Goal: Task Accomplishment & Management: Manage account settings

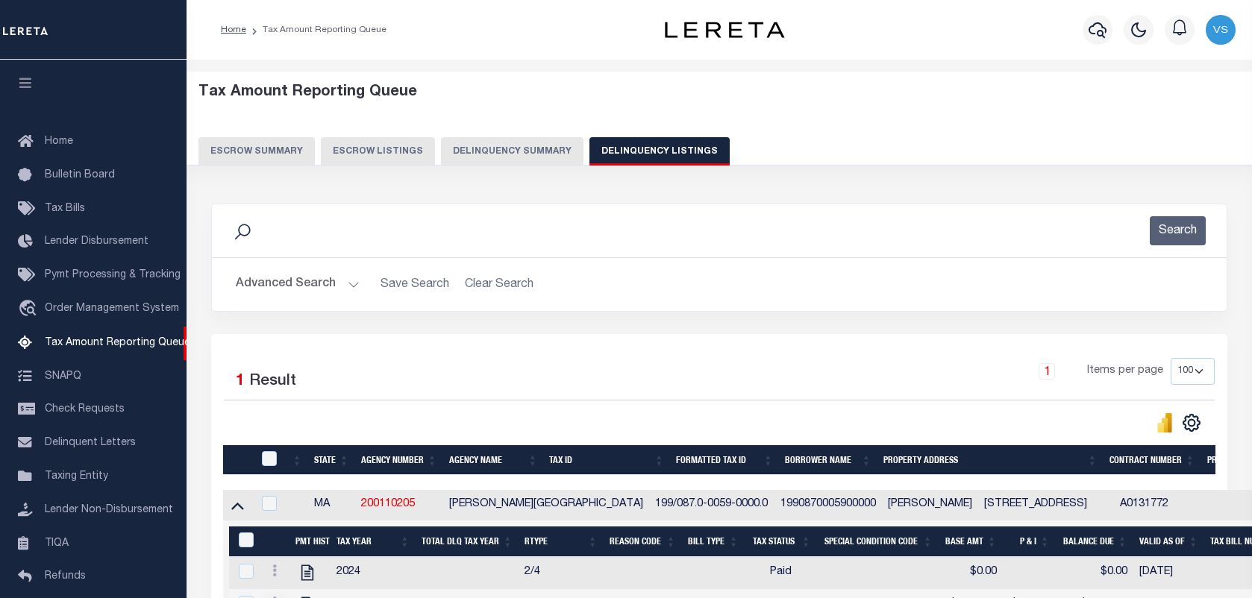
select select "100"
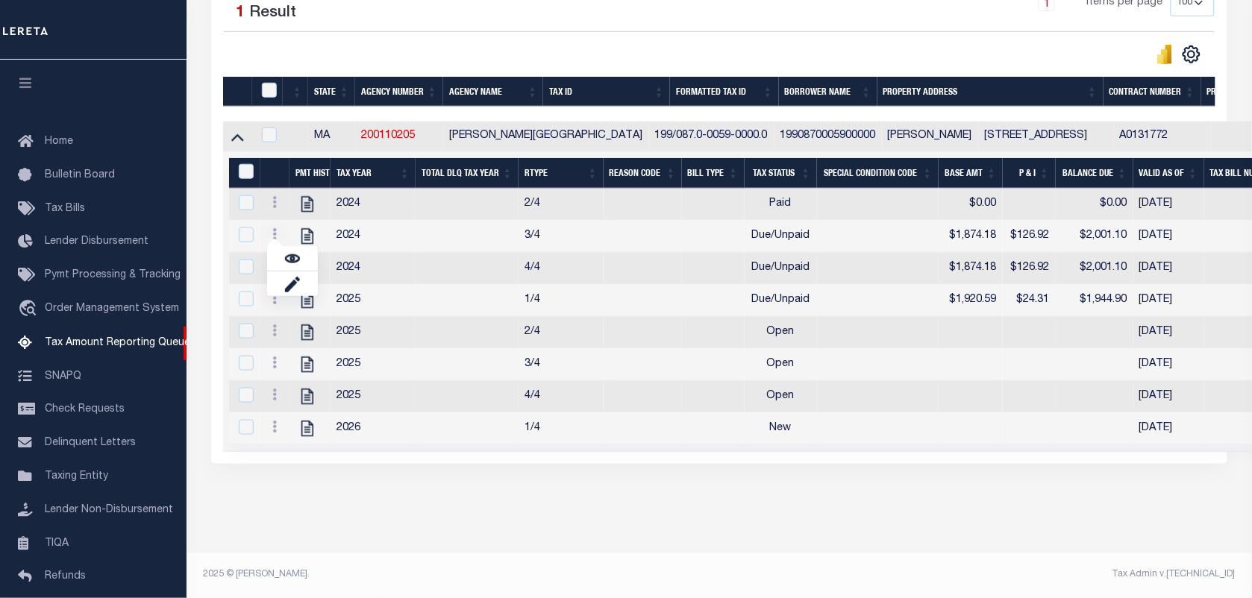
scroll to position [128, 0]
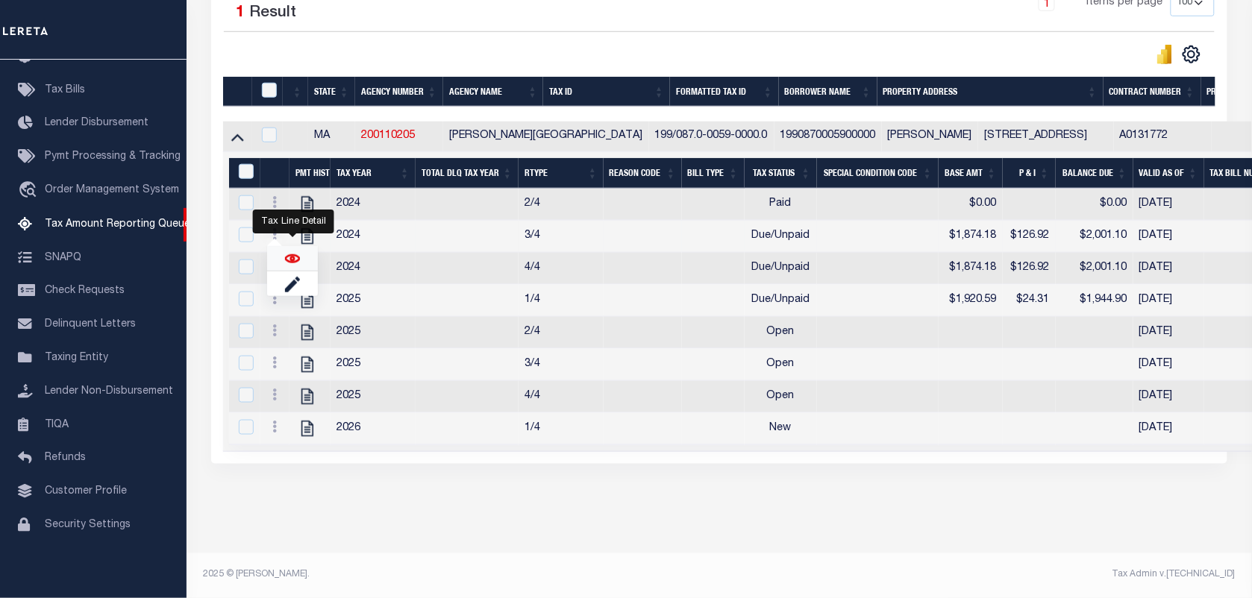
click at [288, 251] on img "" at bounding box center [292, 258] width 15 height 15
checkbox input "true"
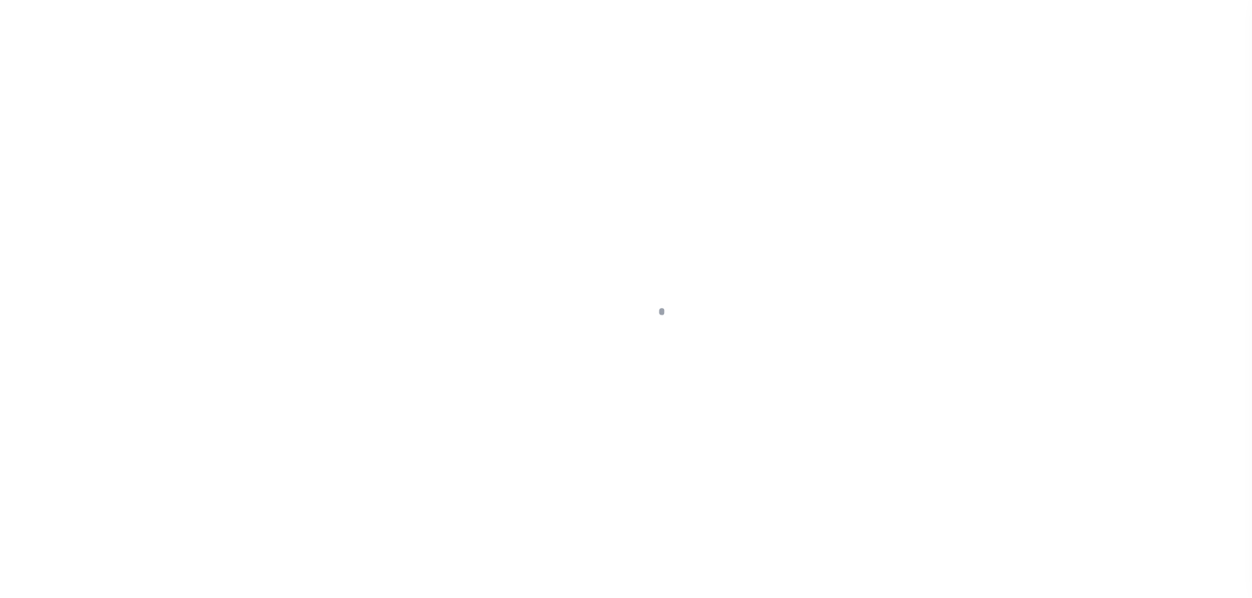
click at [498, 303] on div at bounding box center [626, 299] width 1252 height 598
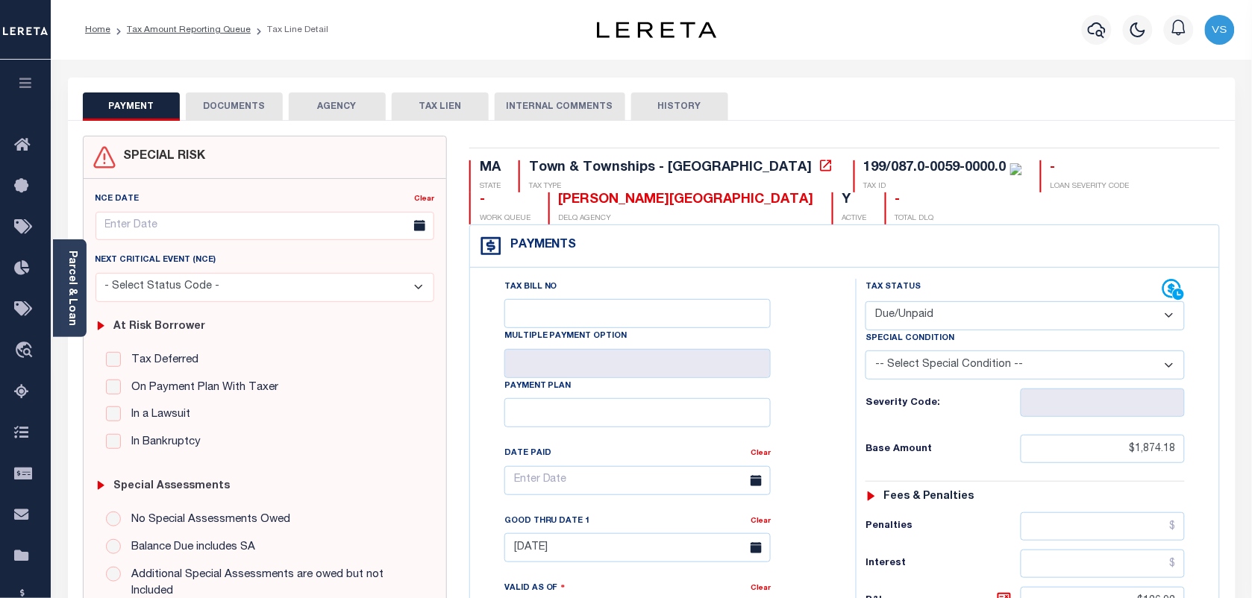
click at [959, 321] on select "- Select Status Code - Open Due/Unpaid Paid Incomplete No Tax Due Internal Refu…" at bounding box center [1024, 315] width 319 height 29
select select "PYD"
click at [865, 303] on select "- Select Status Code - Open Due/Unpaid Paid Incomplete No Tax Due Internal Refu…" at bounding box center [1024, 315] width 319 height 29
type input "[DATE]"
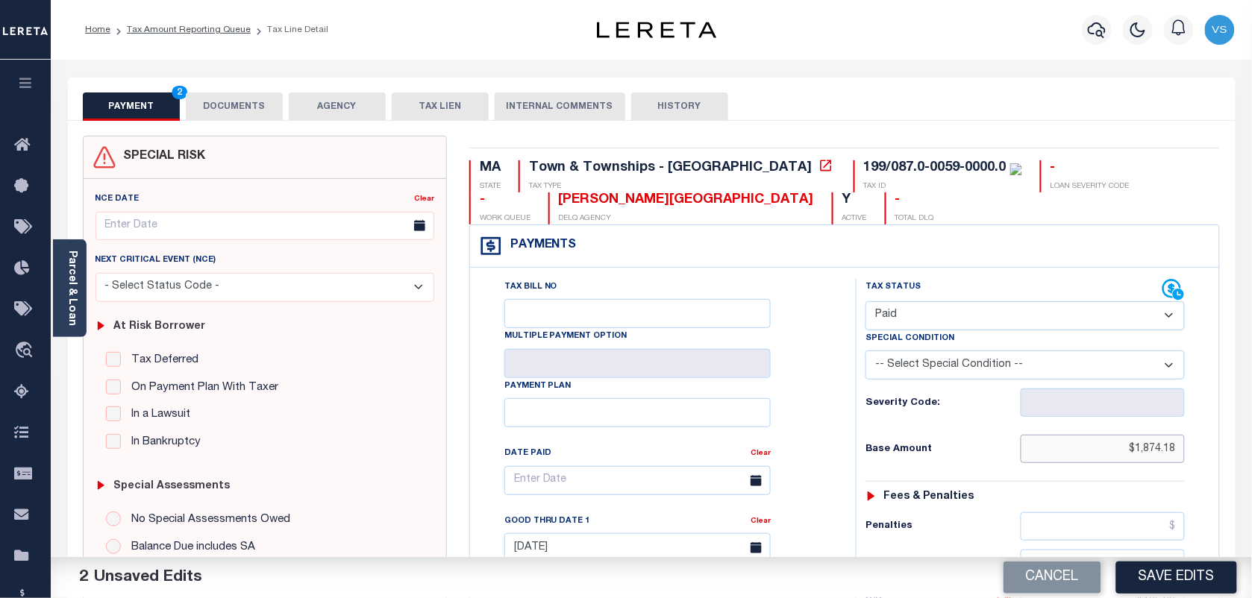
click at [1164, 457] on input "$1,874.18" at bounding box center [1102, 449] width 165 height 28
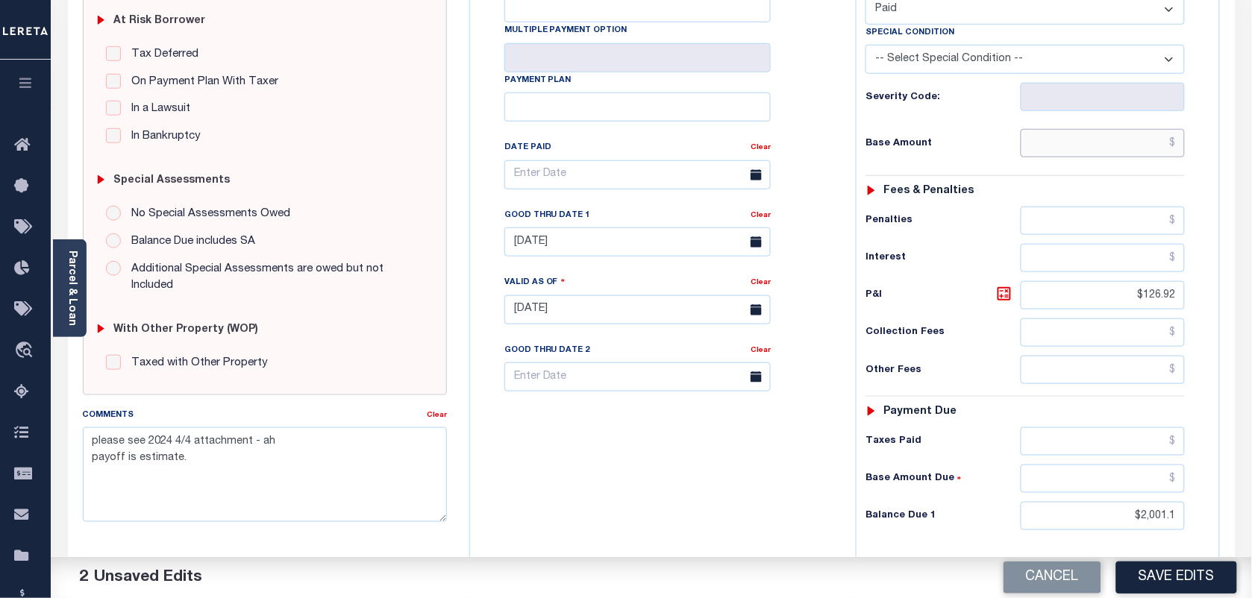
scroll to position [373, 0]
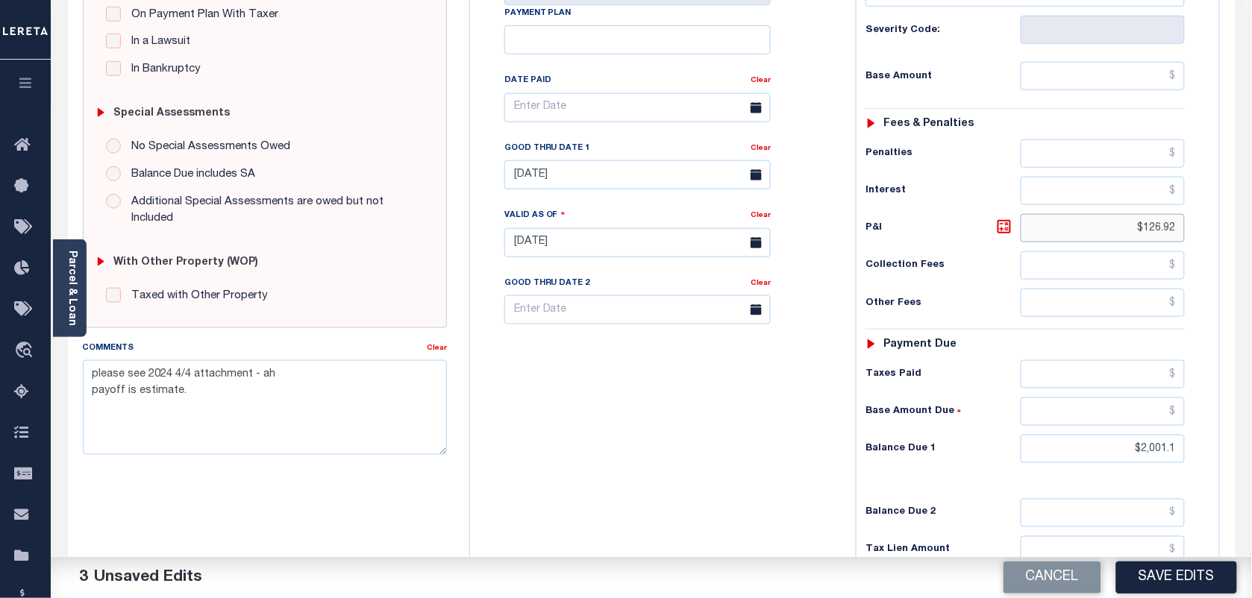
click at [1153, 240] on input "$126.92" at bounding box center [1102, 228] width 165 height 28
click at [1157, 456] on input "$2,001.1" at bounding box center [1102, 449] width 165 height 28
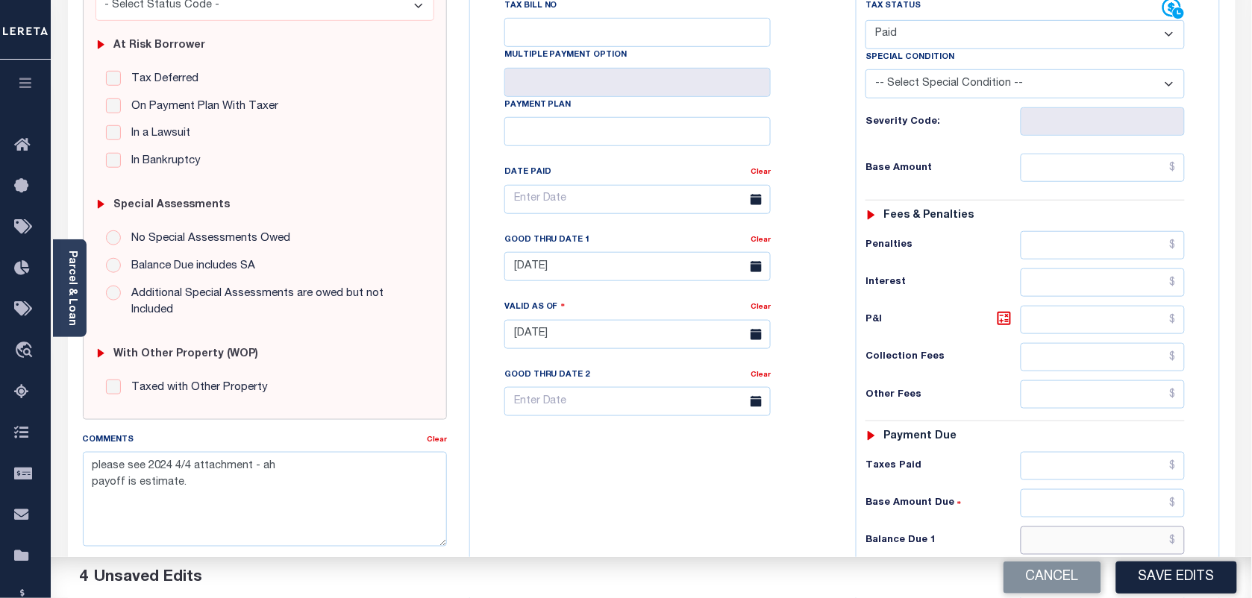
scroll to position [280, 0]
click at [1176, 172] on input "text" at bounding box center [1102, 169] width 165 height 28
type input "$0.00"
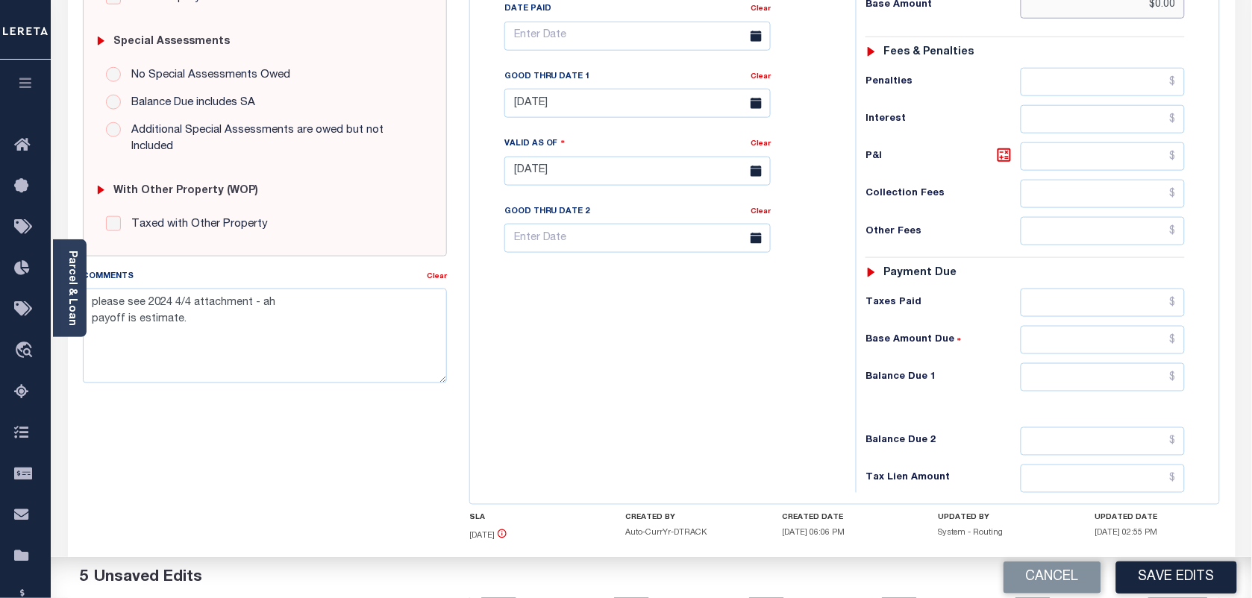
scroll to position [466, 0]
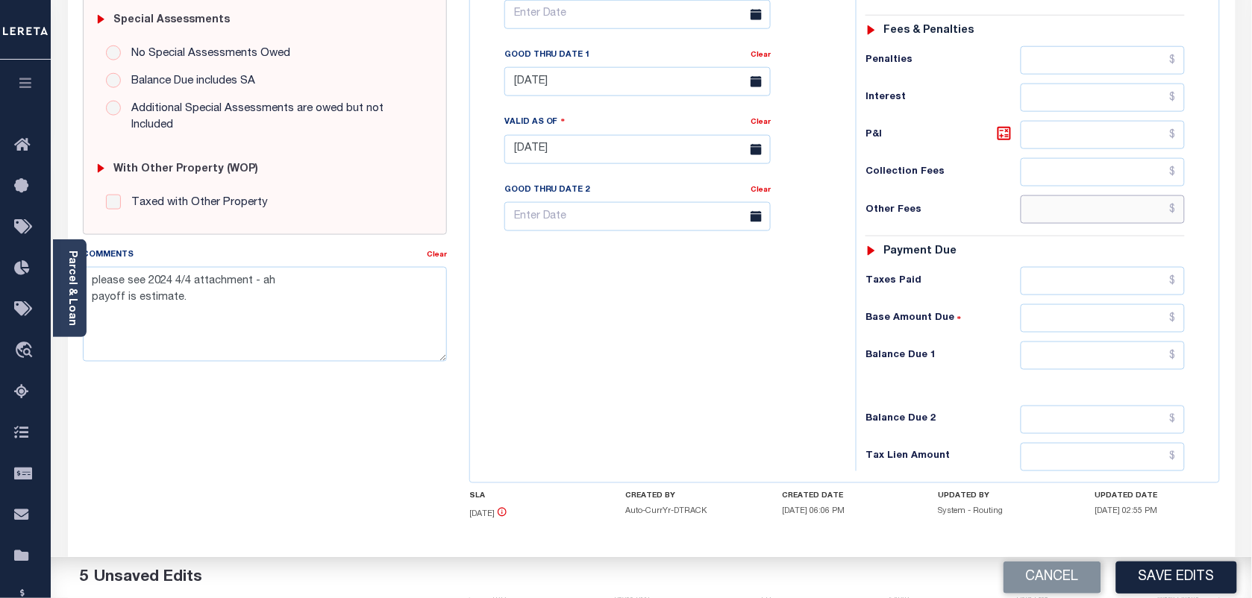
click at [1170, 209] on input "text" at bounding box center [1102, 209] width 165 height 28
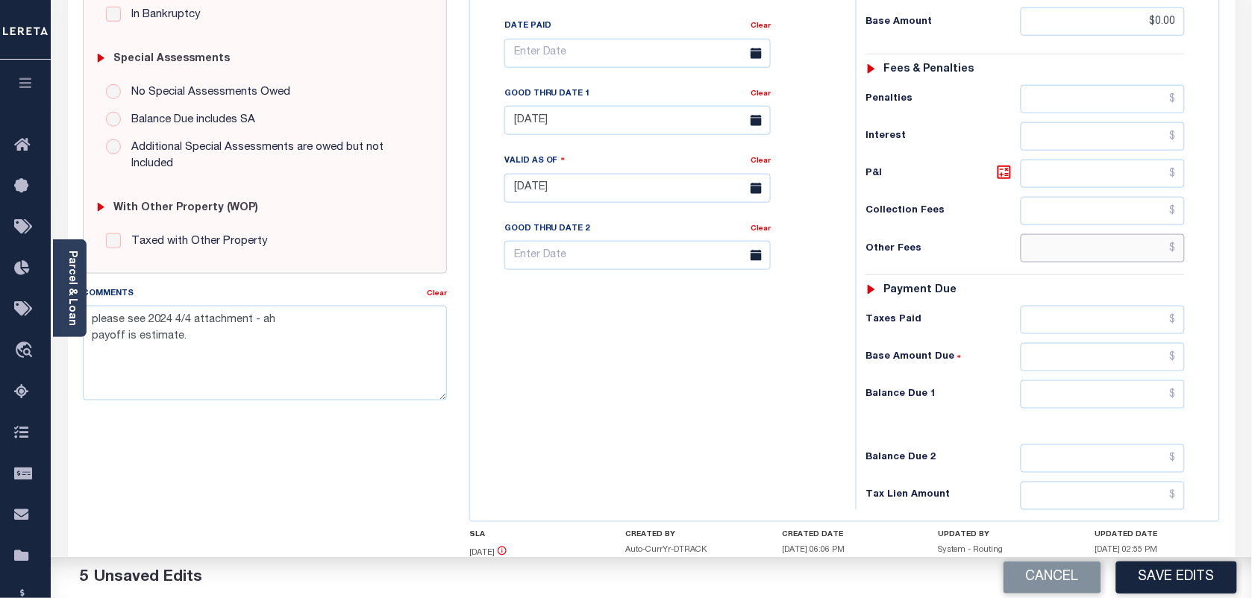
scroll to position [541, 0]
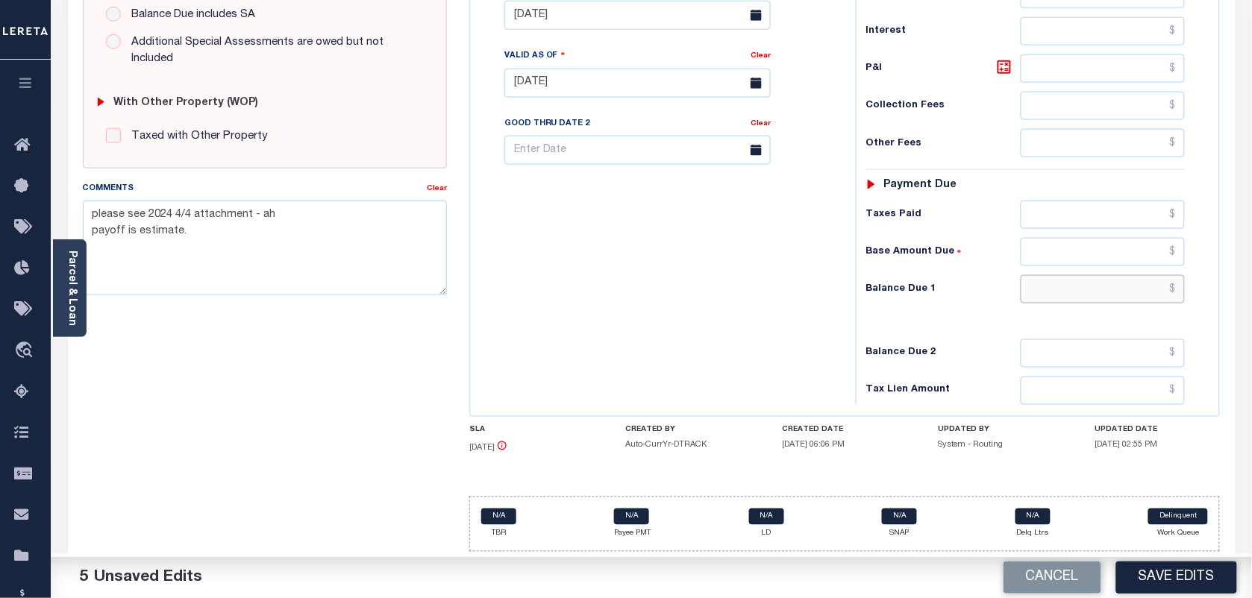
click at [1170, 289] on input "text" at bounding box center [1102, 289] width 165 height 28
click at [1140, 289] on input "text" at bounding box center [1102, 289] width 165 height 28
type input "$"
type input "$0.00"
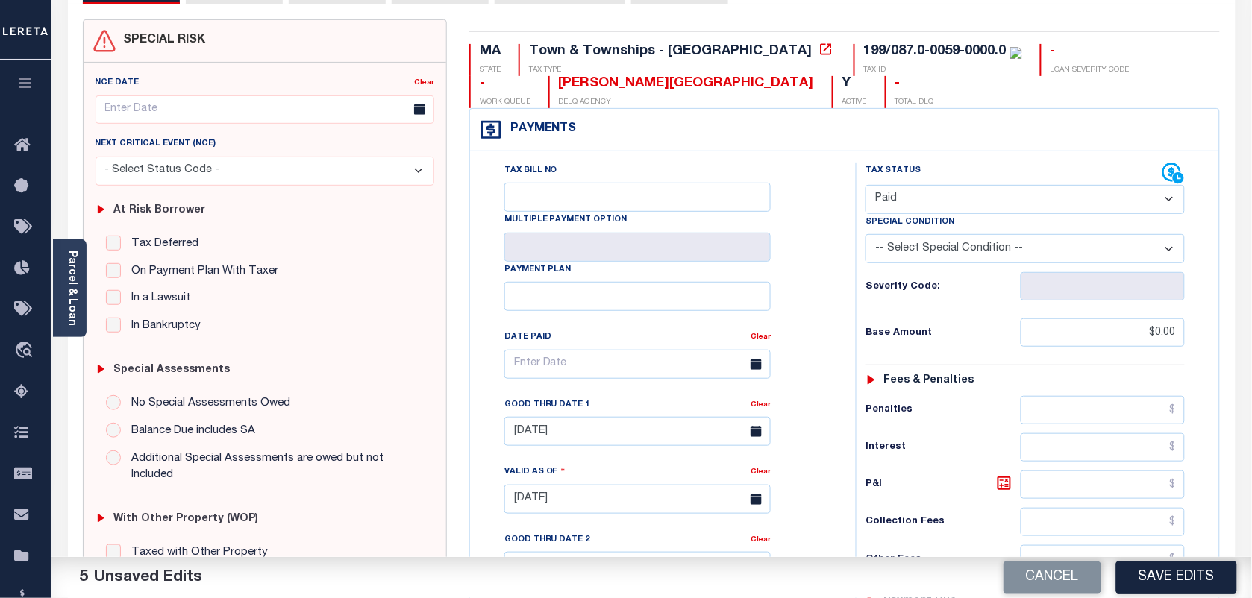
scroll to position [0, 0]
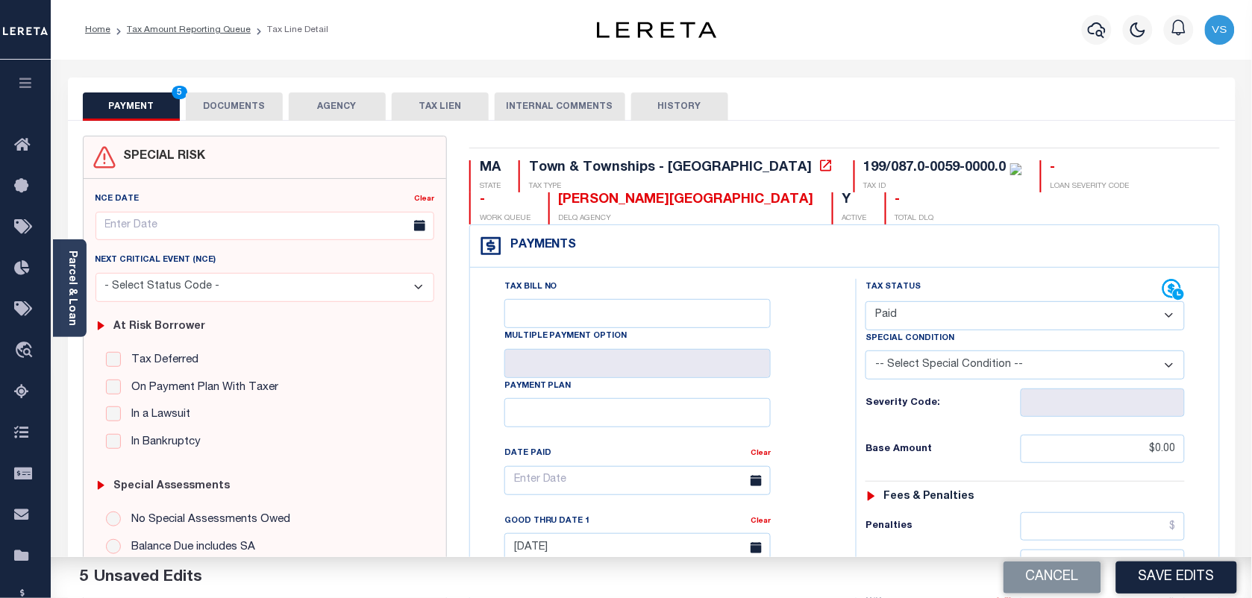
click at [232, 118] on button "DOCUMENTS" at bounding box center [234, 107] width 97 height 28
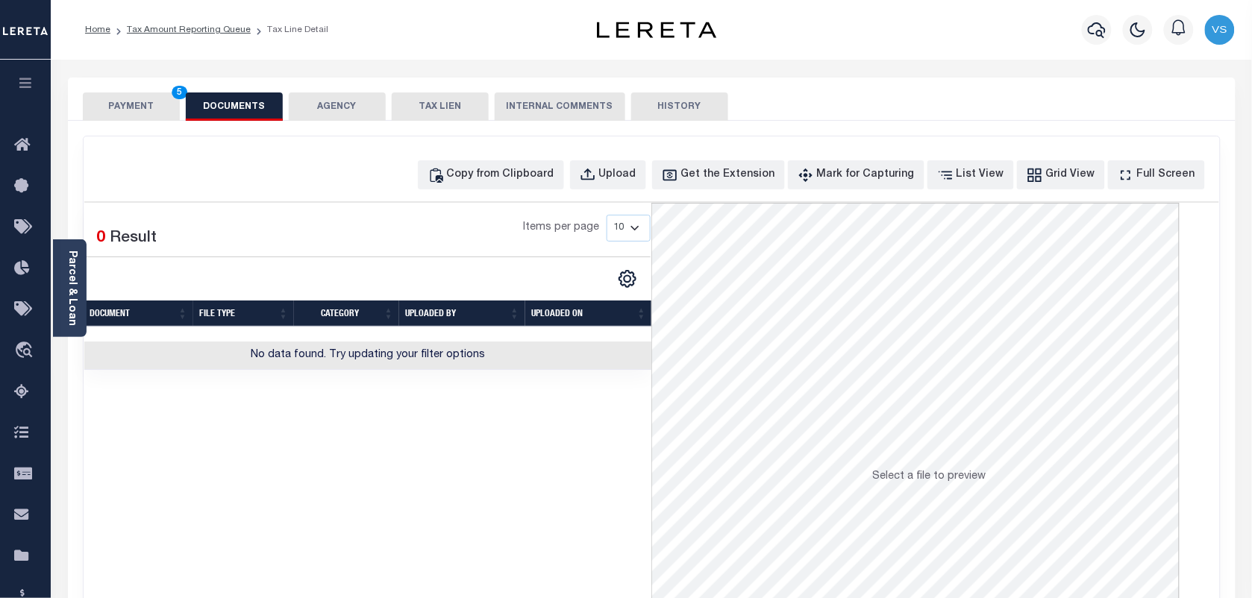
click at [521, 154] on div "Copy from Clipboard Upload Get the Extension Mark for Capturing Got it List Vie…" at bounding box center [652, 400] width 1136 height 526
click at [511, 166] on button "Copy from Clipboard" at bounding box center [491, 174] width 146 height 29
select select "POP"
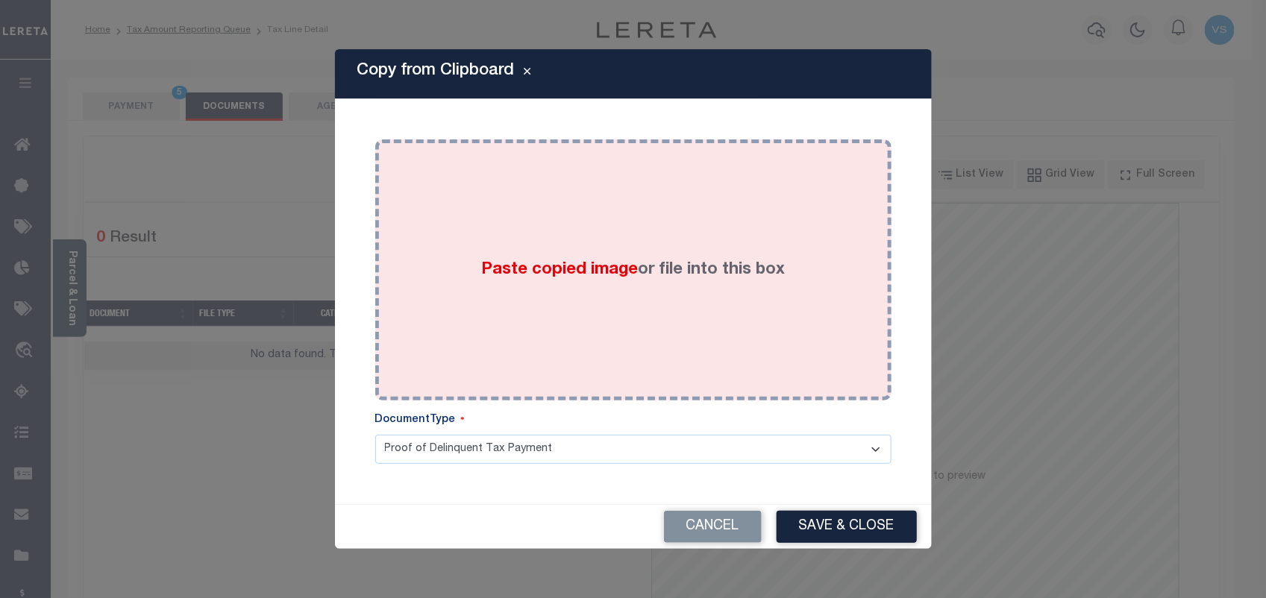
click at [569, 266] on span "Paste copied image" at bounding box center [559, 270] width 157 height 16
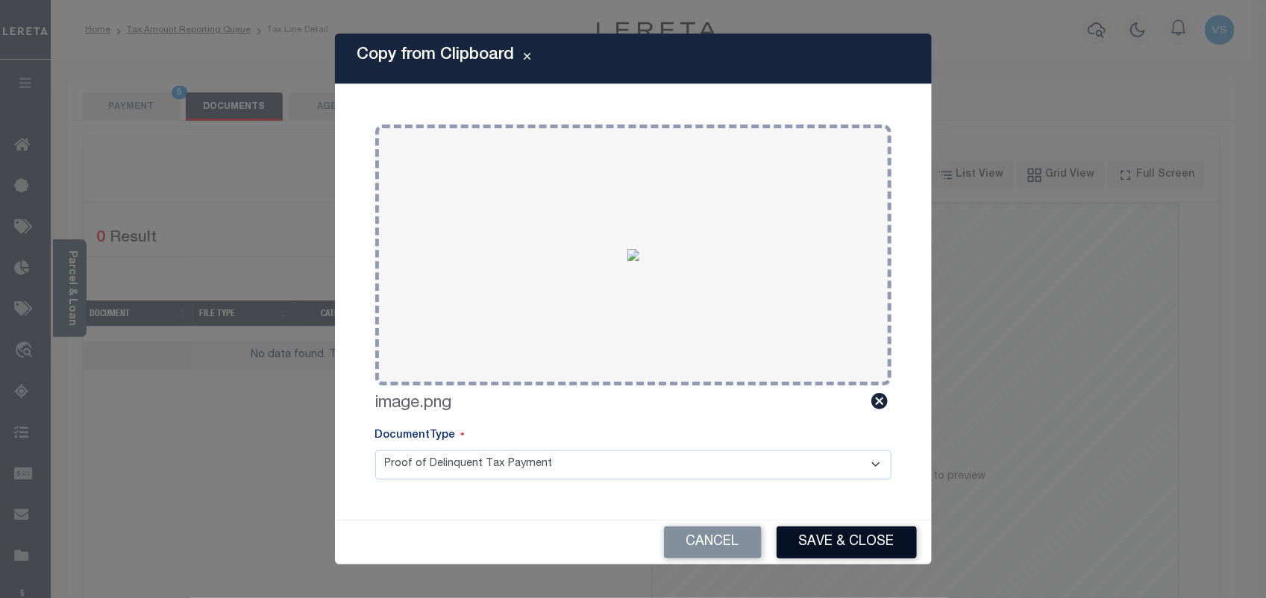
click at [840, 542] on button "Save & Close" at bounding box center [847, 543] width 140 height 32
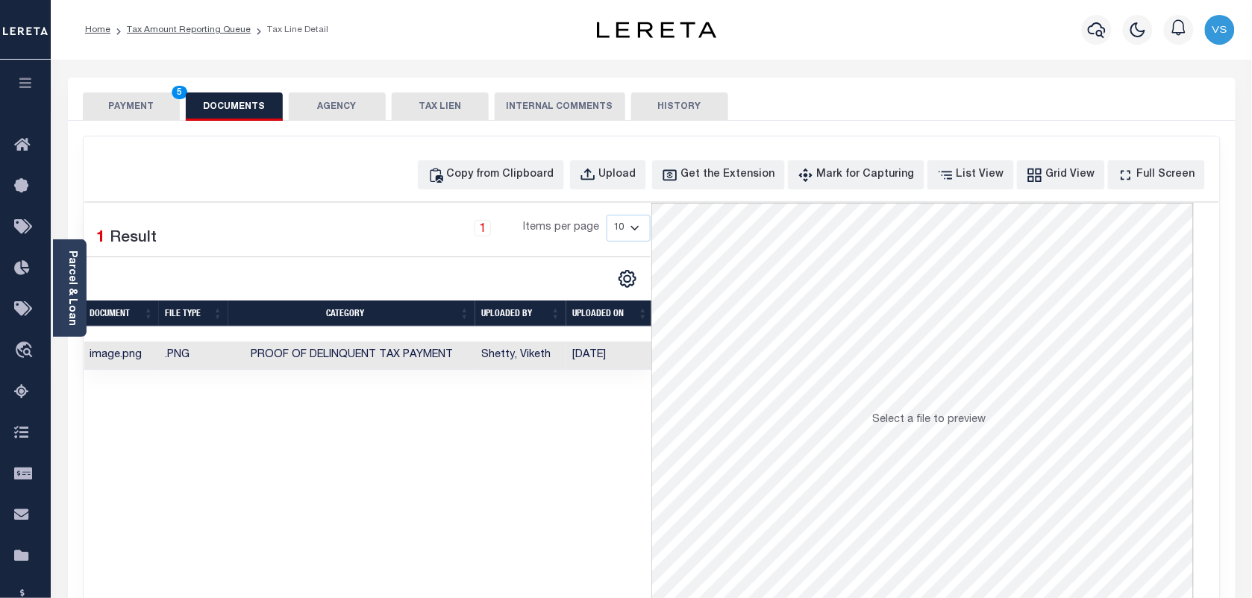
click at [117, 99] on button "PAYMENT 5" at bounding box center [131, 107] width 97 height 28
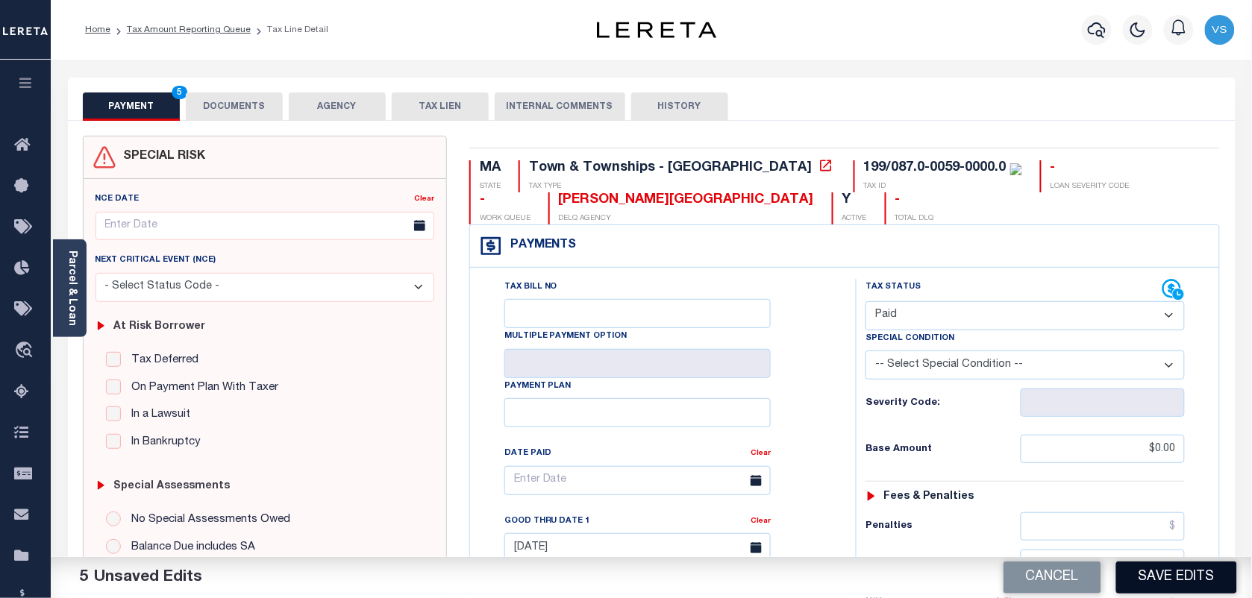
click at [1164, 584] on button "Save Edits" at bounding box center [1176, 578] width 121 height 32
checkbox input "false"
type textarea "please see 2024 4/4 attachment - ah payoff is estimate."
type input "$0"
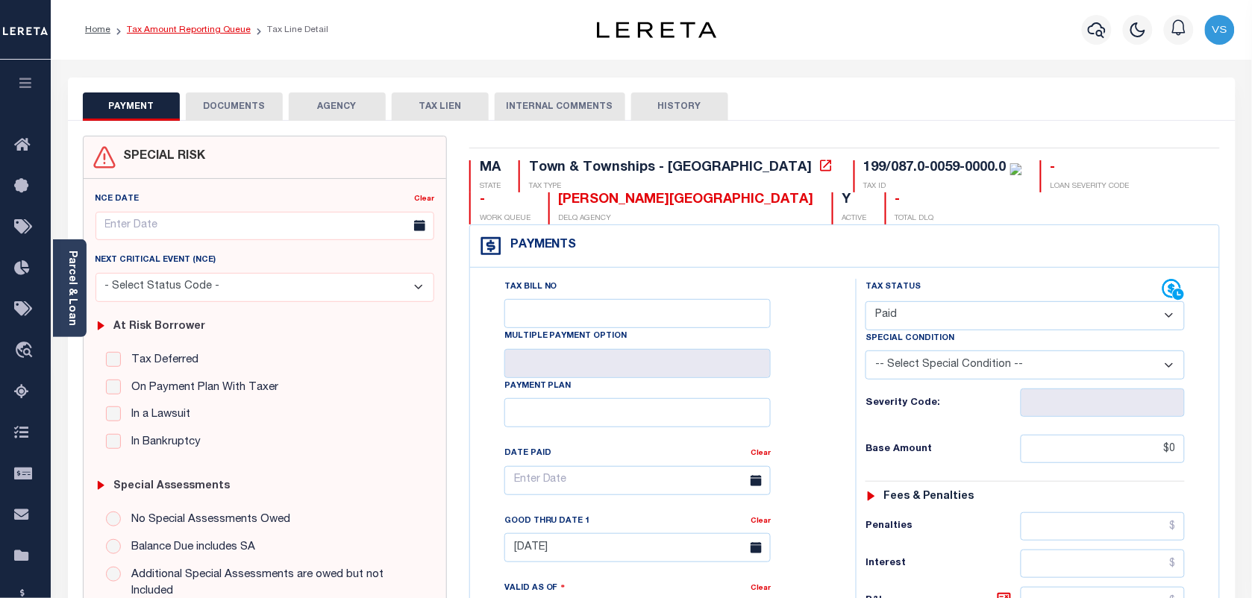
click at [142, 27] on link "Tax Amount Reporting Queue" at bounding box center [189, 29] width 124 height 9
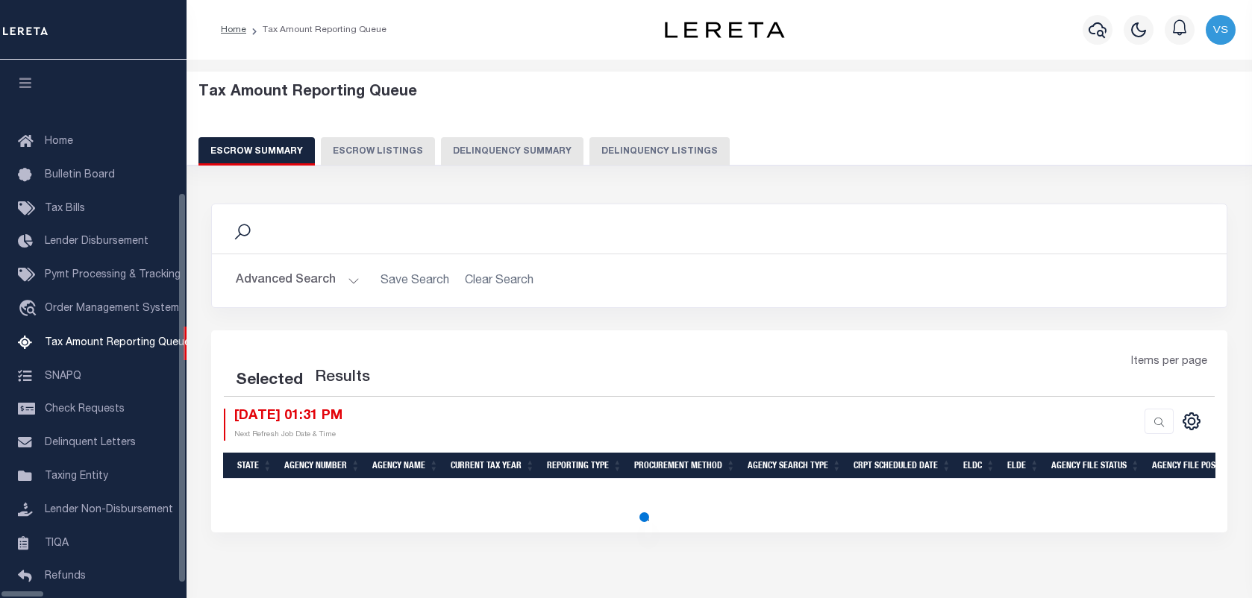
click at [612, 153] on button "Delinquency Listings" at bounding box center [659, 151] width 140 height 28
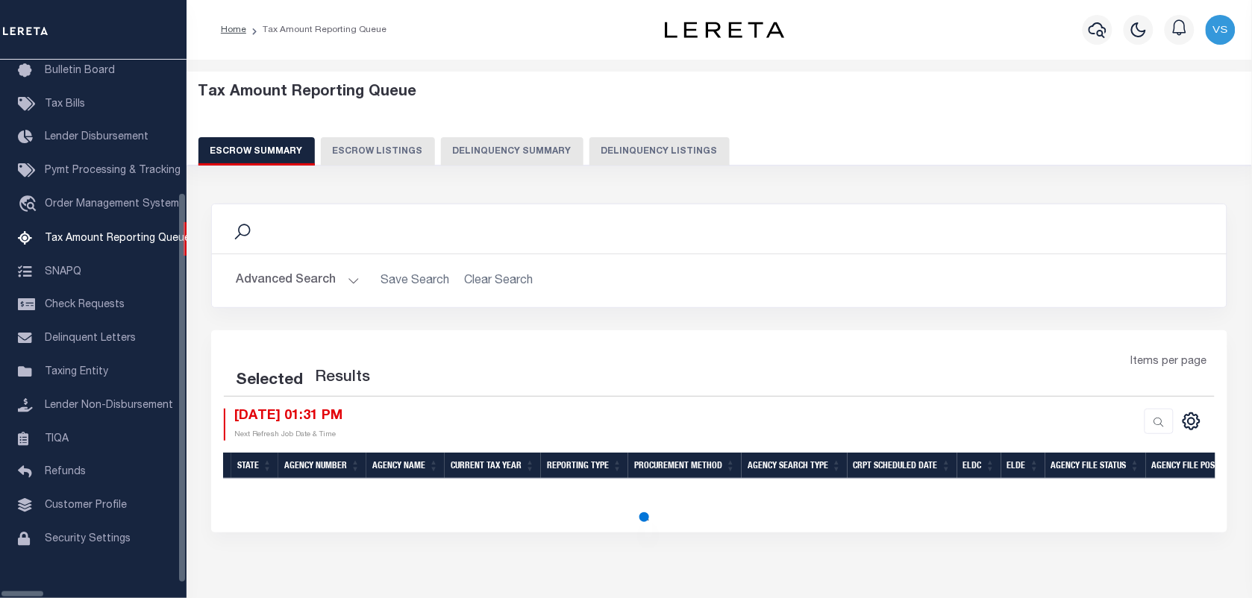
select select "100"
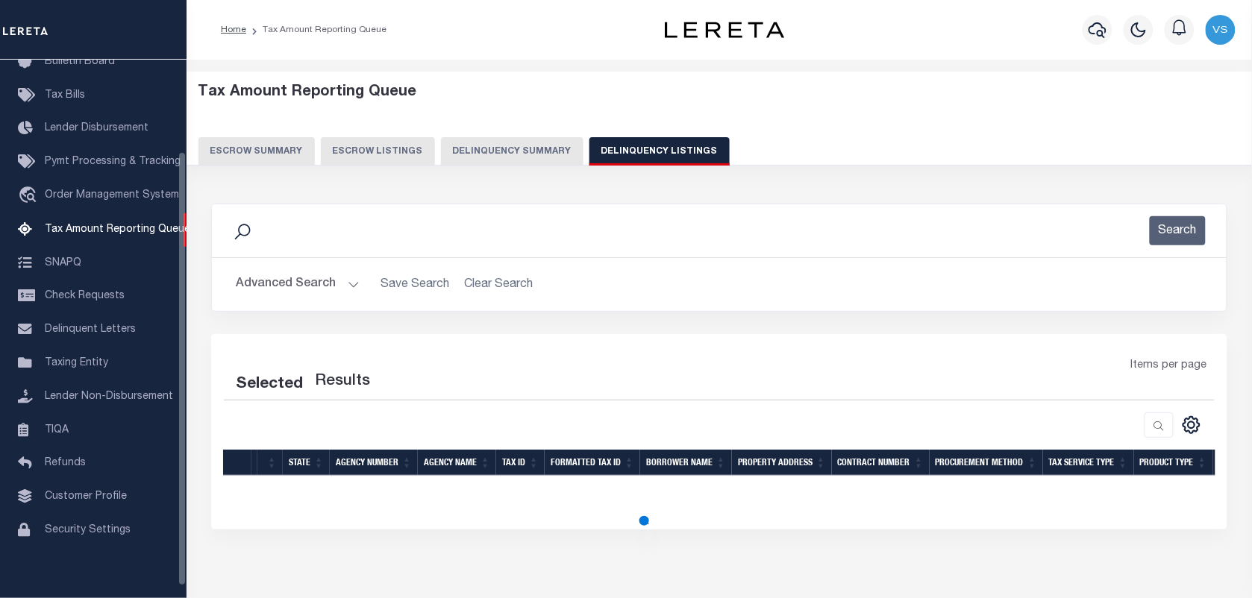
select select "100"
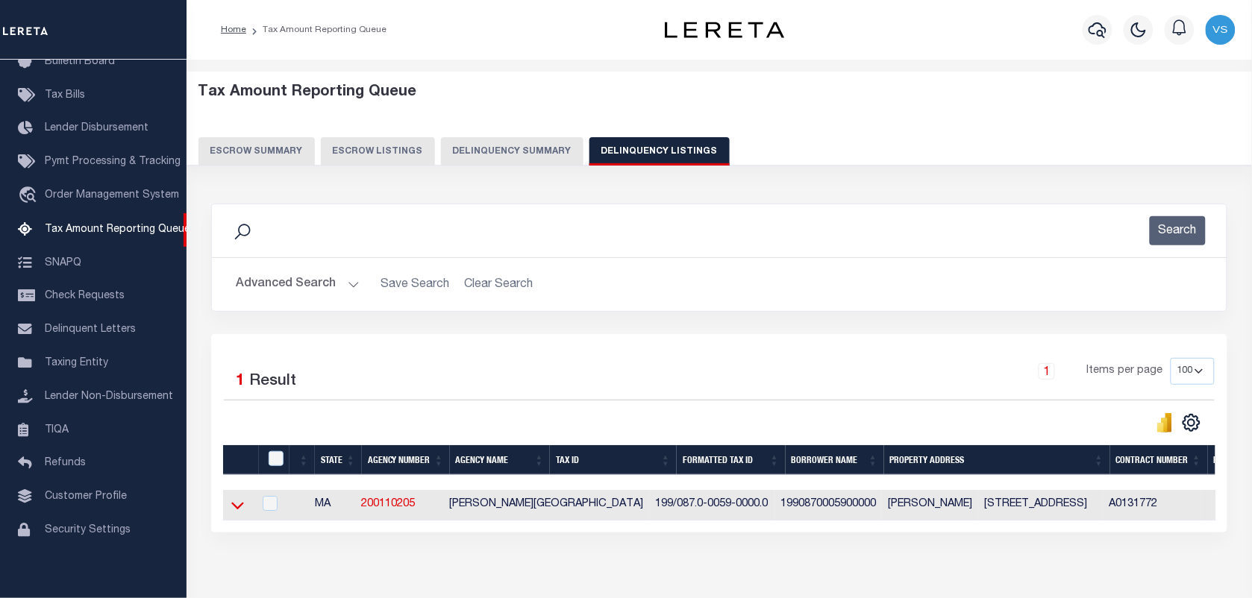
click at [236, 509] on icon at bounding box center [237, 506] width 13 height 16
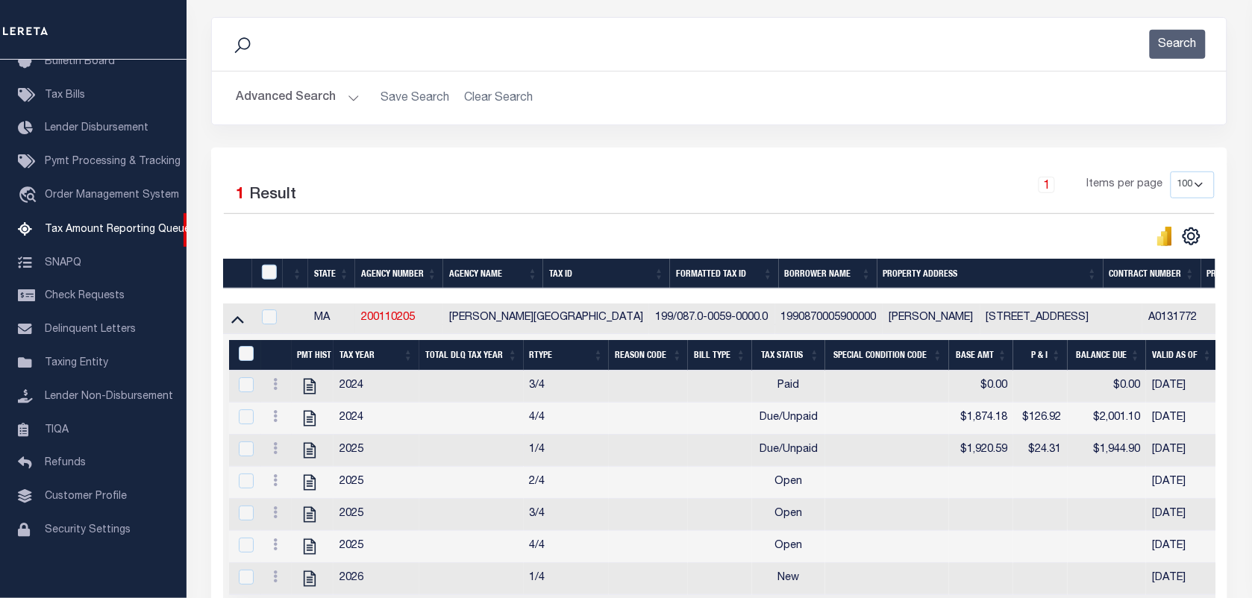
scroll to position [359, 0]
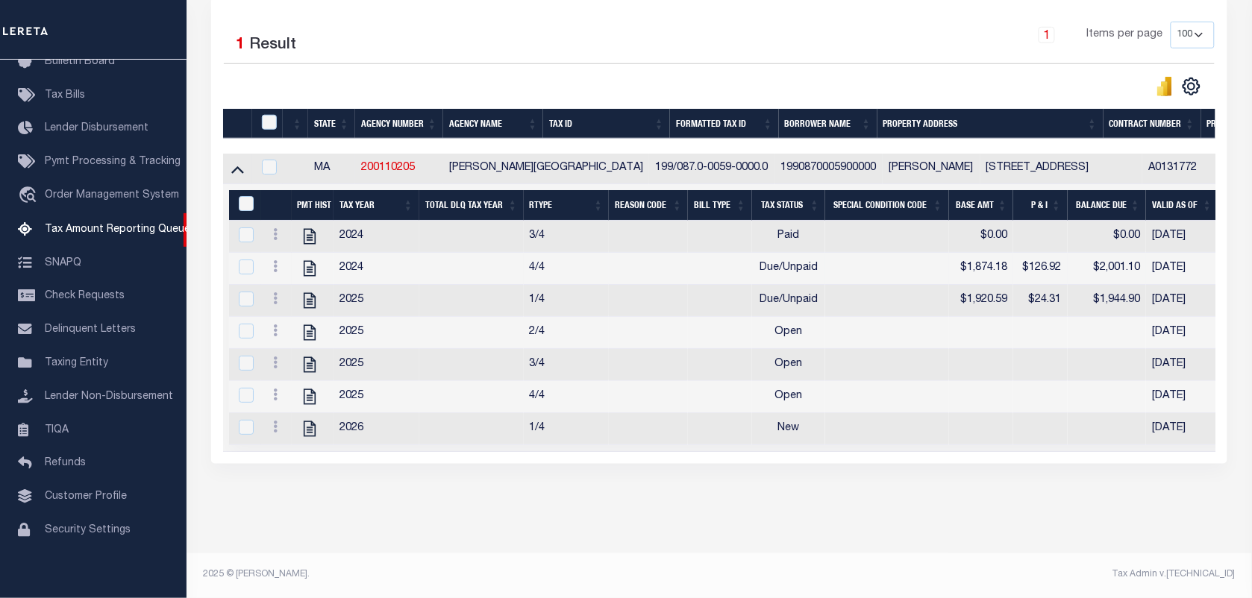
click at [273, 263] on td at bounding box center [276, 269] width 30 height 32
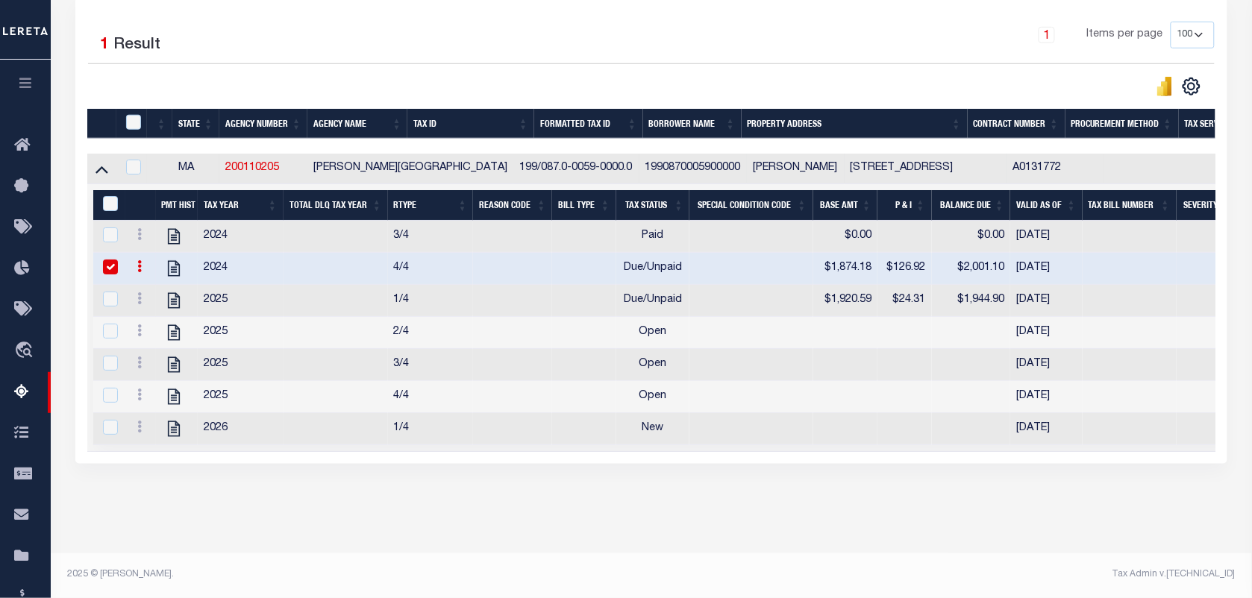
click at [134, 263] on link at bounding box center [139, 269] width 16 height 12
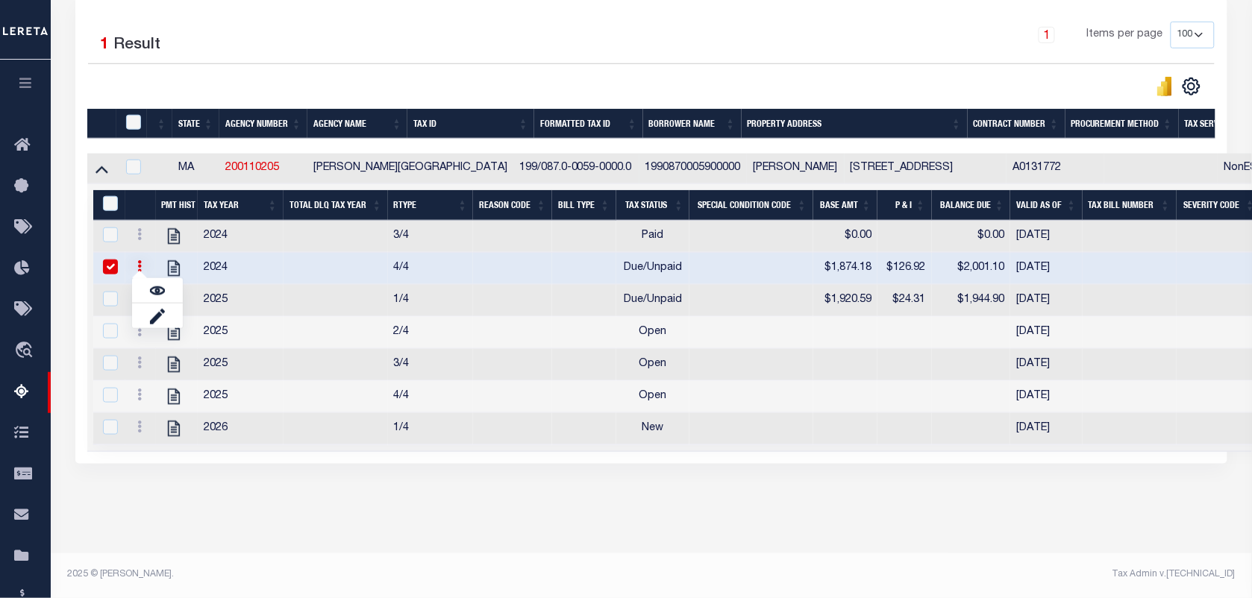
click at [139, 260] on icon at bounding box center [139, 266] width 4 height 12
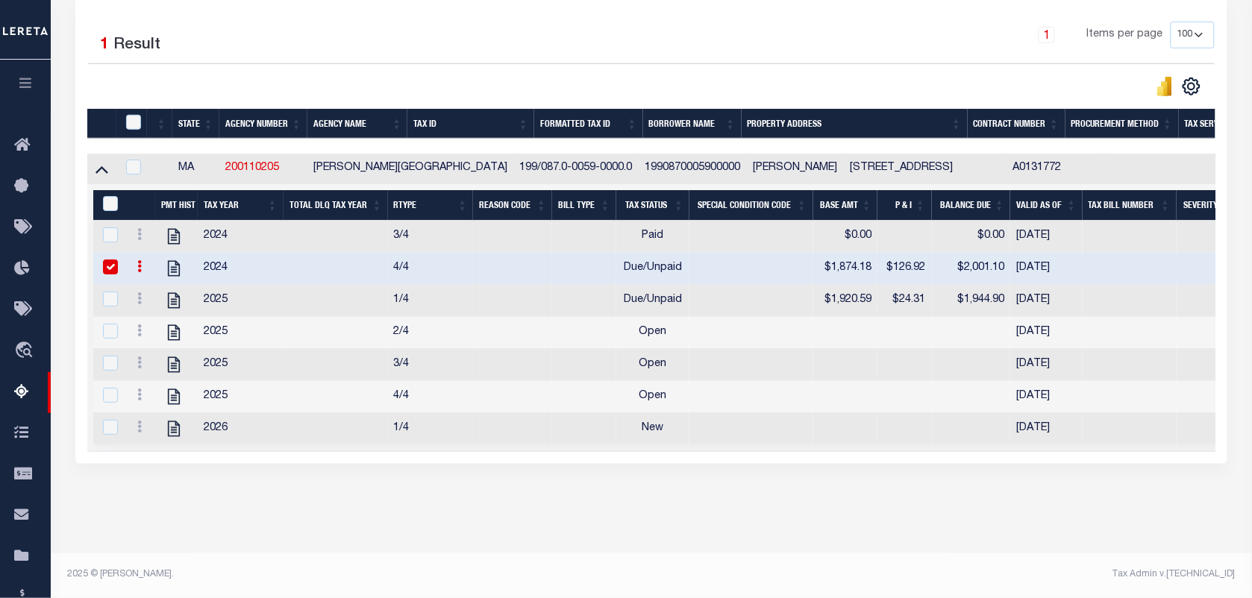
click at [139, 260] on icon at bounding box center [139, 266] width 4 height 12
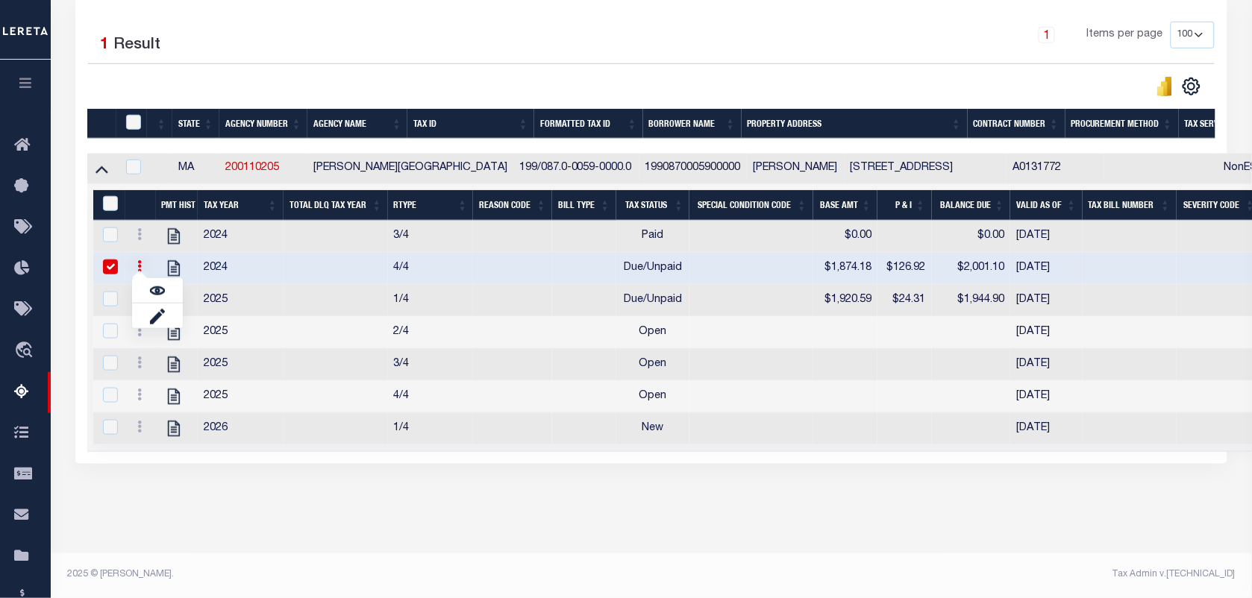
scroll to position [349, 0]
click at [151, 283] on img "" at bounding box center [157, 290] width 15 height 15
checkbox input "false"
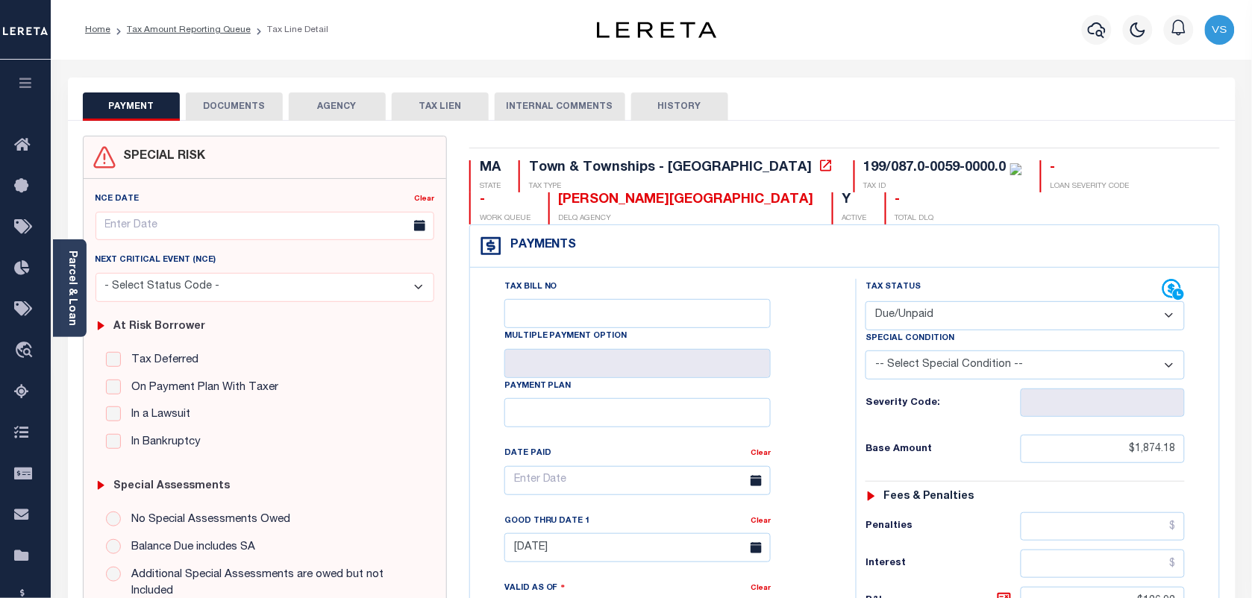
click at [1038, 316] on select "- Select Status Code - Open Due/Unpaid Paid Incomplete No Tax Due Internal Refu…" at bounding box center [1024, 315] width 319 height 29
select select "PYD"
click at [865, 303] on select "- Select Status Code - Open Due/Unpaid Paid Incomplete No Tax Due Internal Refu…" at bounding box center [1024, 315] width 319 height 29
type input "[DATE]"
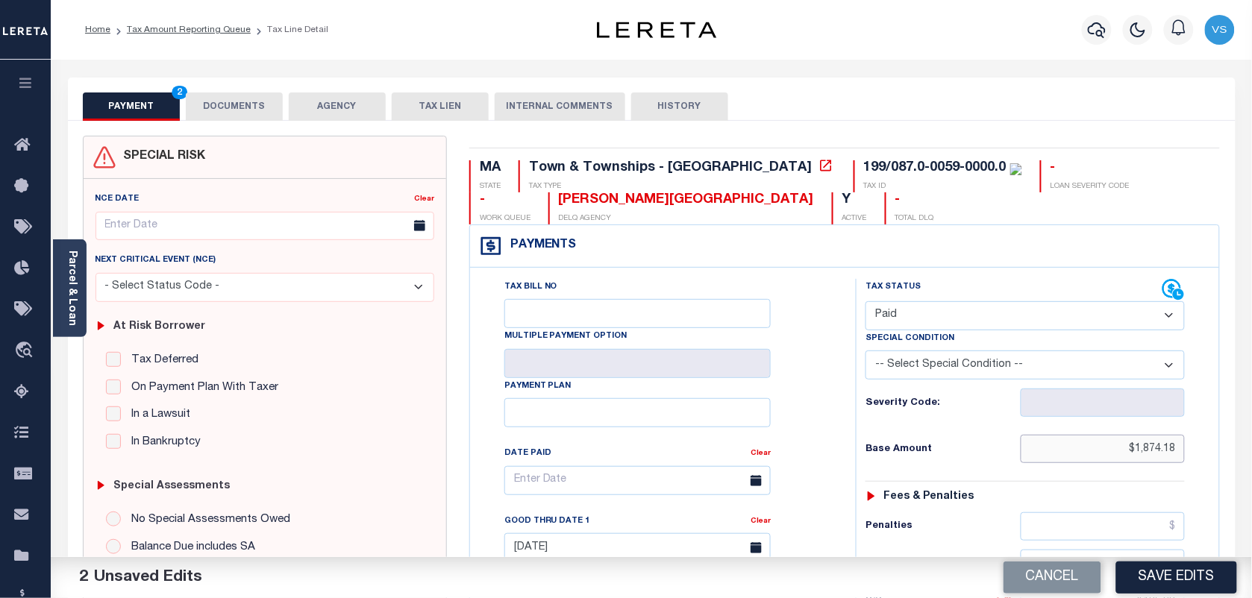
click at [1160, 463] on input "$1,874.18" at bounding box center [1102, 449] width 165 height 28
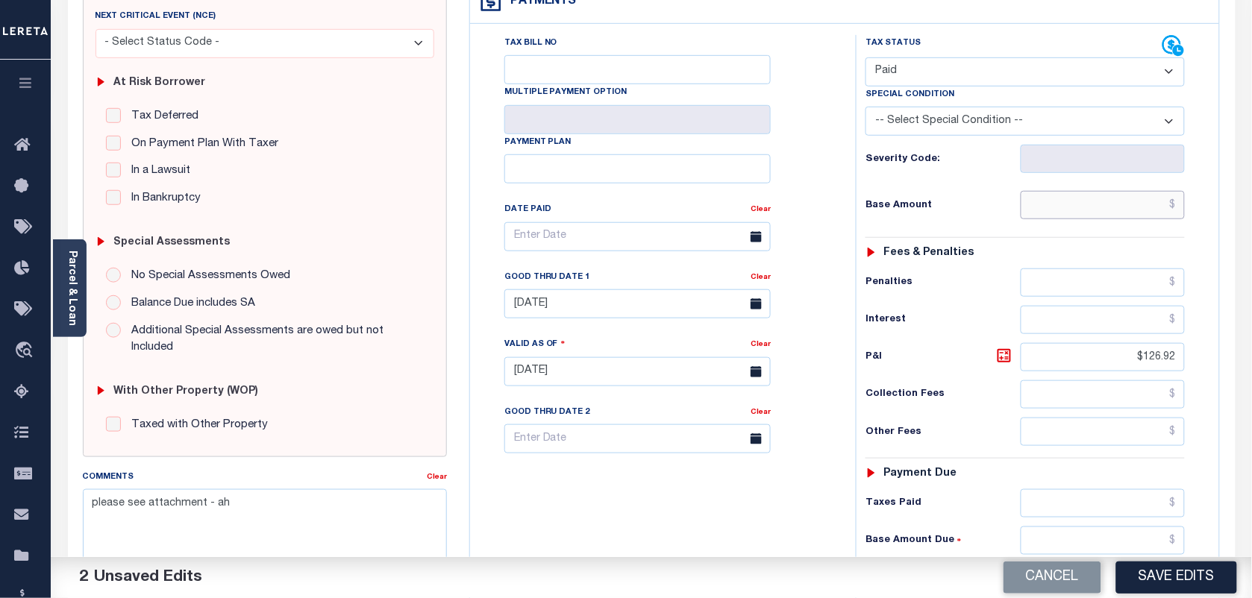
scroll to position [280, 0]
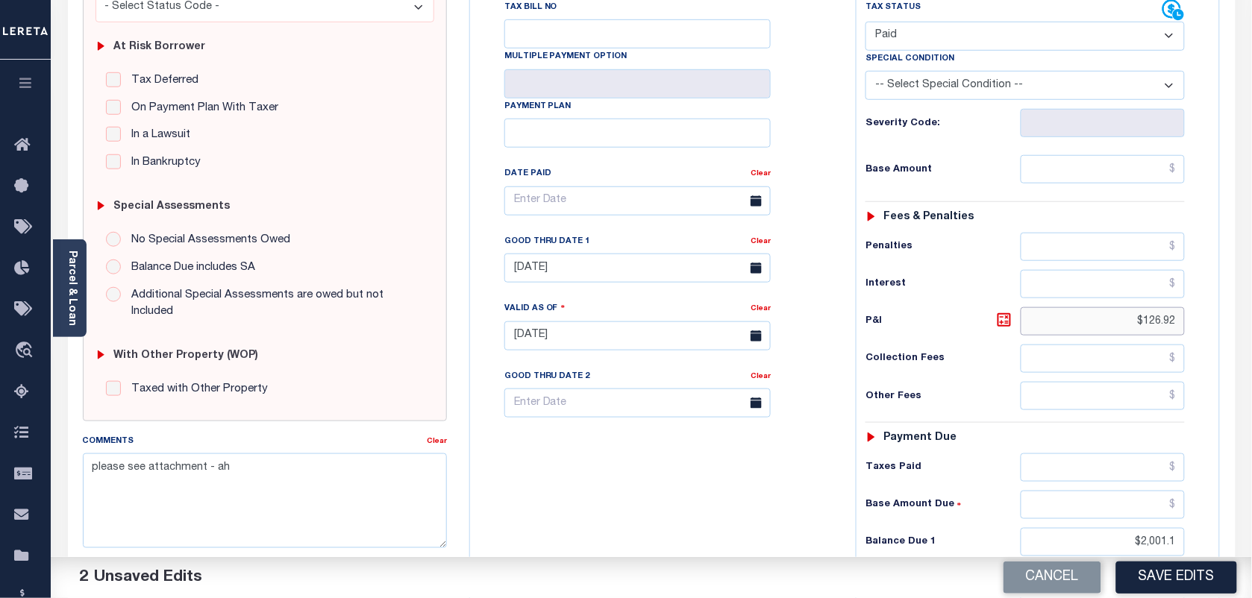
click at [1162, 328] on input "$126.92" at bounding box center [1102, 321] width 165 height 28
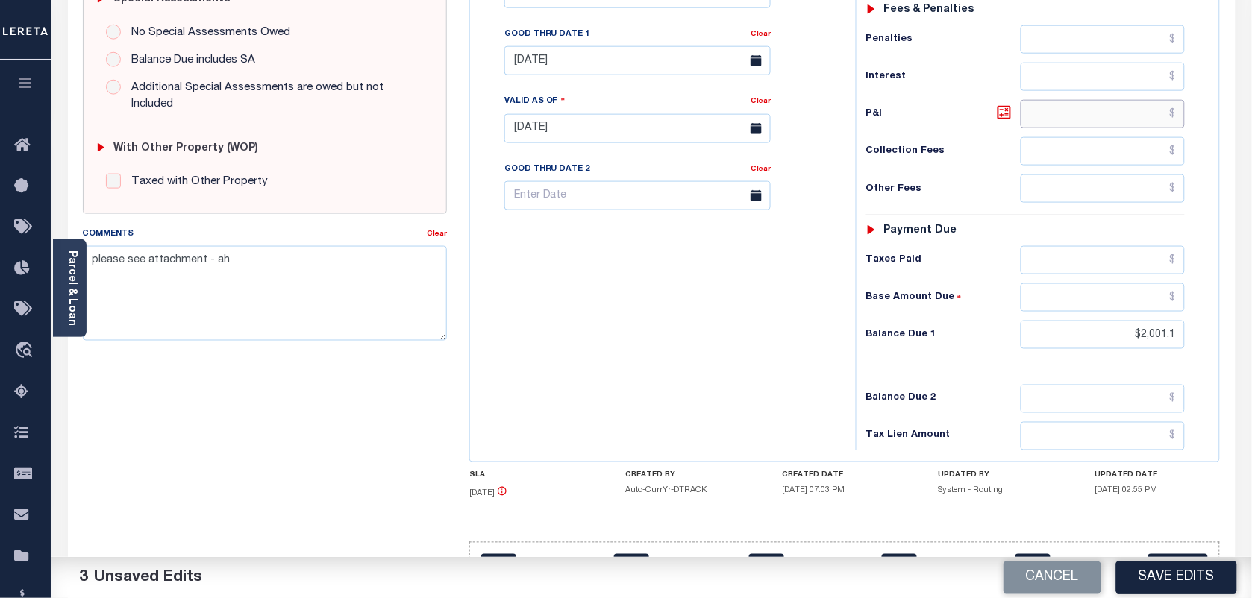
scroll to position [541, 0]
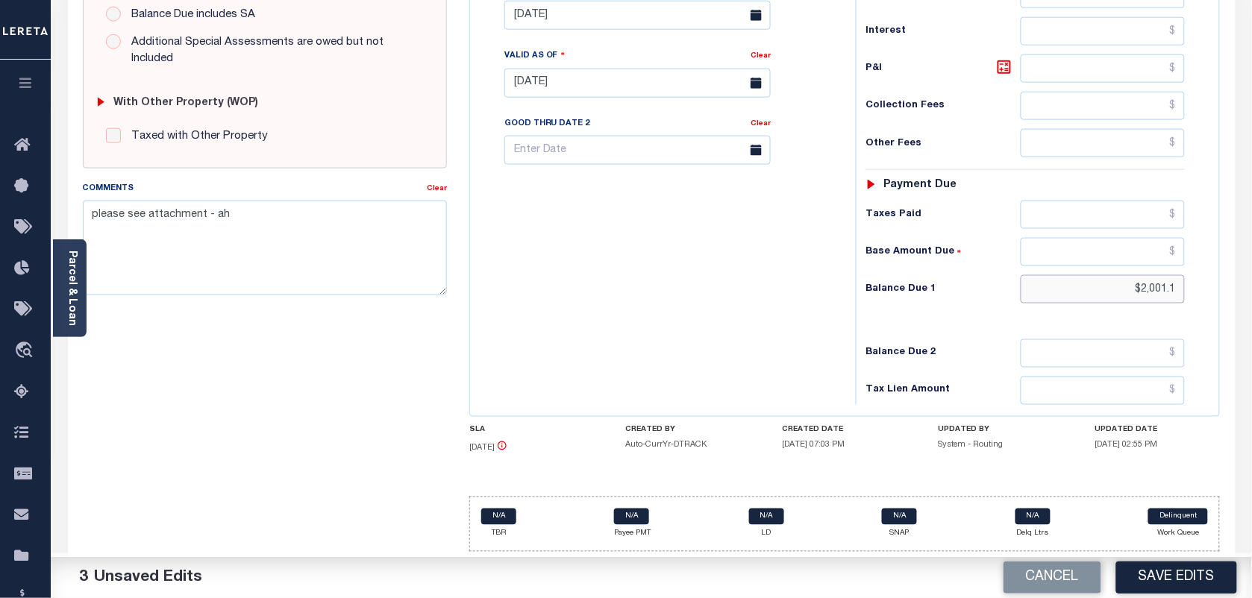
click at [1161, 295] on input "$2,001.1" at bounding box center [1102, 289] width 165 height 28
type input "$0.00"
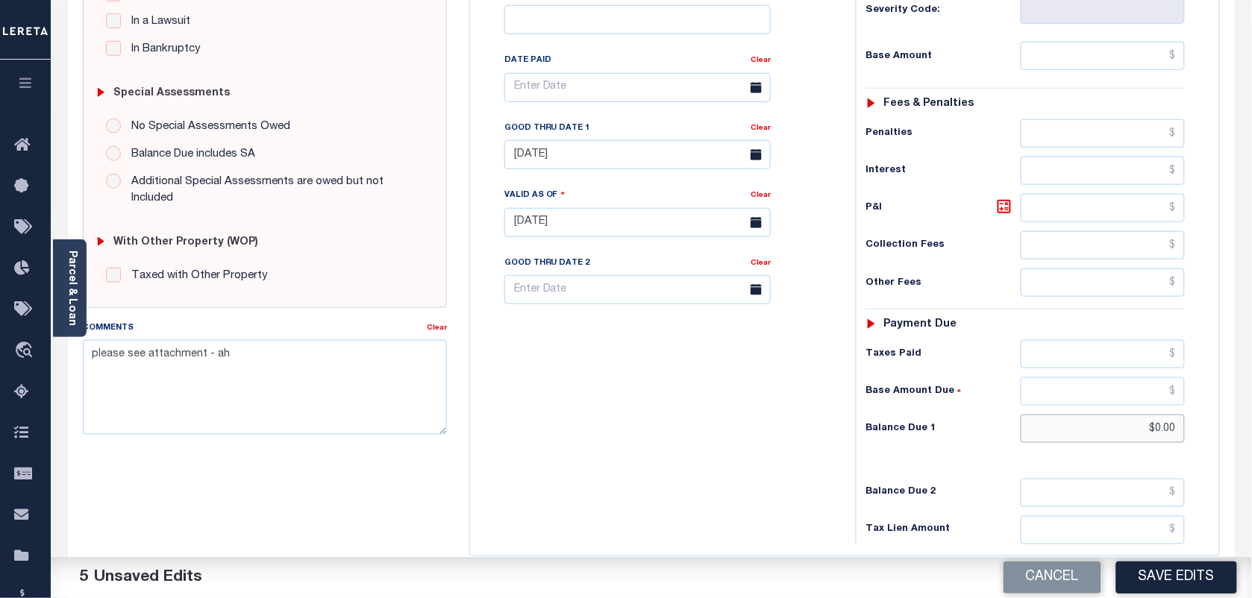
scroll to position [354, 0]
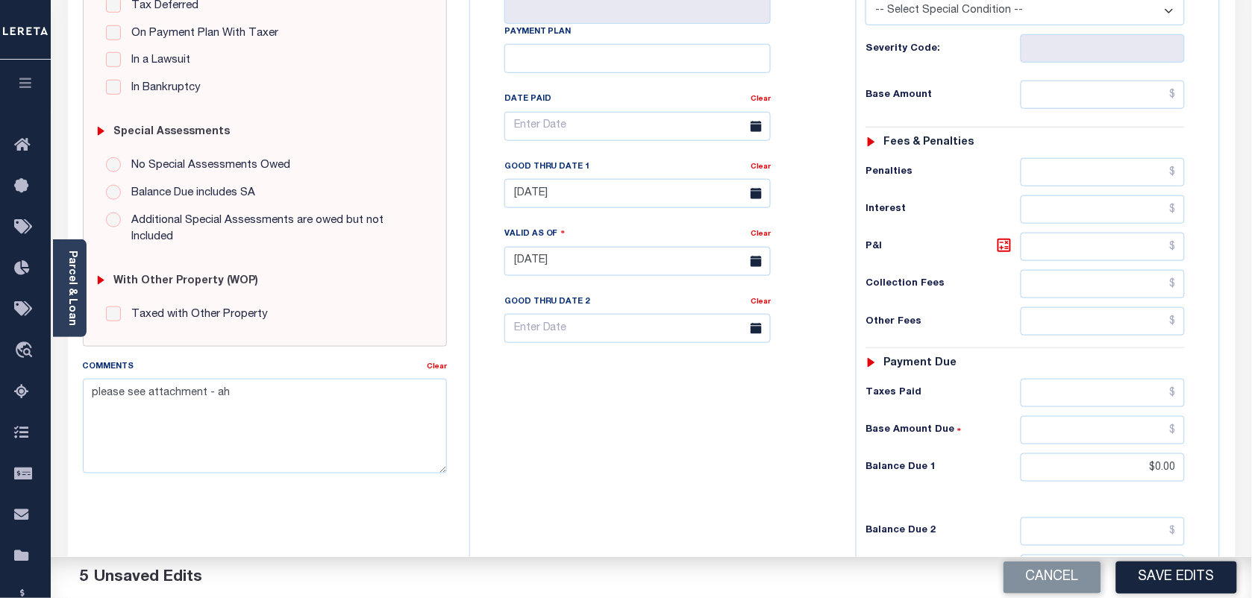
click at [1158, 81] on div "Tax Status Status - Select Status Code -" at bounding box center [1030, 254] width 348 height 659
click at [1161, 109] on input "text" at bounding box center [1102, 95] width 165 height 28
type input "$0.00"
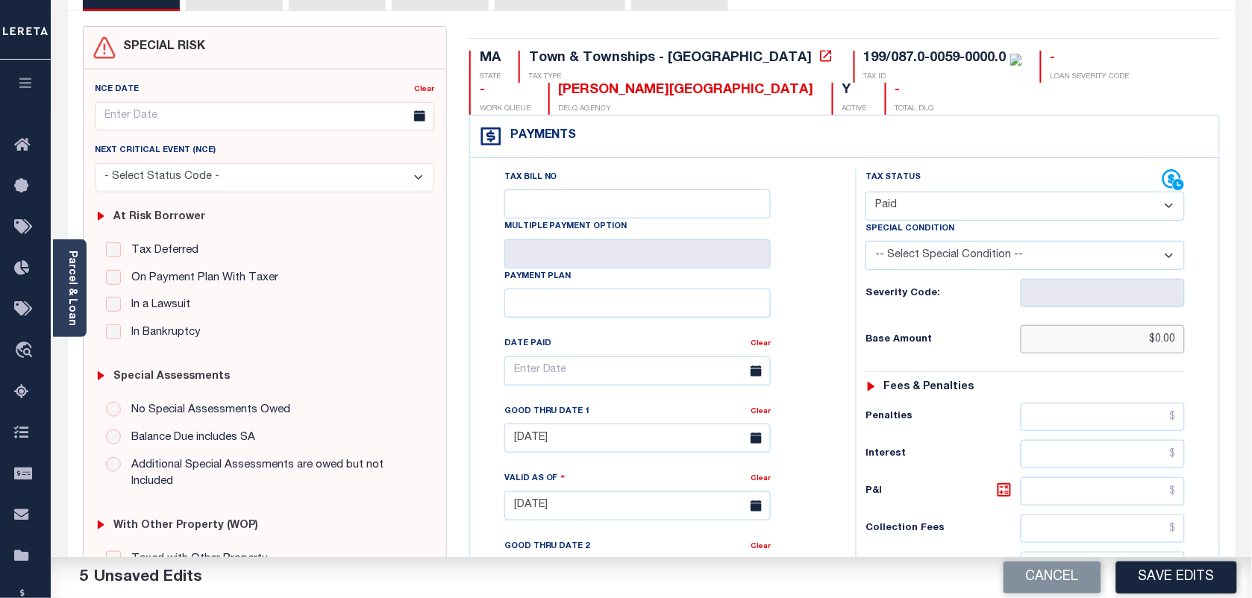
scroll to position [0, 0]
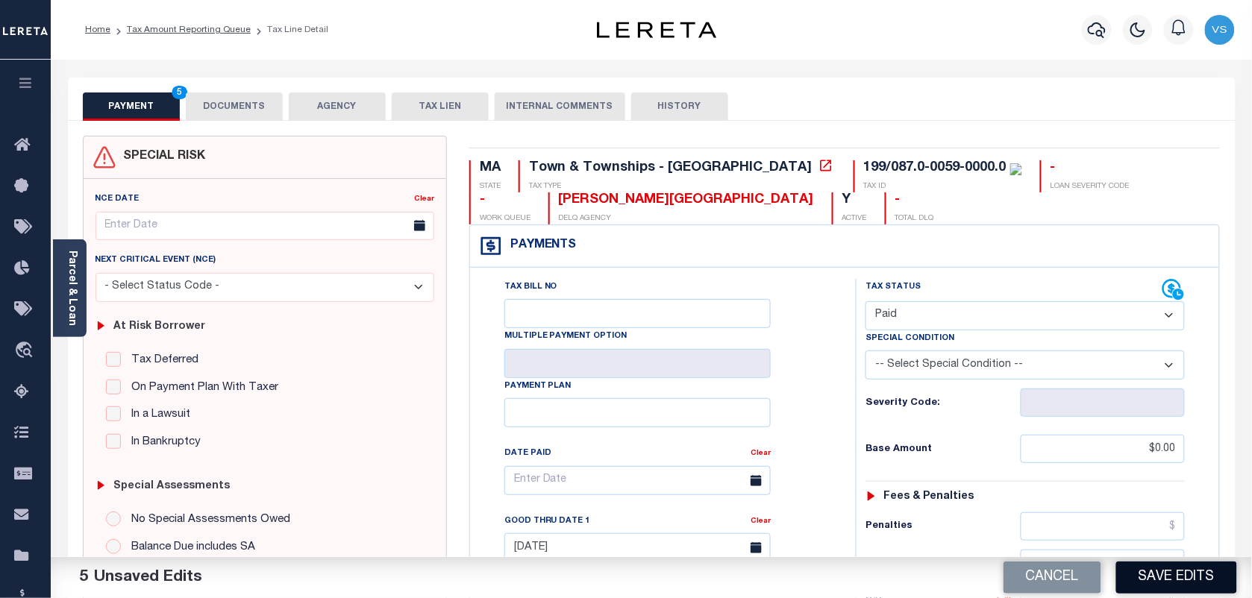
click at [1218, 576] on button "Save Edits" at bounding box center [1176, 578] width 121 height 32
checkbox input "false"
type input "$0"
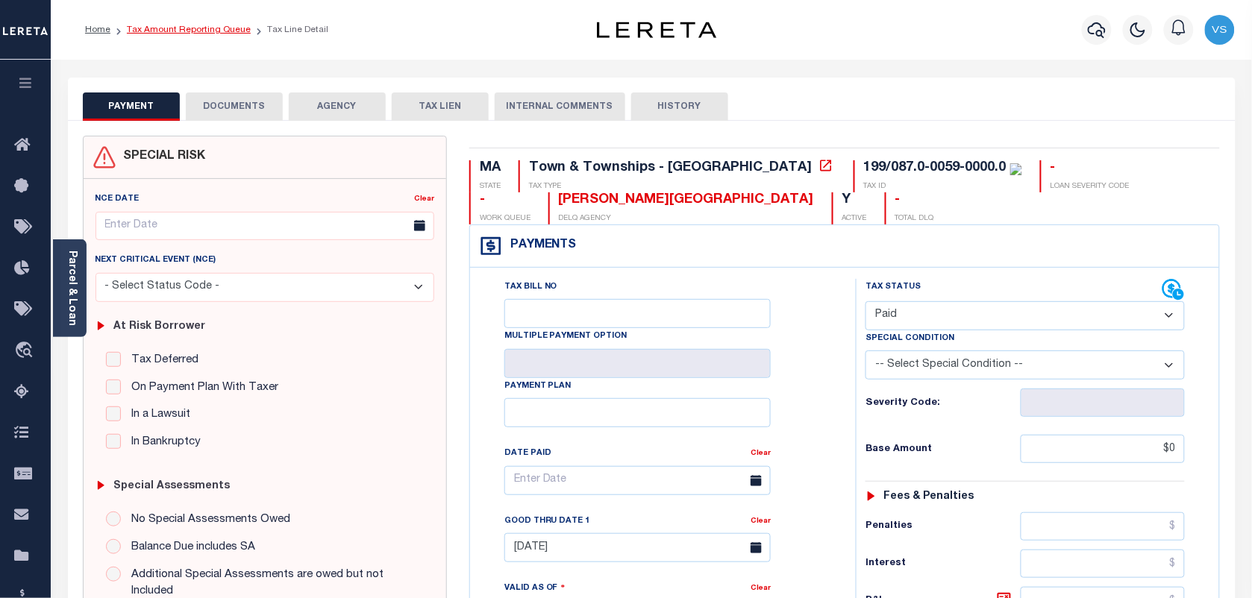
click at [181, 27] on link "Tax Amount Reporting Queue" at bounding box center [189, 29] width 124 height 9
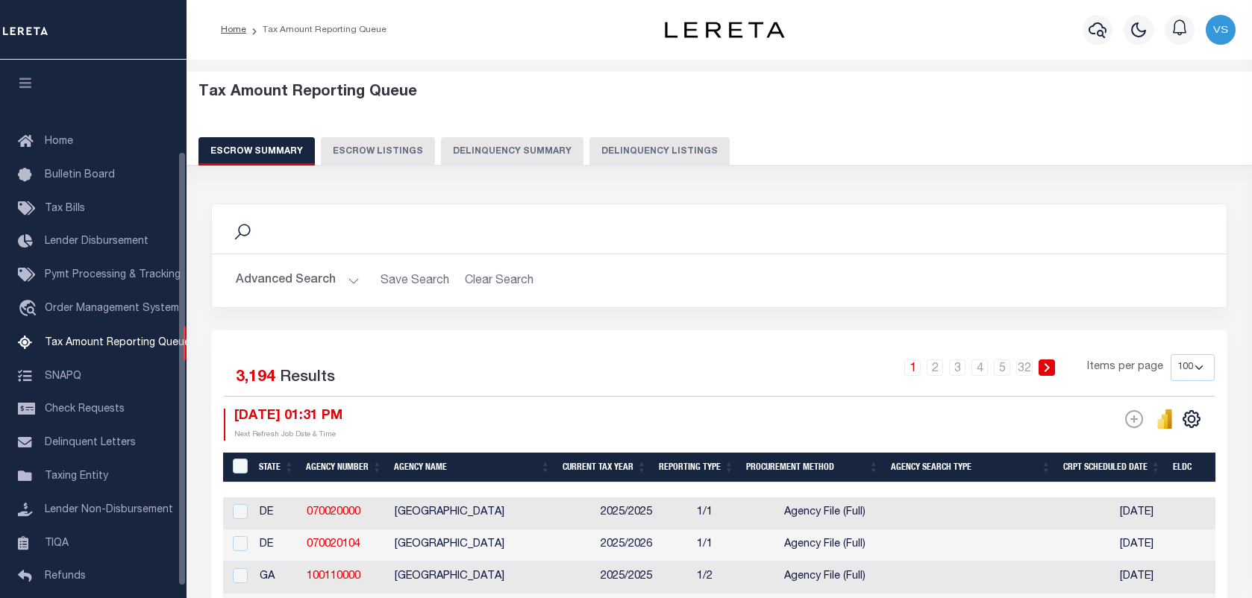
select select "100"
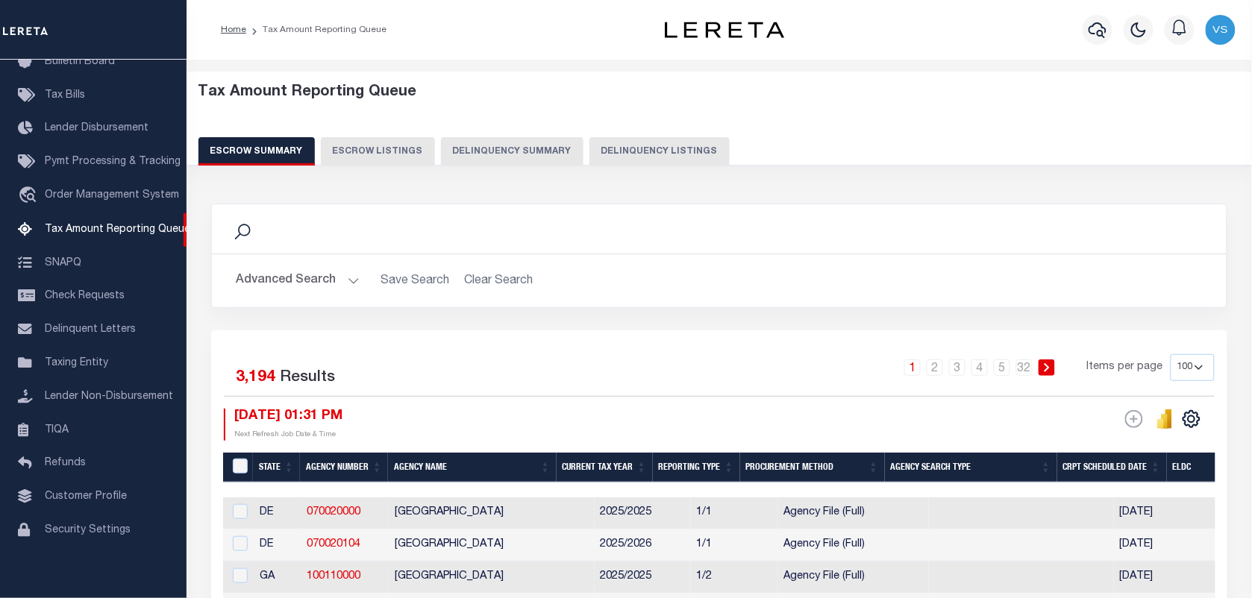
click at [645, 142] on button "Delinquency Listings" at bounding box center [659, 151] width 140 height 28
select select "100"
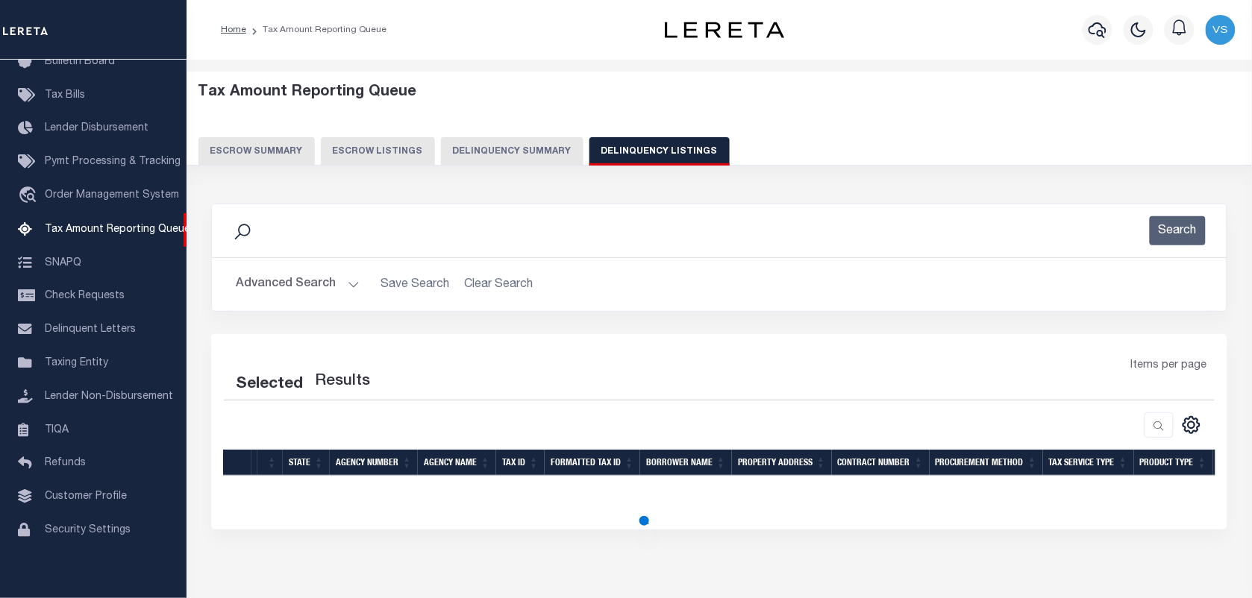
select select "100"
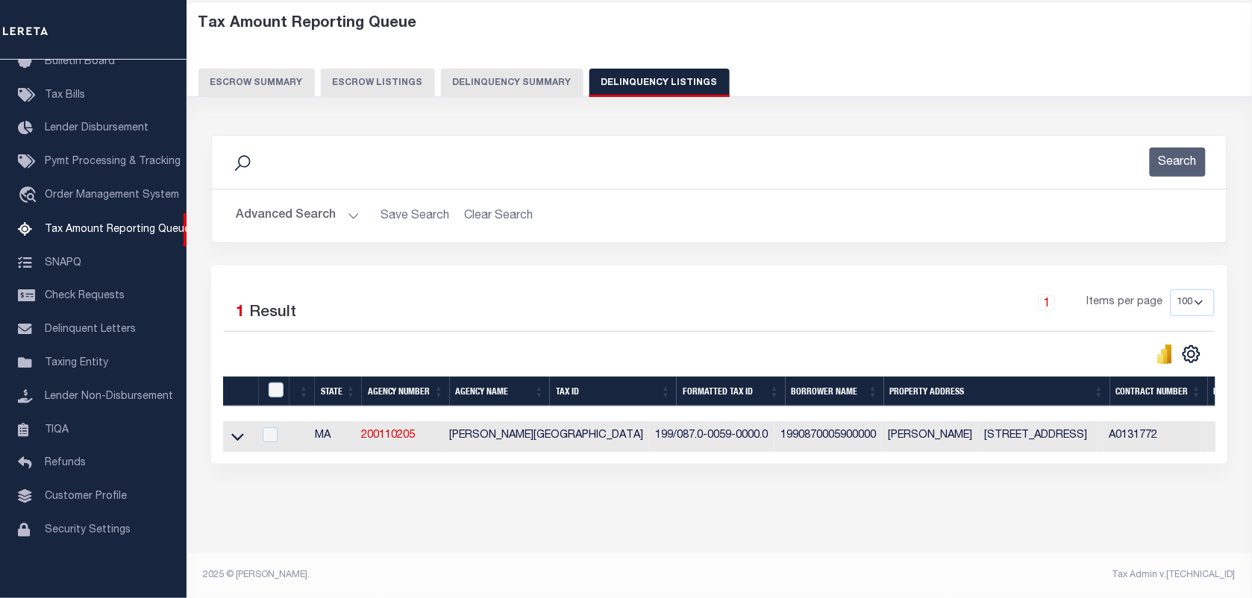
scroll to position [82, 0]
click at [236, 434] on icon at bounding box center [237, 437] width 13 height 16
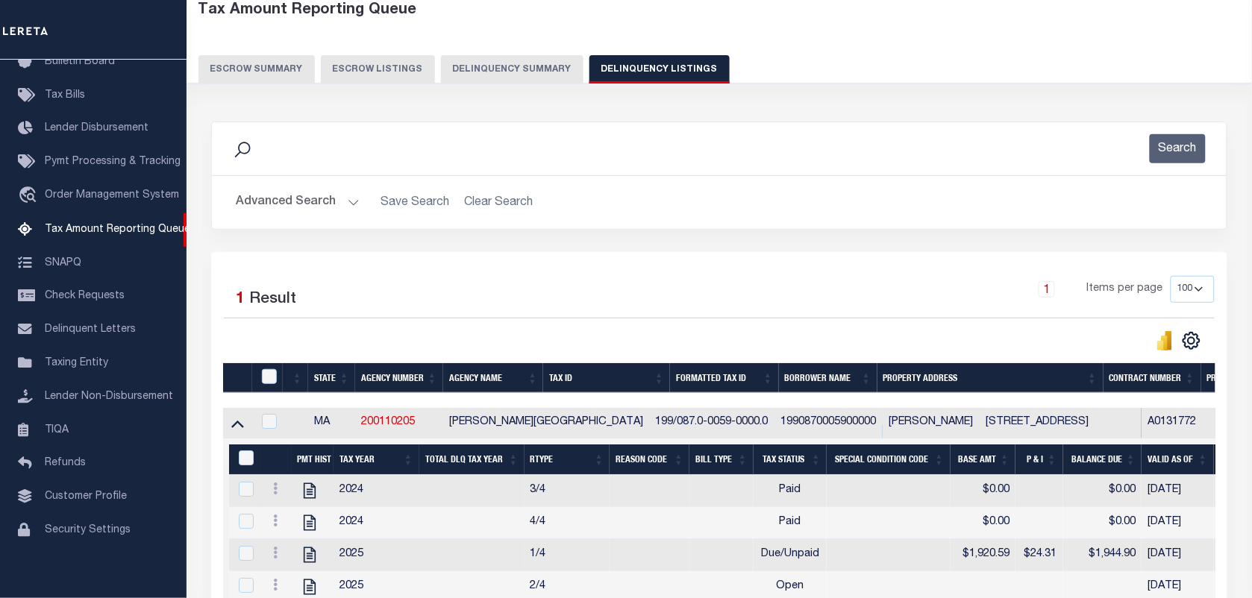
scroll to position [269, 0]
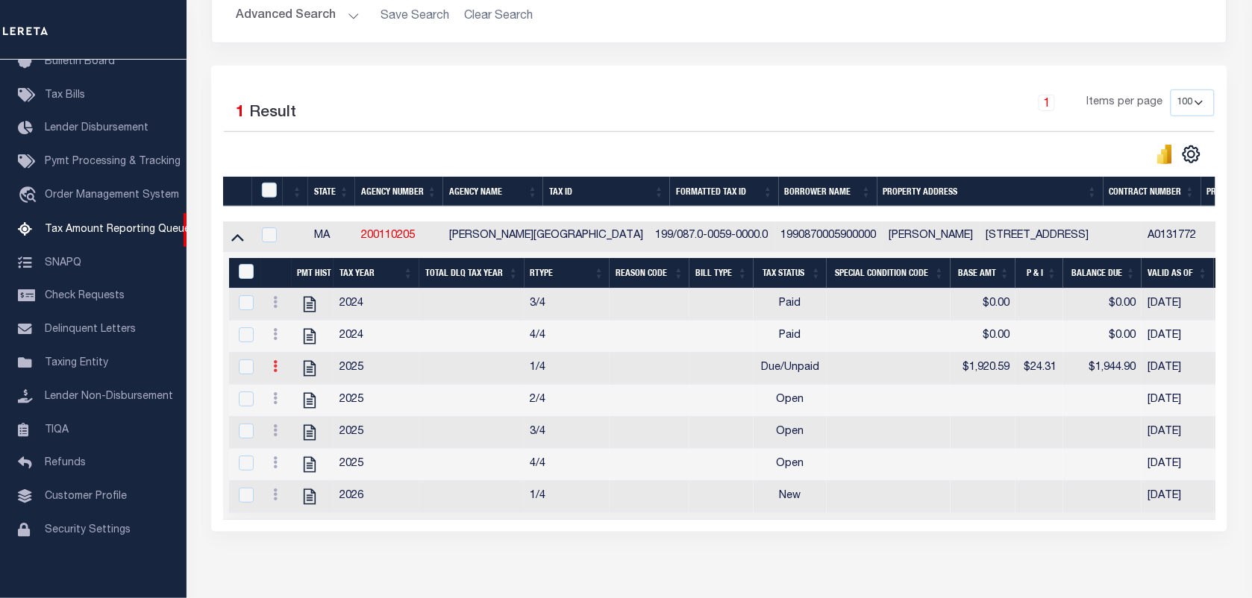
click at [276, 372] on icon at bounding box center [275, 366] width 4 height 12
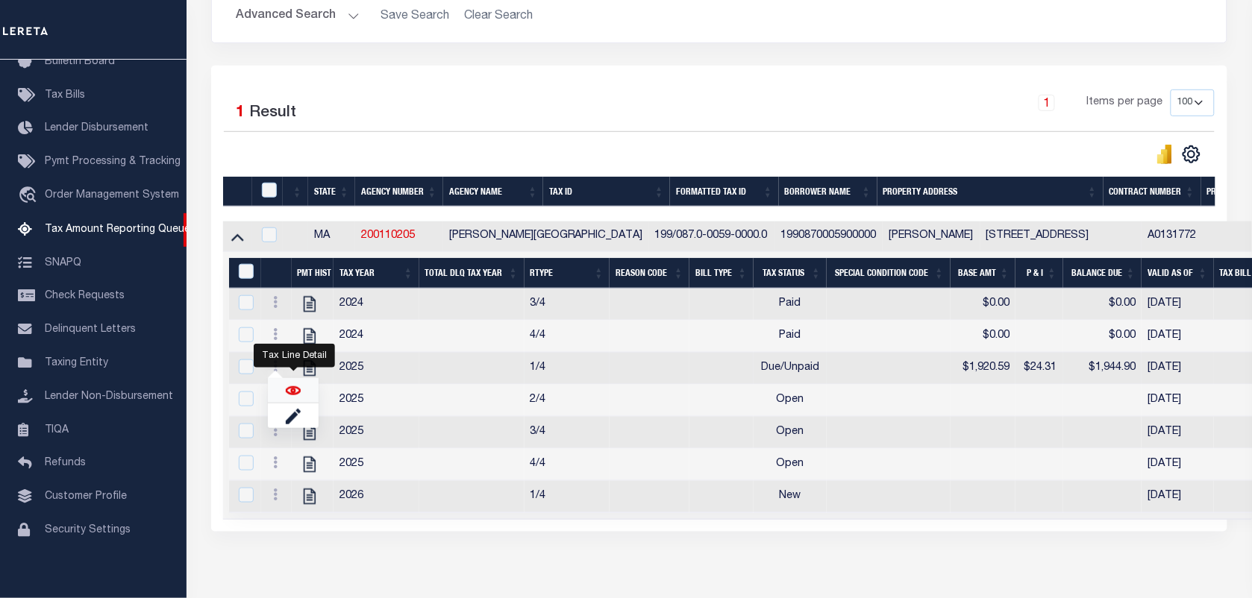
click at [289, 398] on img "" at bounding box center [293, 390] width 15 height 15
checkbox input "true"
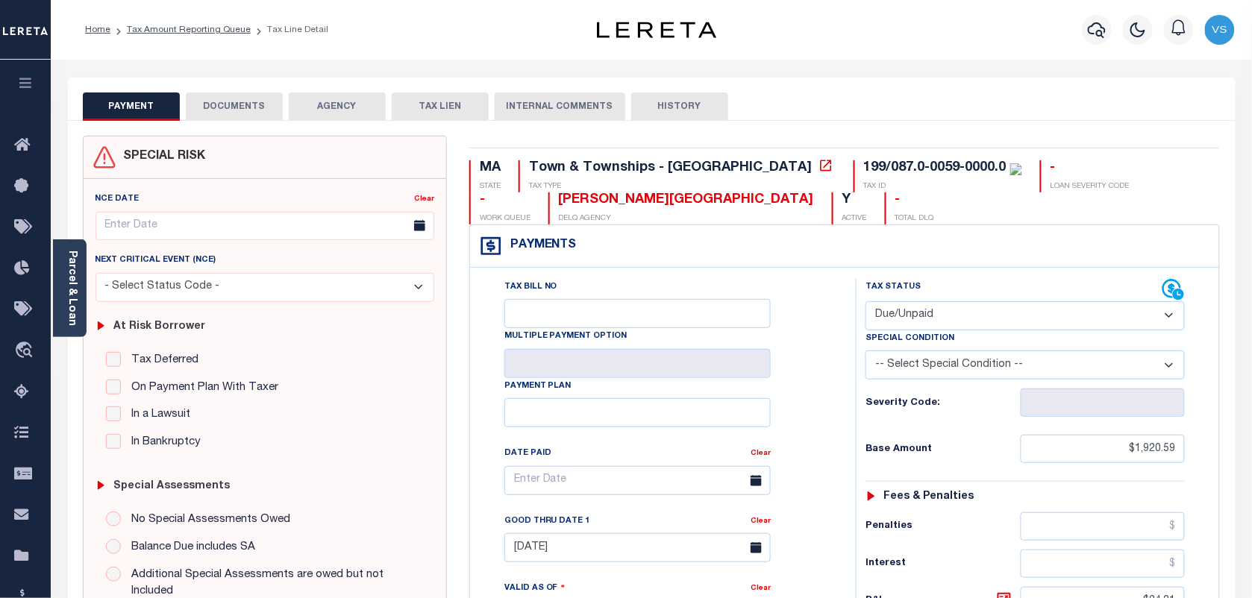
click at [904, 317] on select "- Select Status Code - Open Due/Unpaid Paid Incomplete No Tax Due Internal Refu…" at bounding box center [1024, 315] width 319 height 29
select select "PYD"
click at [865, 303] on select "- Select Status Code - Open Due/Unpaid Paid Incomplete No Tax Due Internal Refu…" at bounding box center [1024, 315] width 319 height 29
type input "[DATE]"
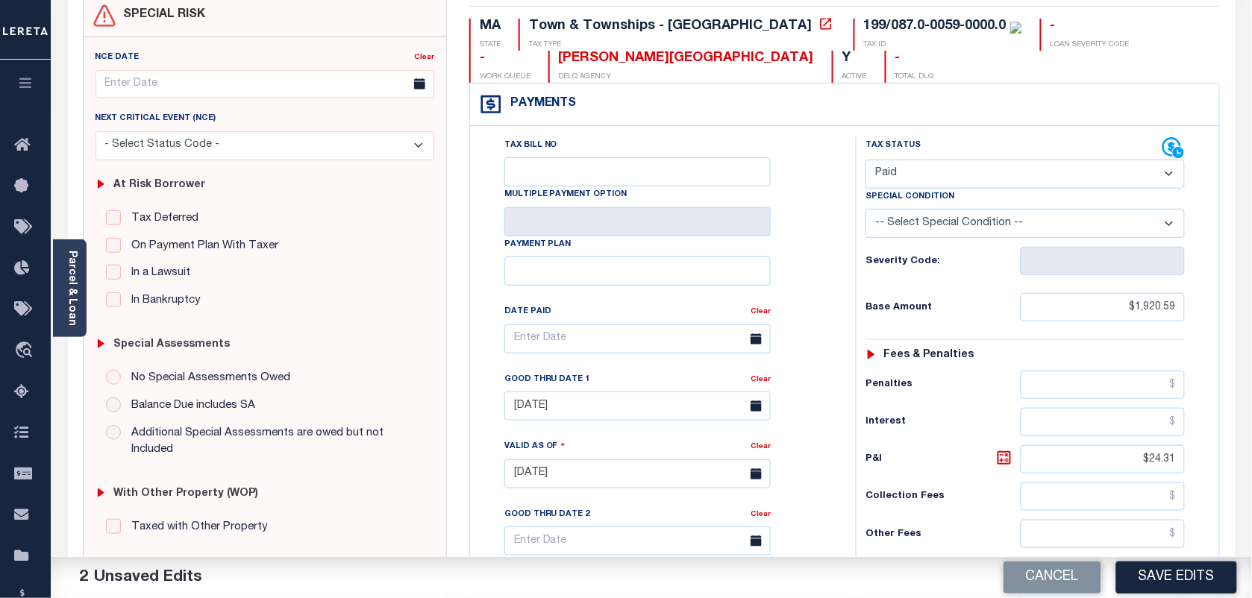
scroll to position [186, 0]
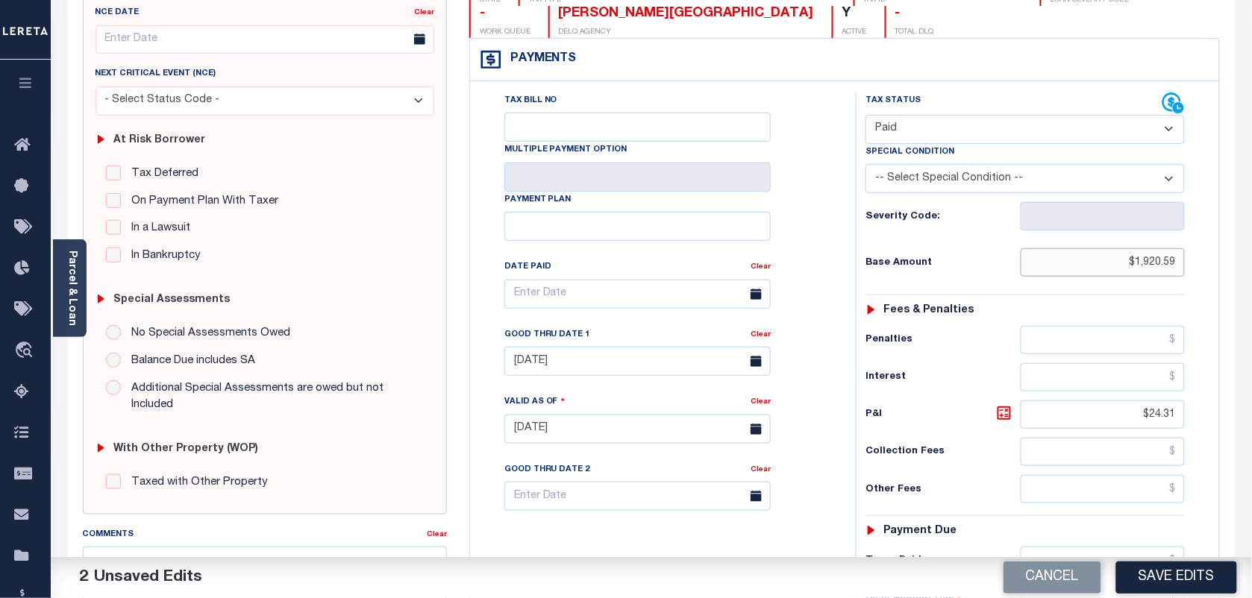
click at [1167, 271] on input "$1,920.59" at bounding box center [1102, 262] width 165 height 28
type input "$0.00"
click at [1166, 412] on input "$24.31" at bounding box center [1102, 415] width 165 height 28
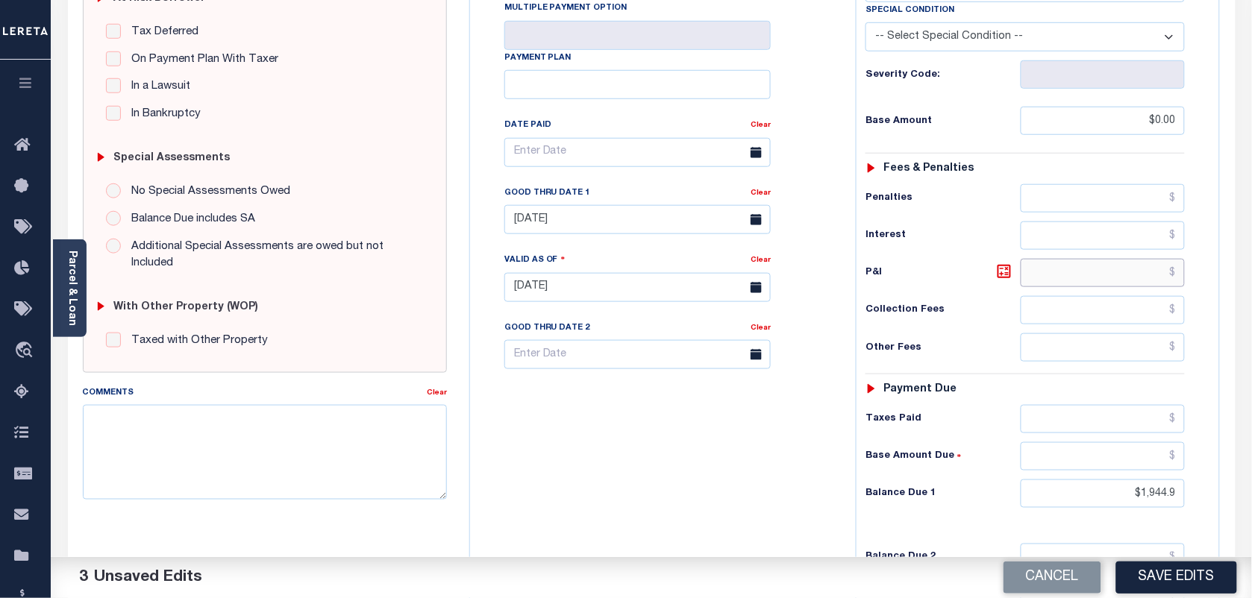
scroll to position [373, 0]
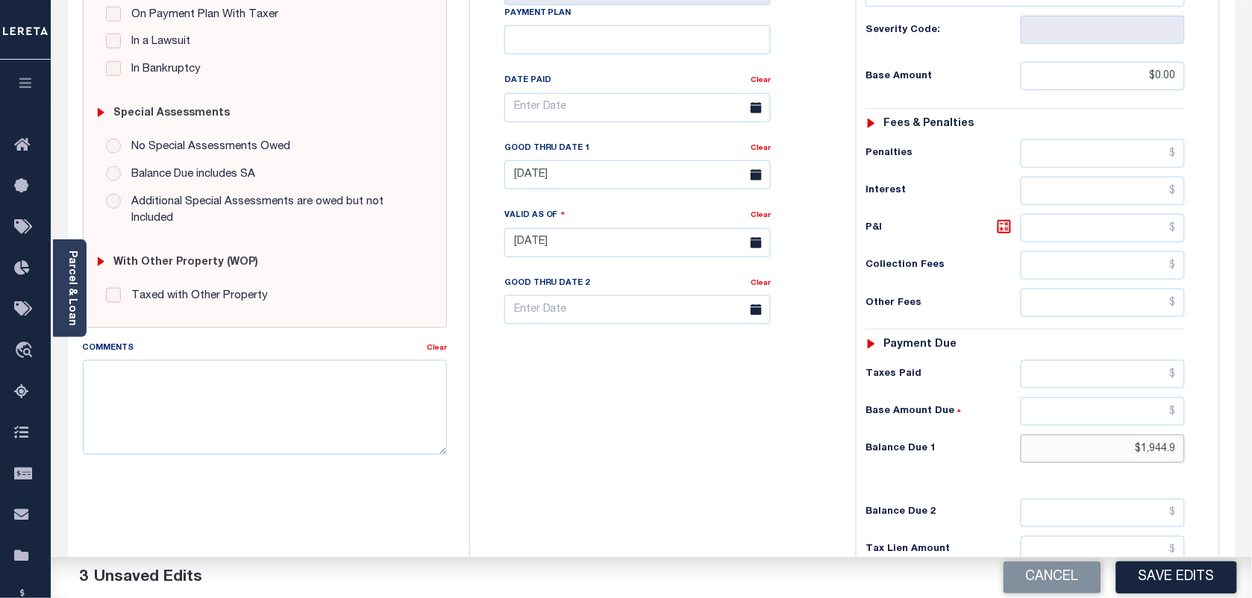
click at [1161, 460] on input "$1,944.9" at bounding box center [1102, 449] width 165 height 28
click at [1173, 463] on input "text" at bounding box center [1102, 449] width 165 height 28
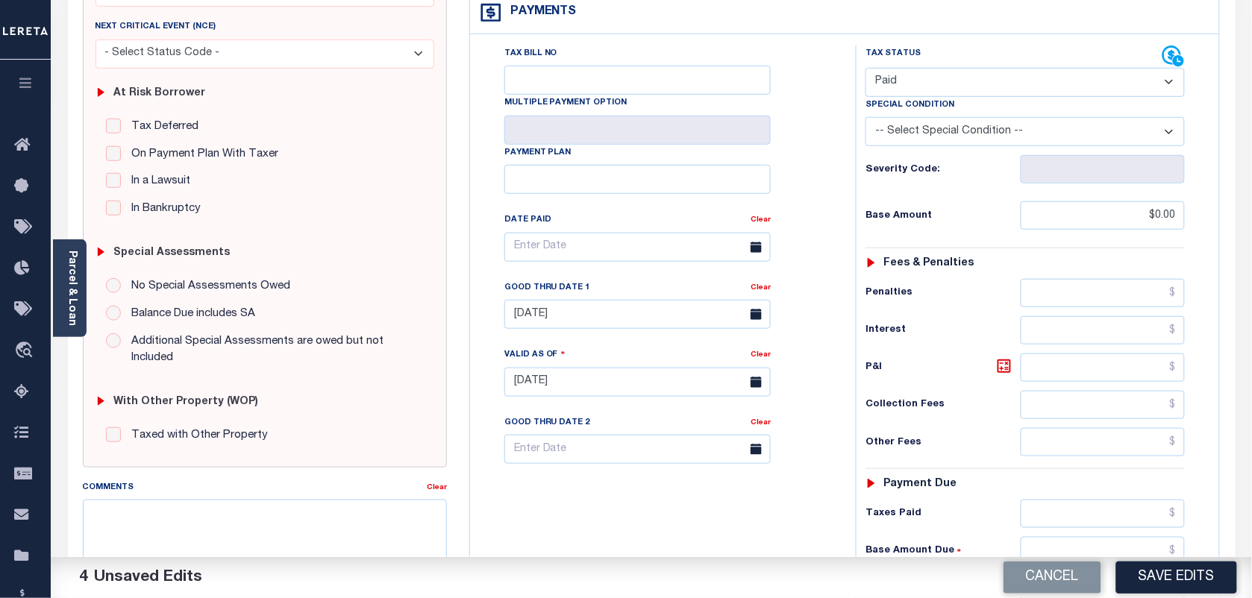
scroll to position [0, 0]
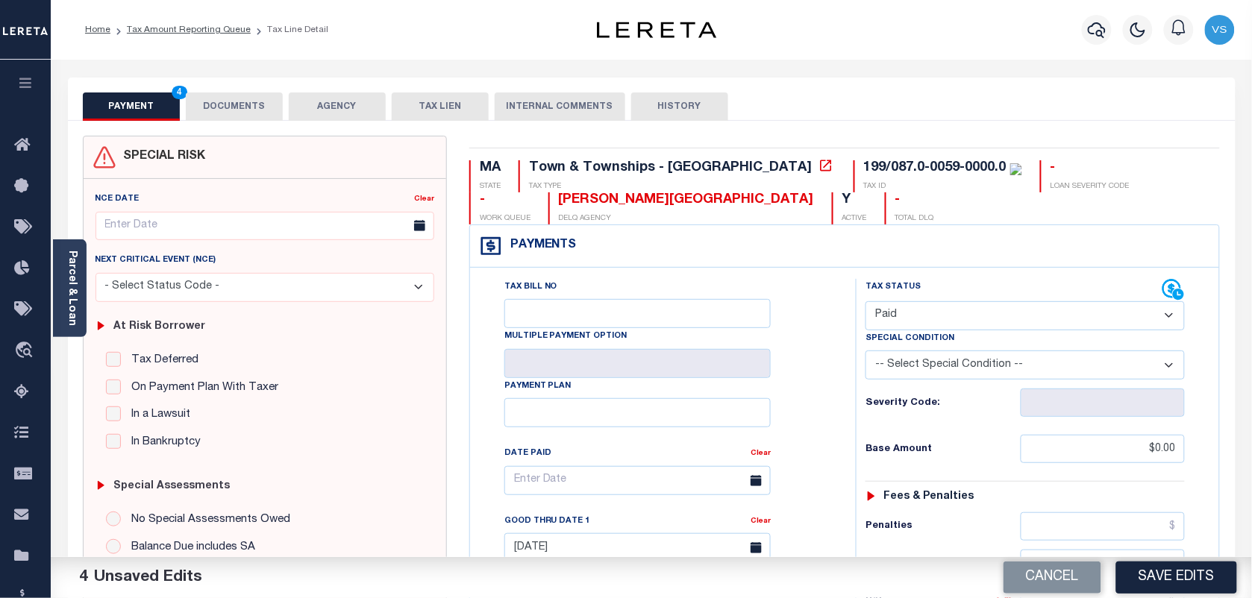
type input "$0.00"
click at [213, 104] on button "DOCUMENTS" at bounding box center [234, 107] width 97 height 28
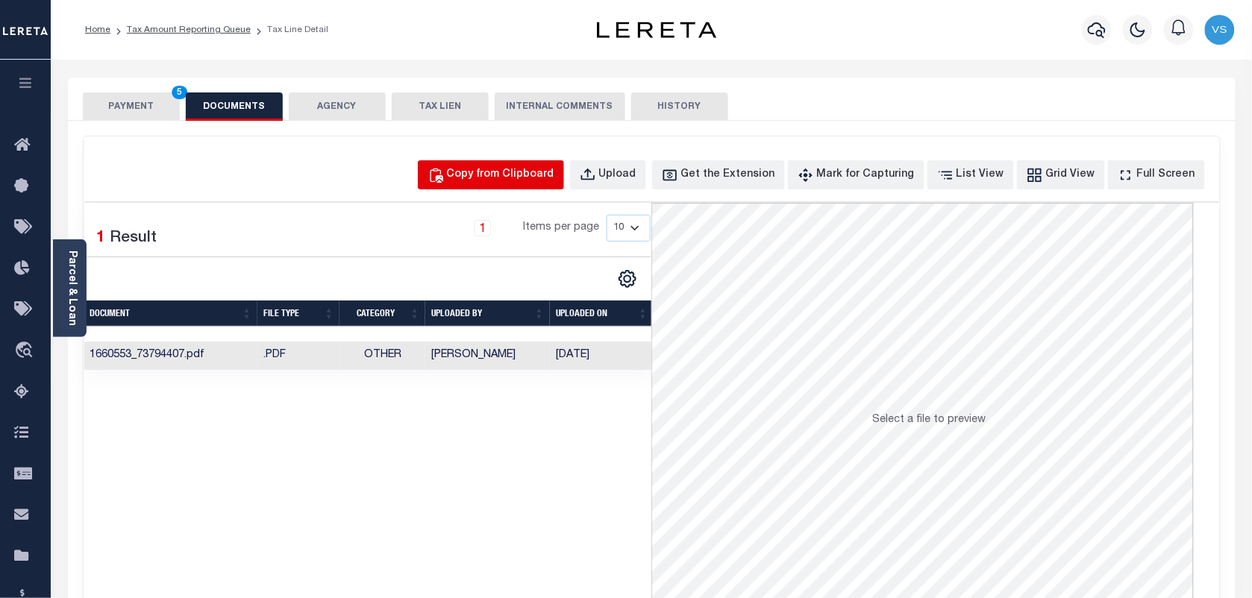
click at [511, 169] on div "Copy from Clipboard" at bounding box center [500, 175] width 107 height 16
select select "POP"
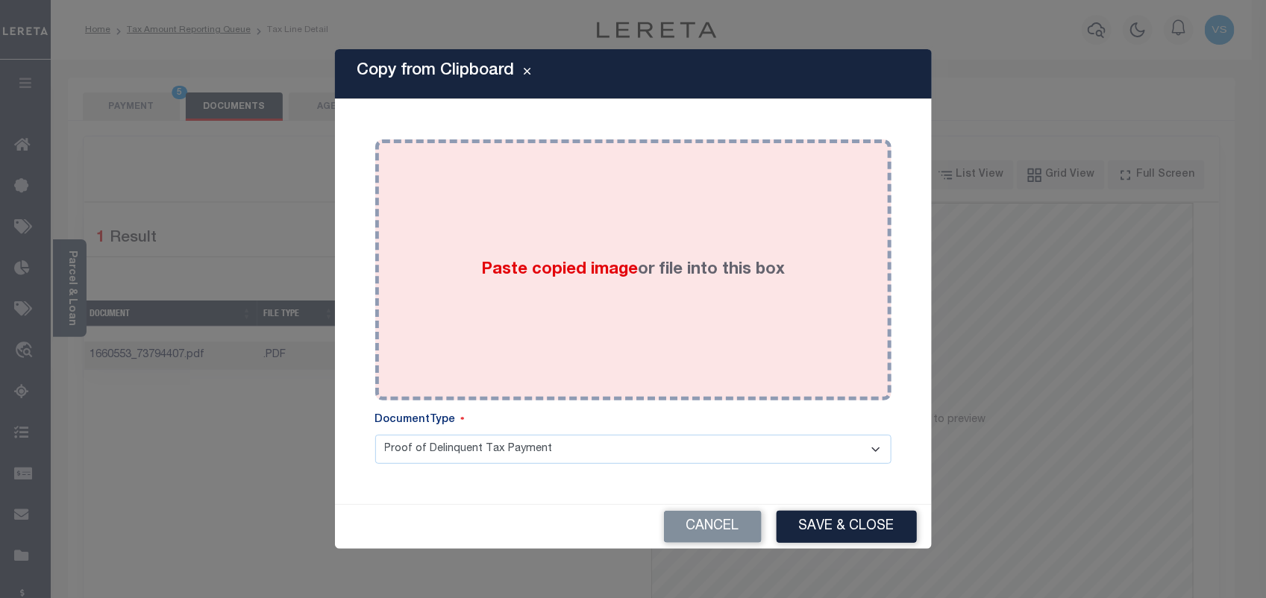
click at [486, 247] on div "Paste copied image or file into this box" at bounding box center [633, 270] width 494 height 239
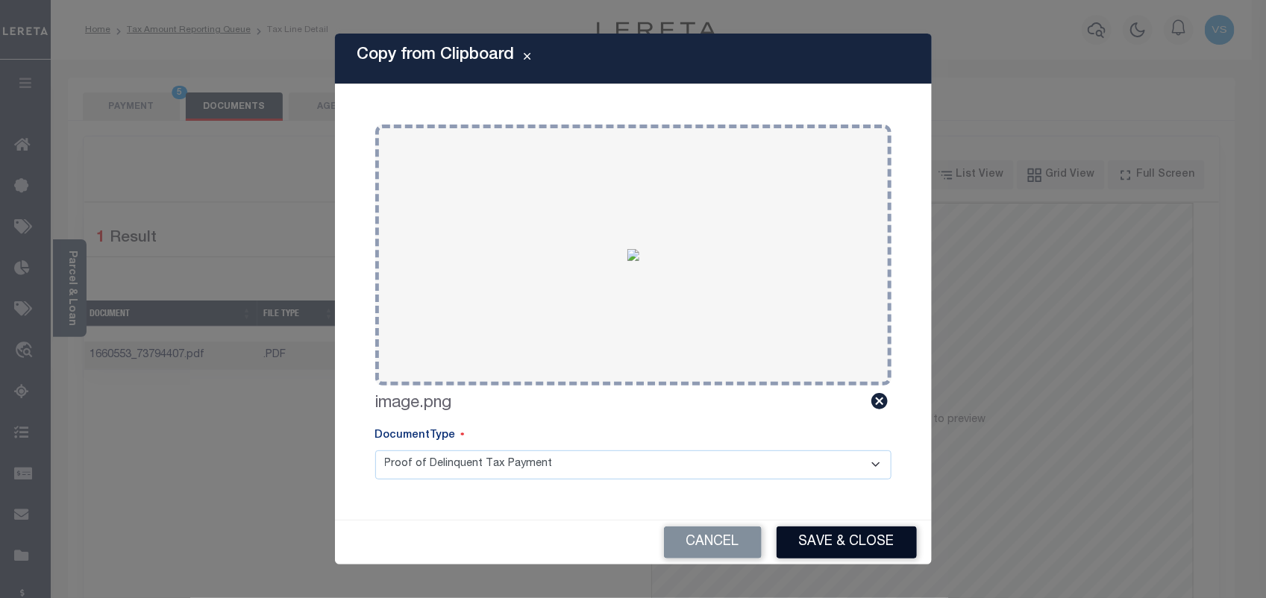
click at [877, 552] on button "Save & Close" at bounding box center [847, 543] width 140 height 32
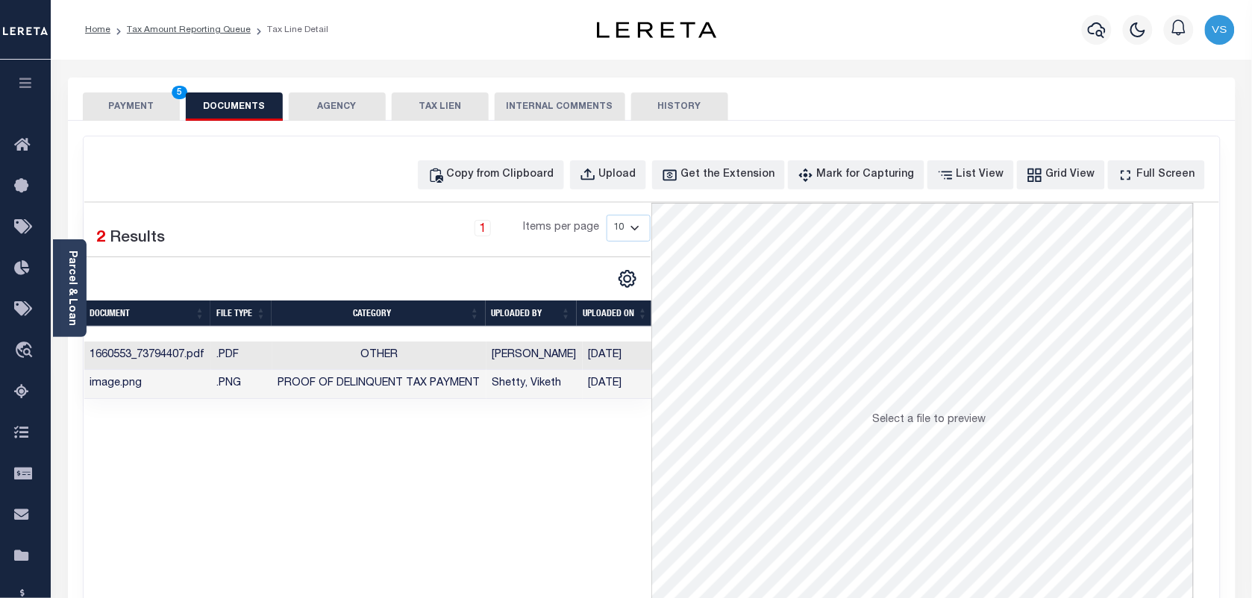
click at [121, 104] on button "PAYMENT 5" at bounding box center [131, 107] width 97 height 28
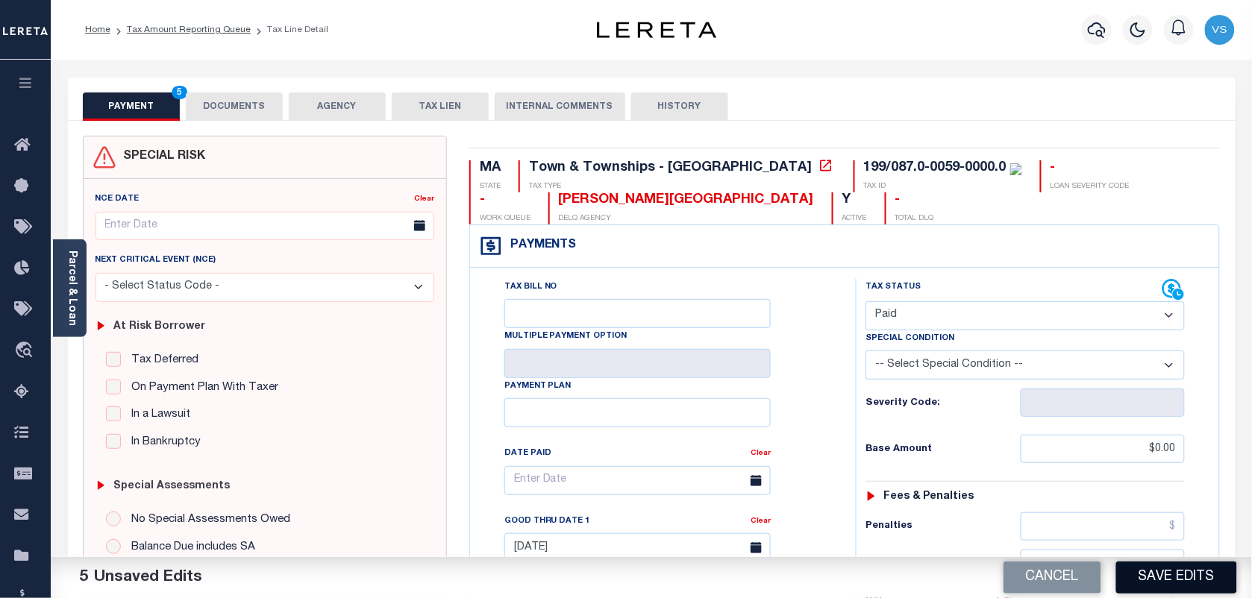
click at [1165, 571] on button "Save Edits" at bounding box center [1176, 578] width 121 height 32
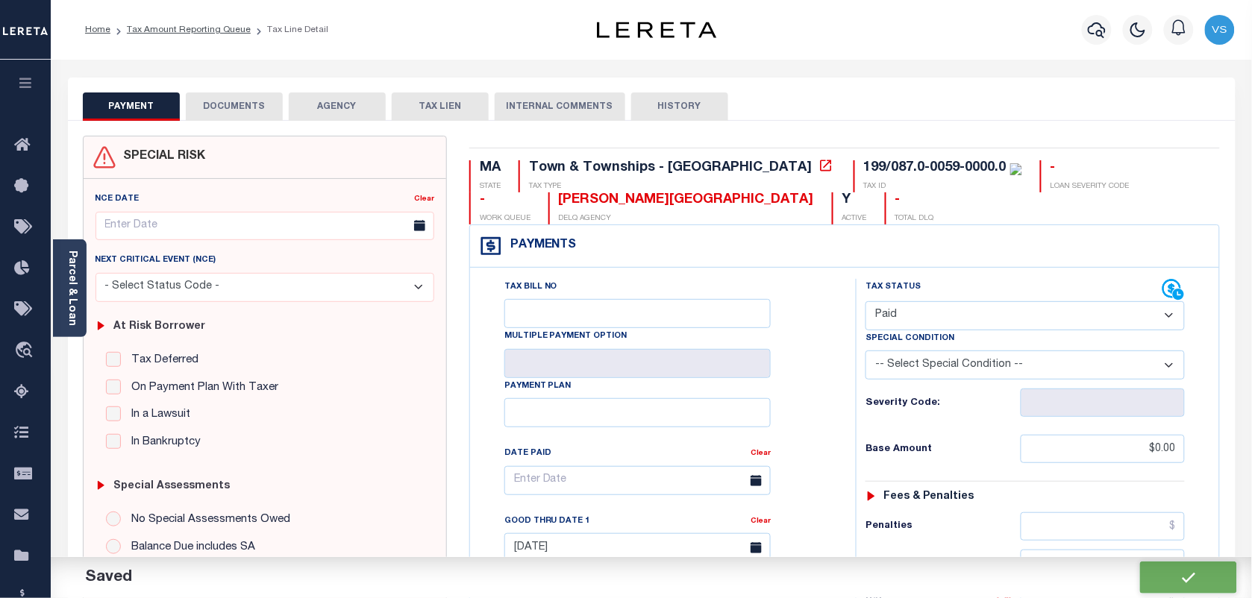
checkbox input "false"
type input "$0"
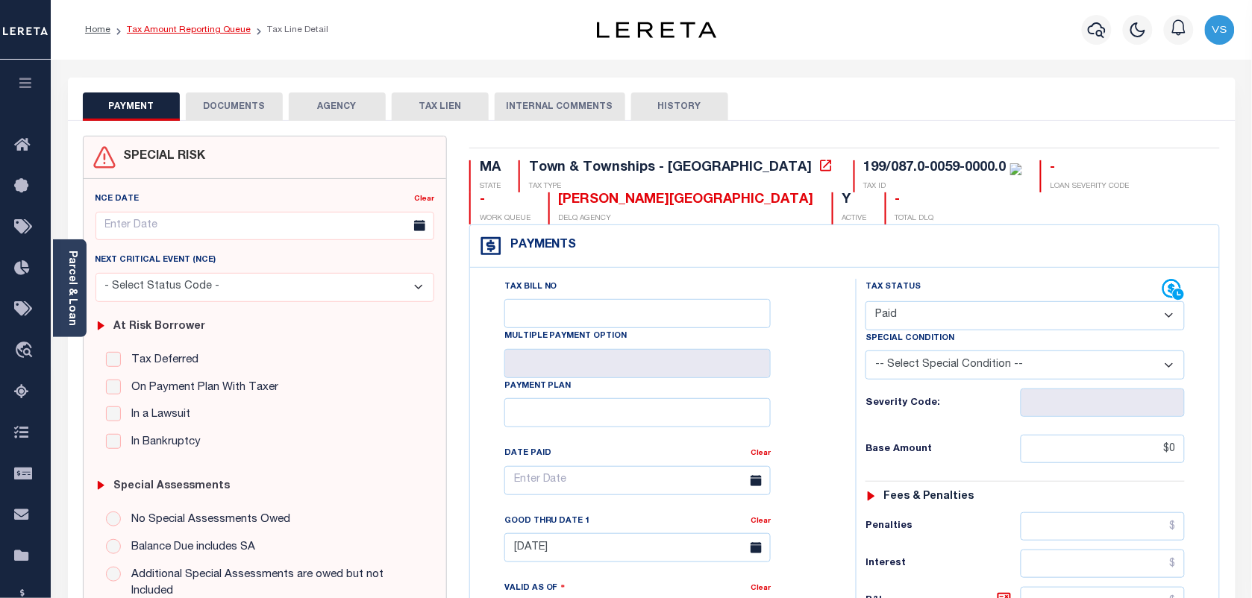
click at [166, 30] on link "Tax Amount Reporting Queue" at bounding box center [189, 29] width 124 height 9
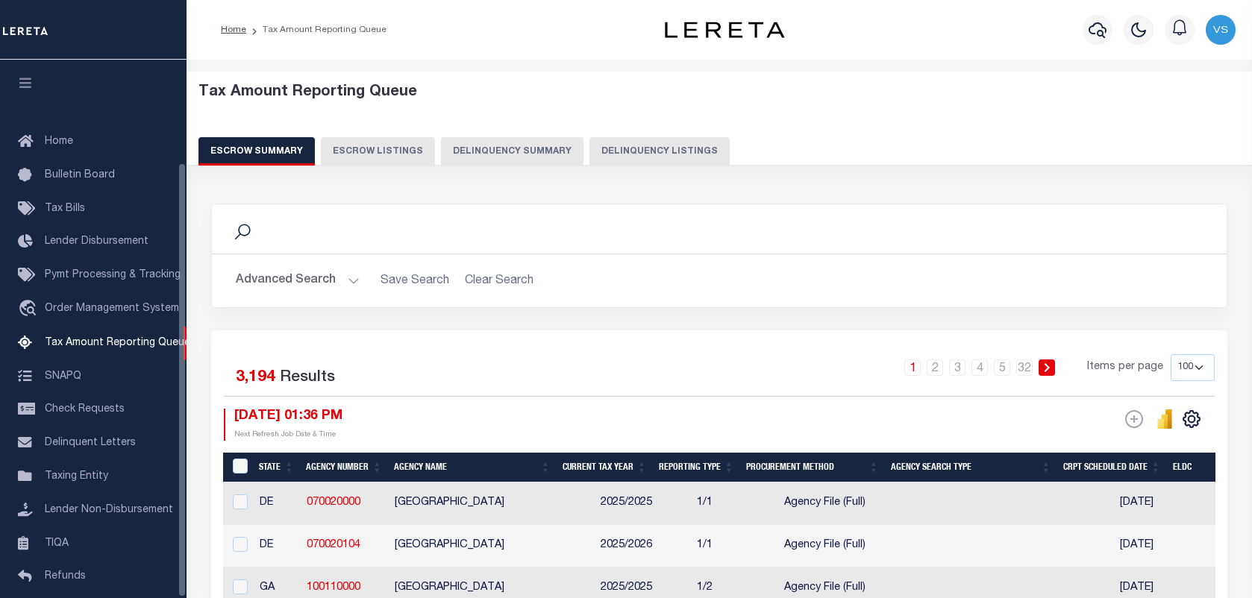
click at [644, 150] on button "Delinquency Listings" at bounding box center [659, 151] width 140 height 28
select select "100"
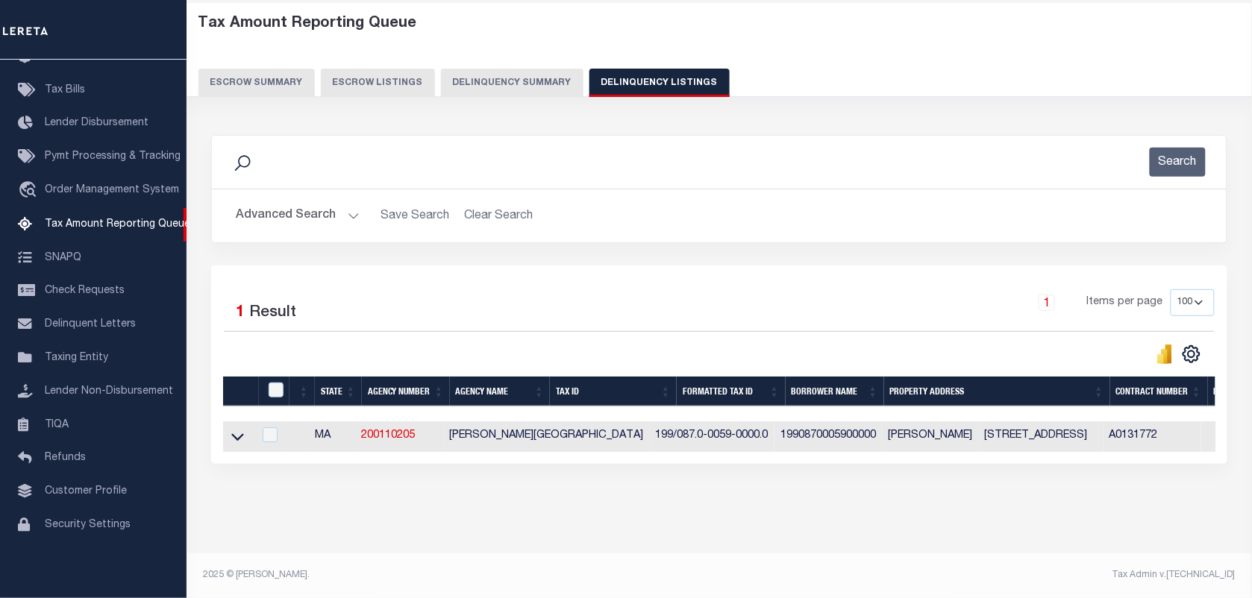
scroll to position [82, 0]
click at [240, 431] on icon at bounding box center [237, 437] width 13 height 16
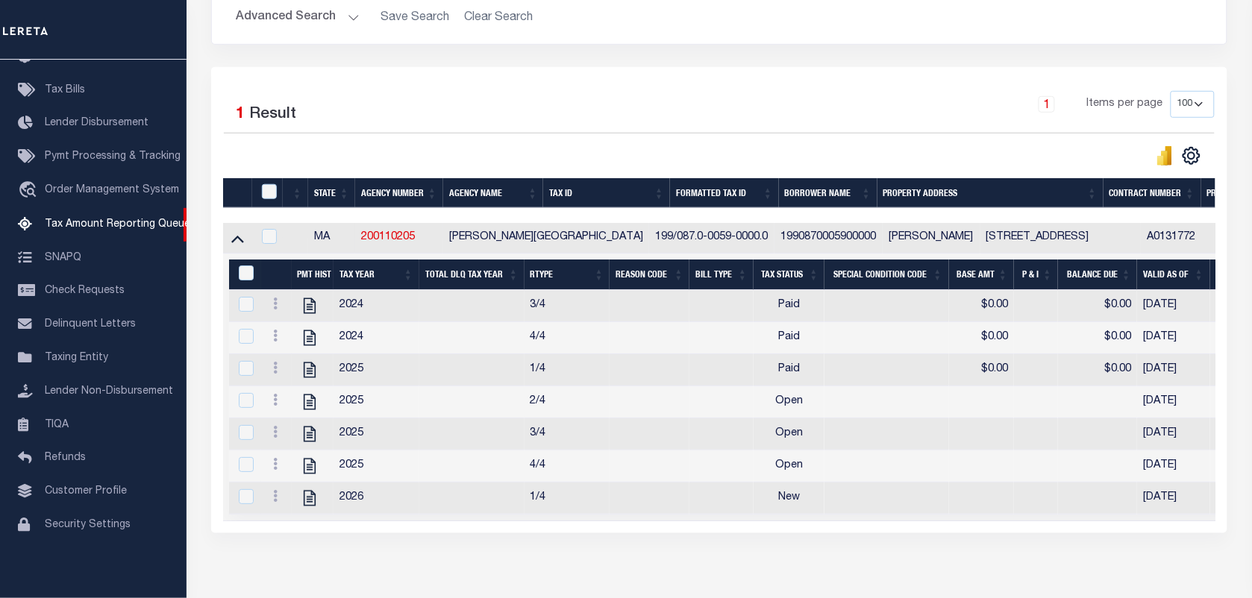
scroll to position [269, 0]
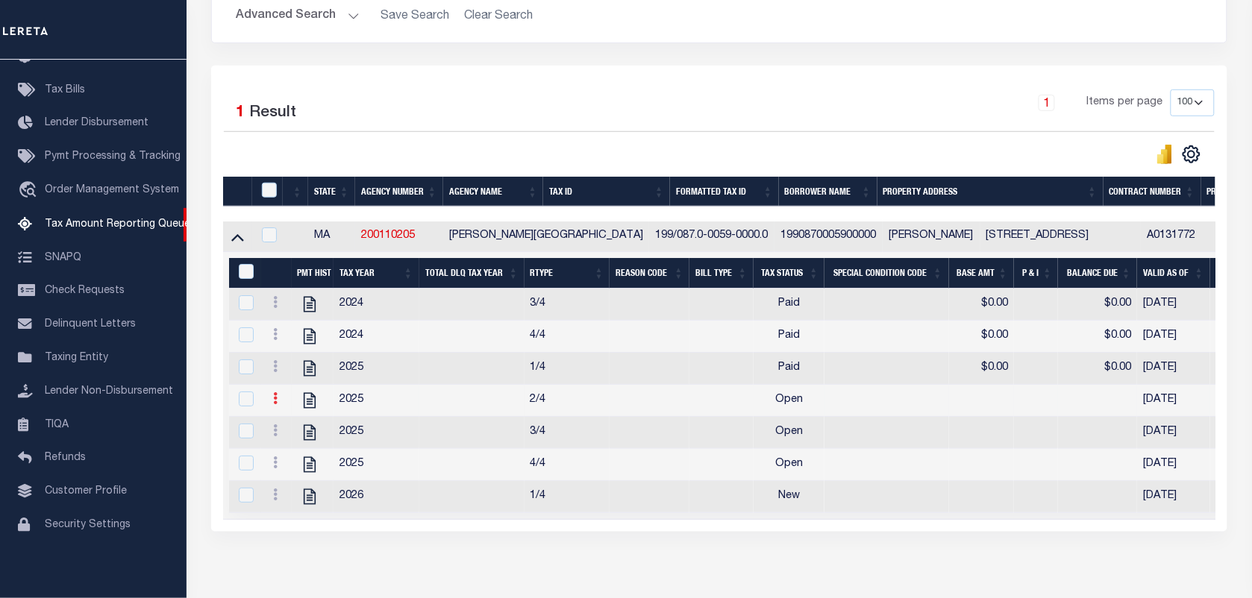
click at [280, 407] on link at bounding box center [275, 401] width 16 height 12
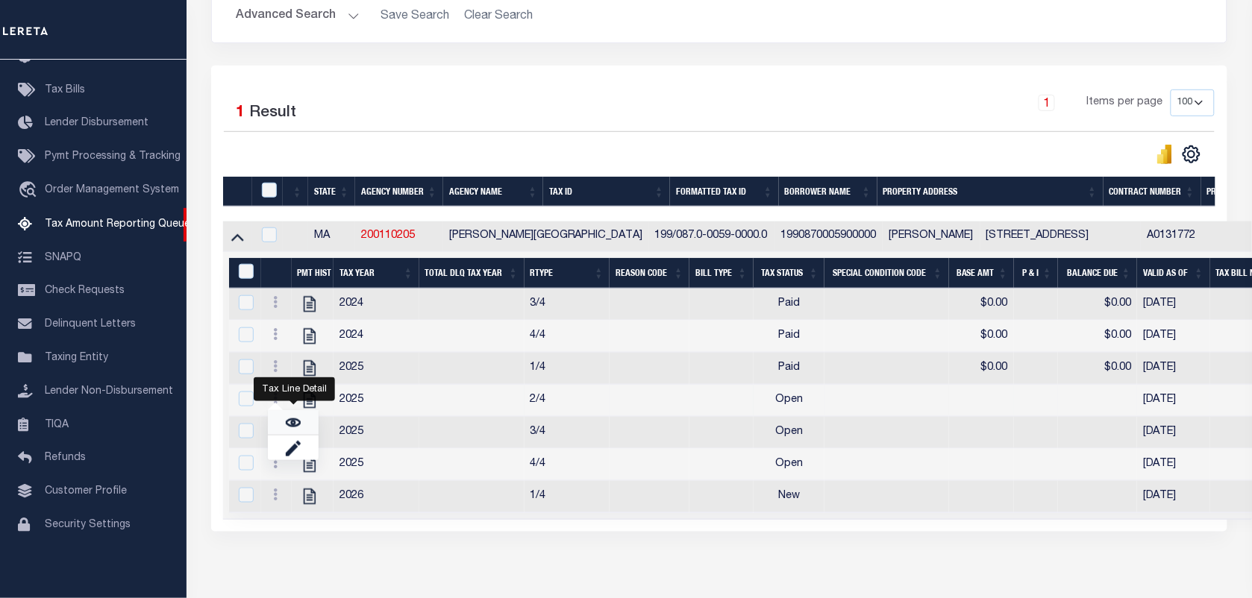
click at [302, 435] on link "" at bounding box center [293, 422] width 51 height 25
checkbox input "true"
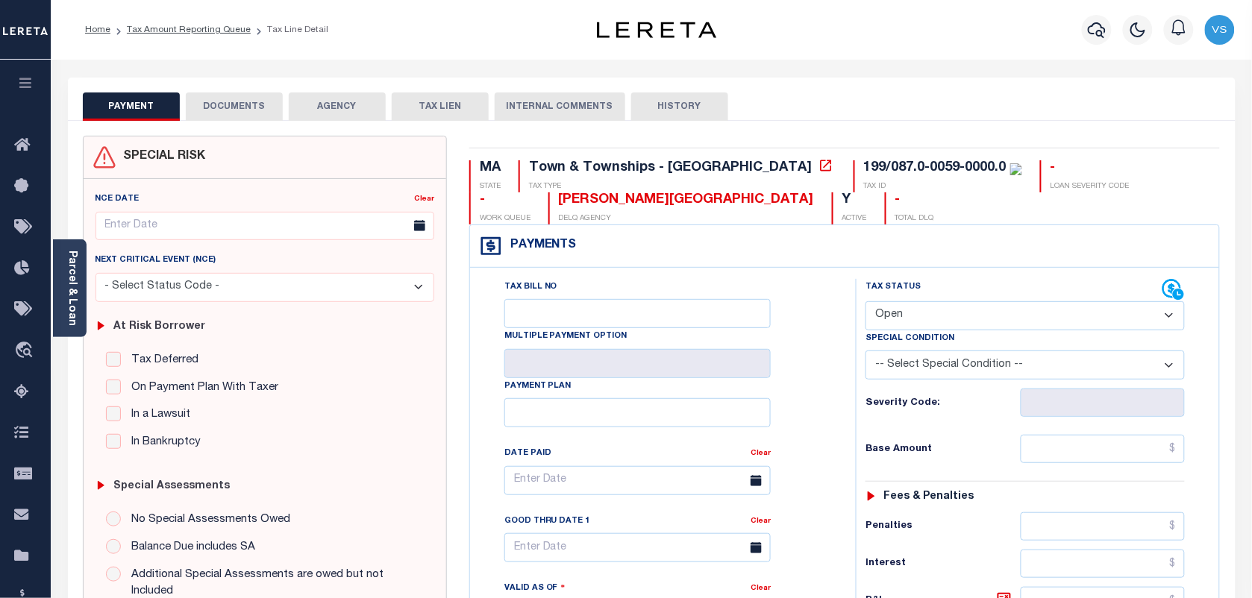
click at [972, 321] on select "- Select Status Code - Open Due/Unpaid Paid Incomplete No Tax Due Internal Refu…" at bounding box center [1024, 315] width 319 height 29
select select "PYD"
click at [865, 303] on select "- Select Status Code - Open Due/Unpaid Paid Incomplete No Tax Due Internal Refu…" at bounding box center [1024, 315] width 319 height 29
type input "[DATE]"
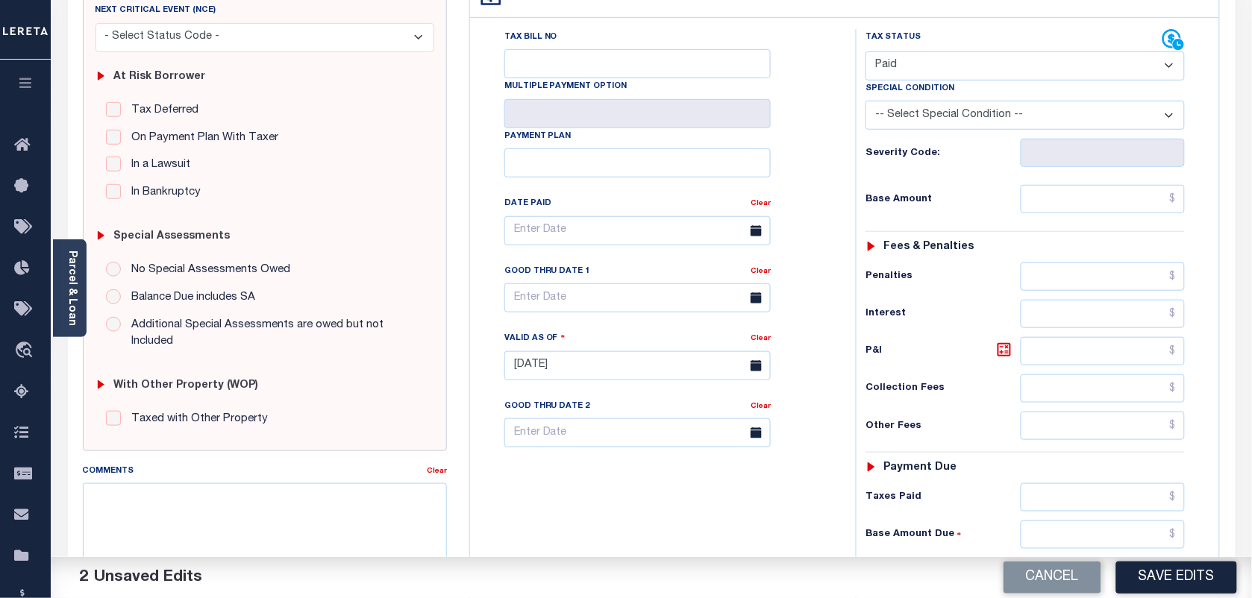
scroll to position [280, 0]
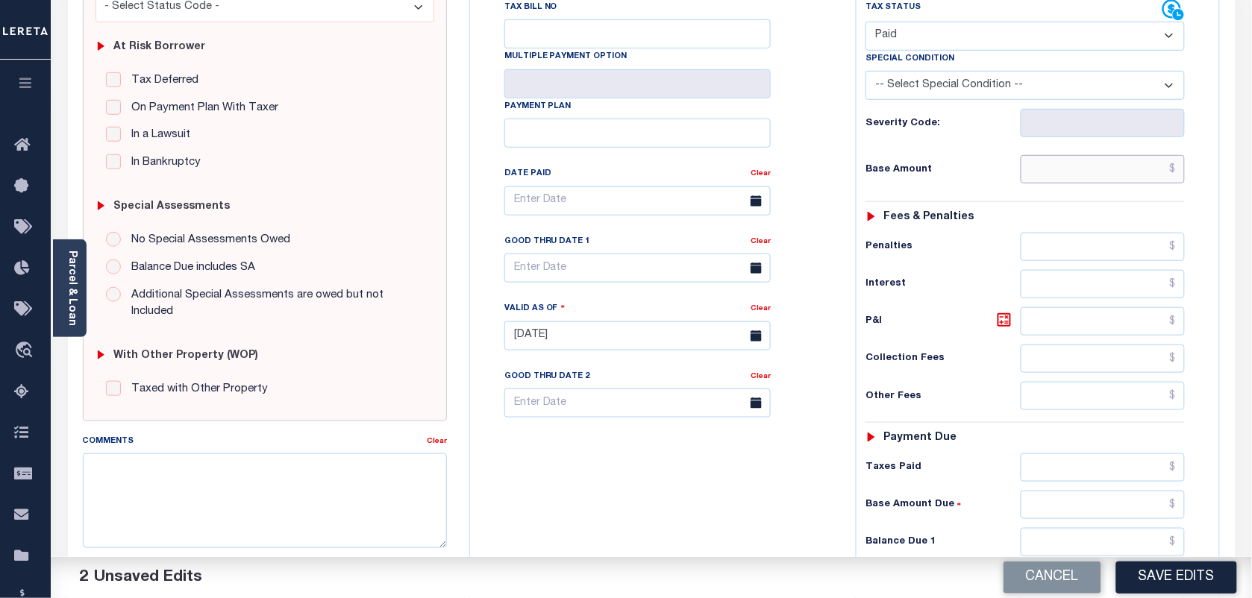
click at [1160, 184] on input "text" at bounding box center [1102, 169] width 165 height 28
type input "$0.00"
click at [1182, 254] on input "$0.00" at bounding box center [1102, 247] width 165 height 28
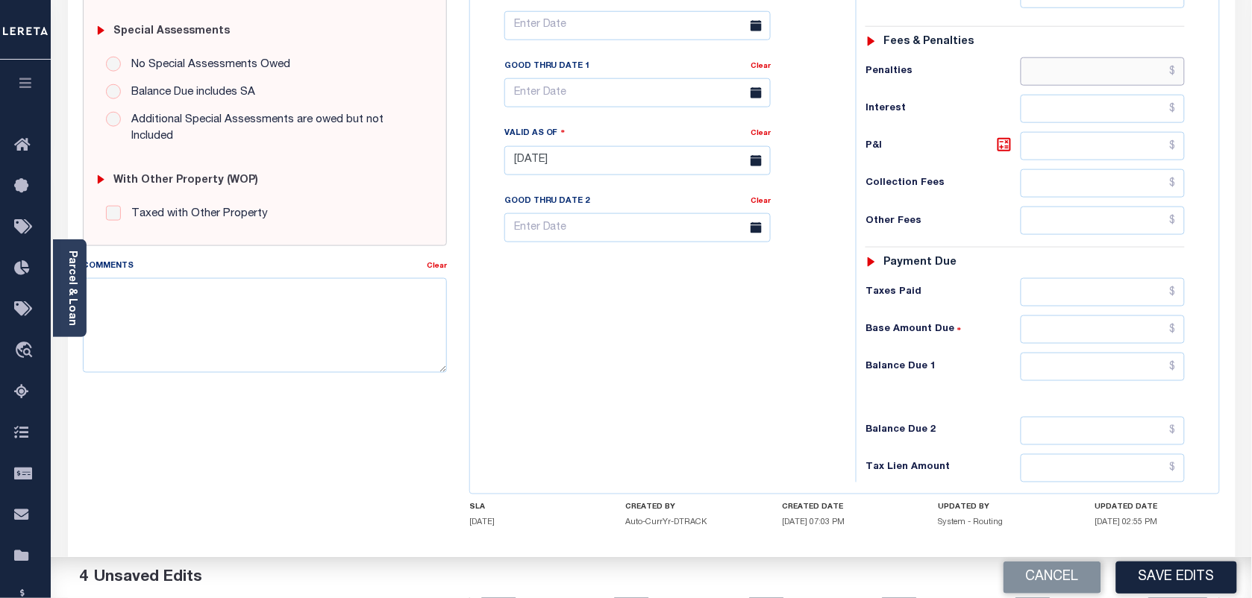
scroll to position [539, 0]
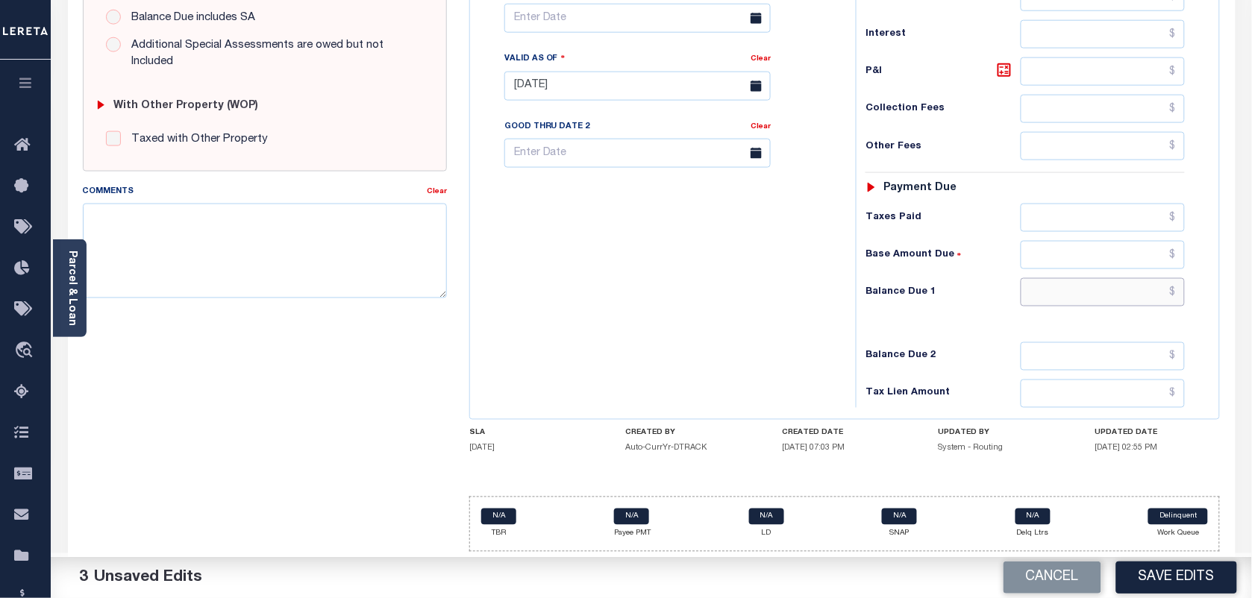
click at [1149, 280] on input "text" at bounding box center [1102, 292] width 165 height 28
click at [1167, 293] on input "text" at bounding box center [1102, 292] width 165 height 28
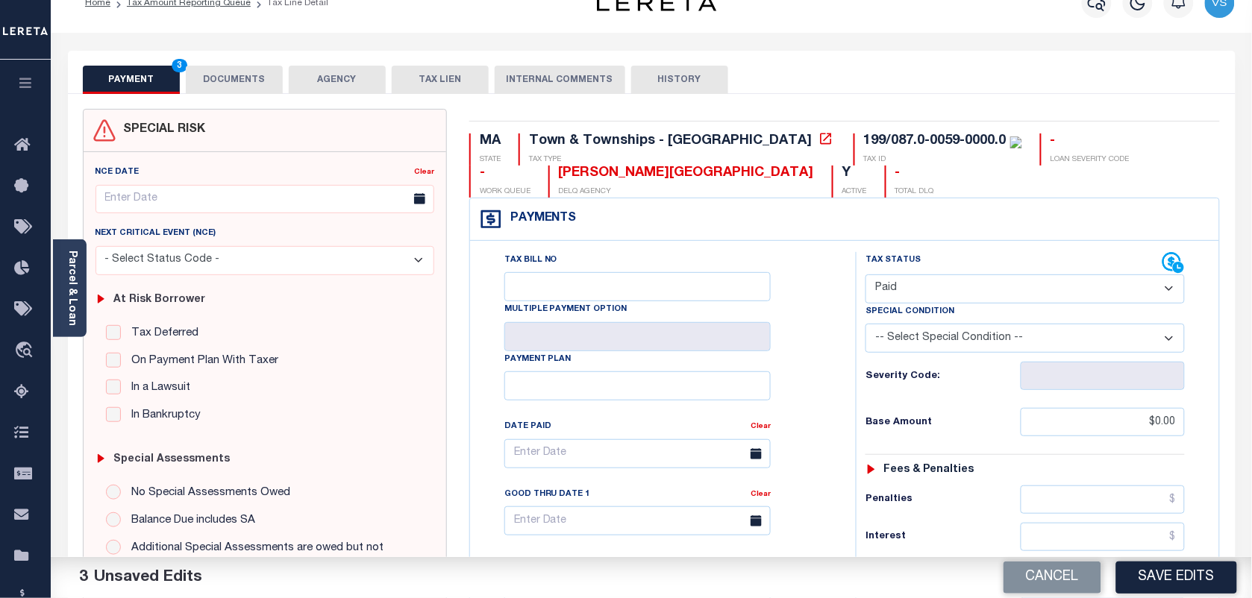
scroll to position [0, 0]
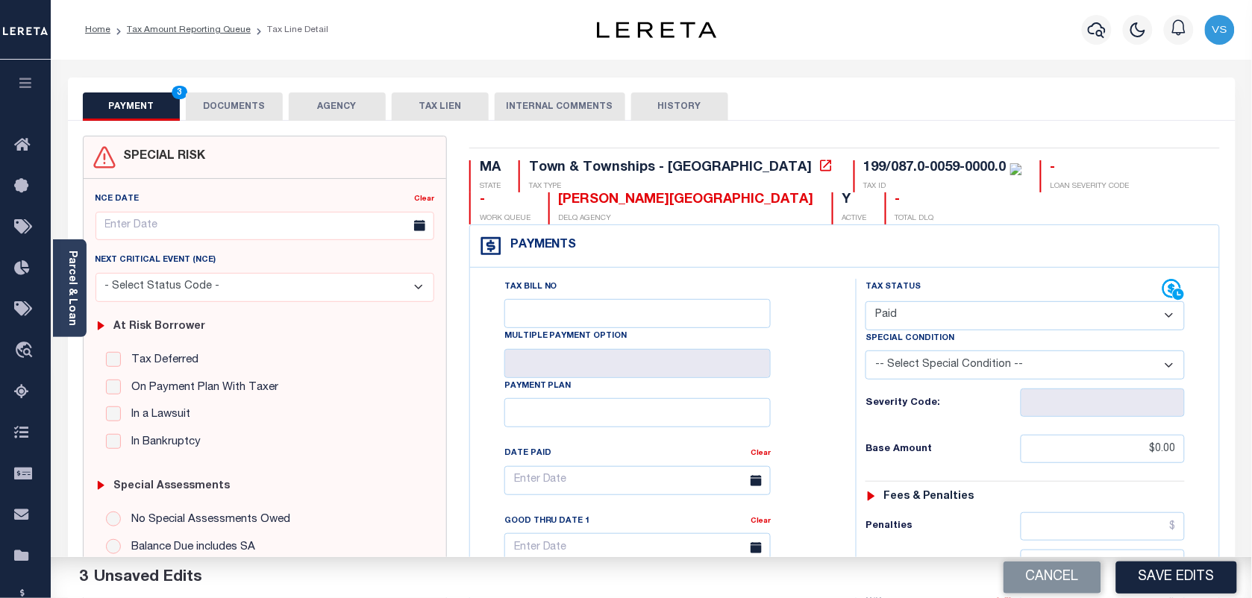
type input "$0.00"
click at [225, 110] on button "DOCUMENTS" at bounding box center [234, 107] width 97 height 28
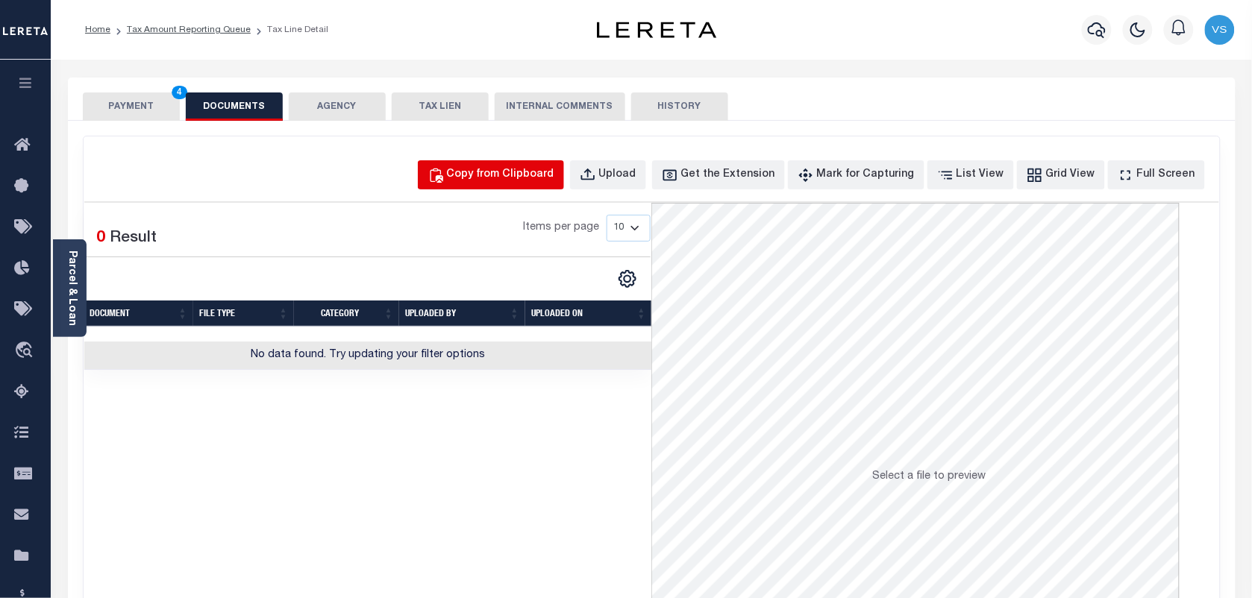
click at [511, 164] on button "Copy from Clipboard" at bounding box center [491, 174] width 146 height 29
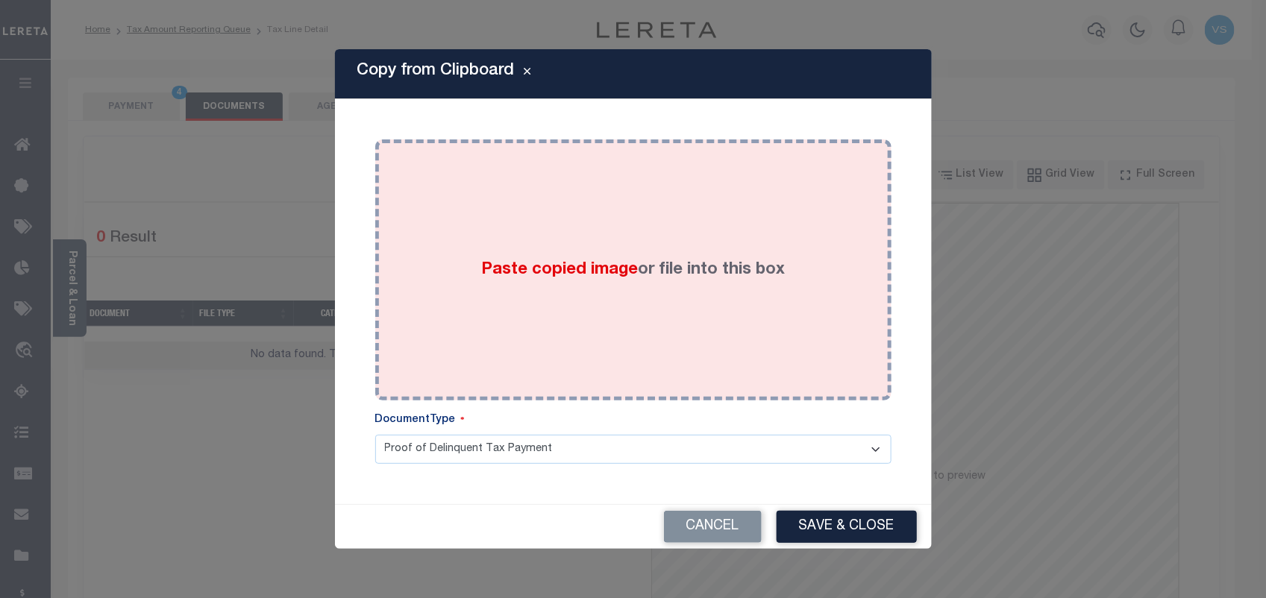
click at [554, 225] on div "Paste copied image or file into this box" at bounding box center [633, 270] width 494 height 239
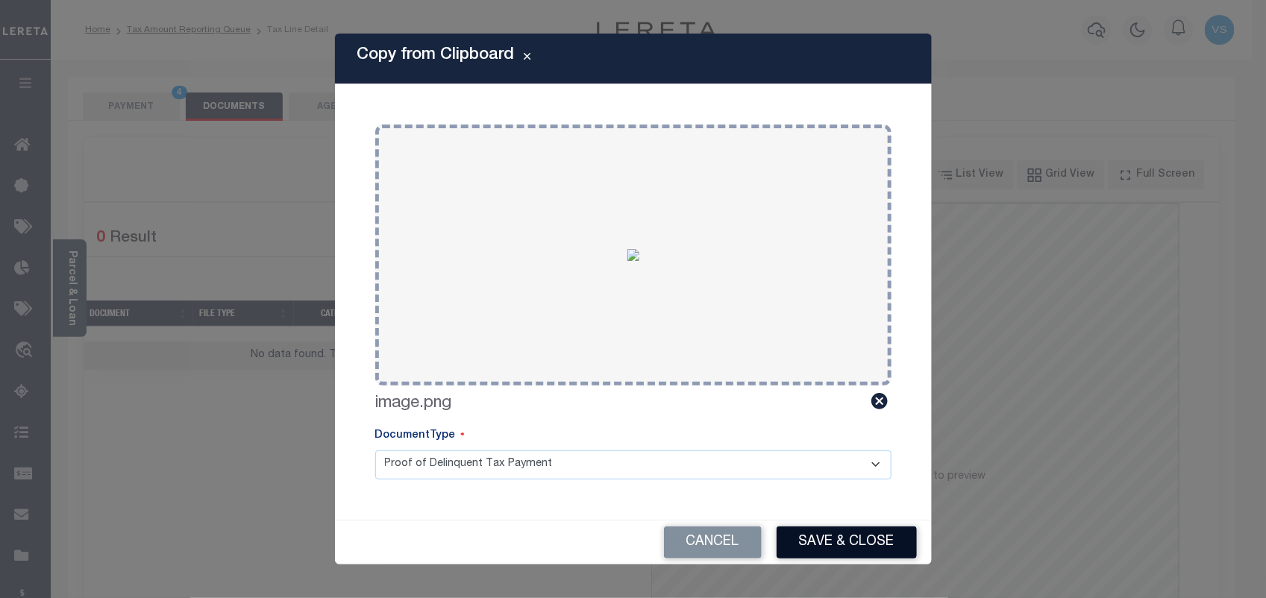
click at [867, 549] on button "Save & Close" at bounding box center [847, 543] width 140 height 32
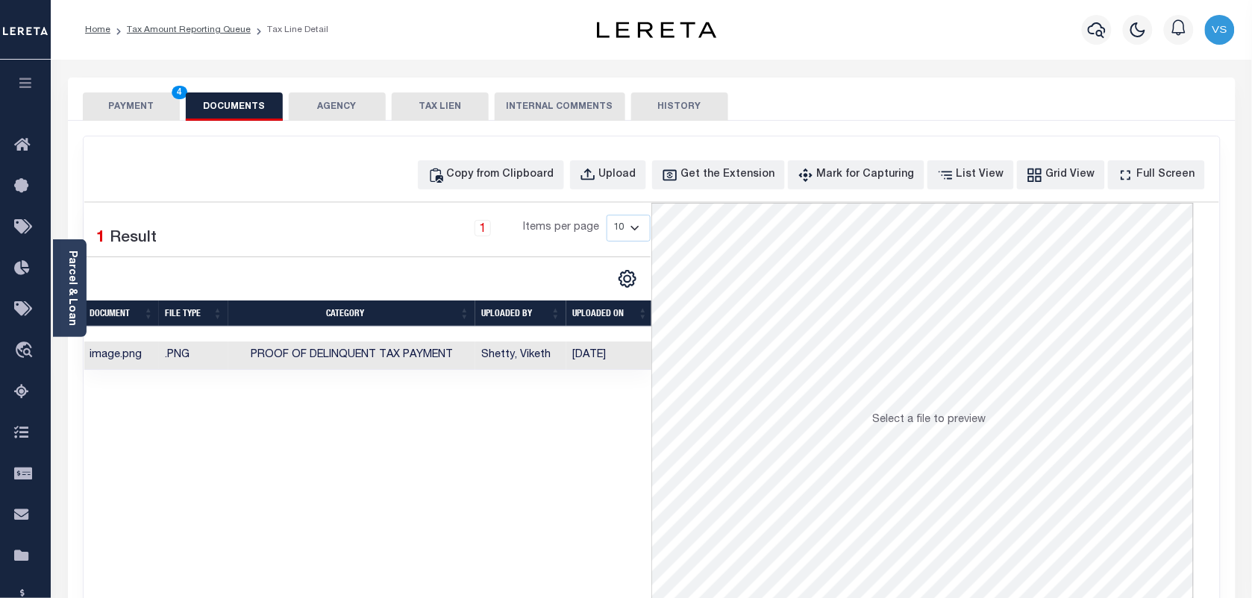
click at [122, 114] on button "PAYMENT 4" at bounding box center [131, 107] width 97 height 28
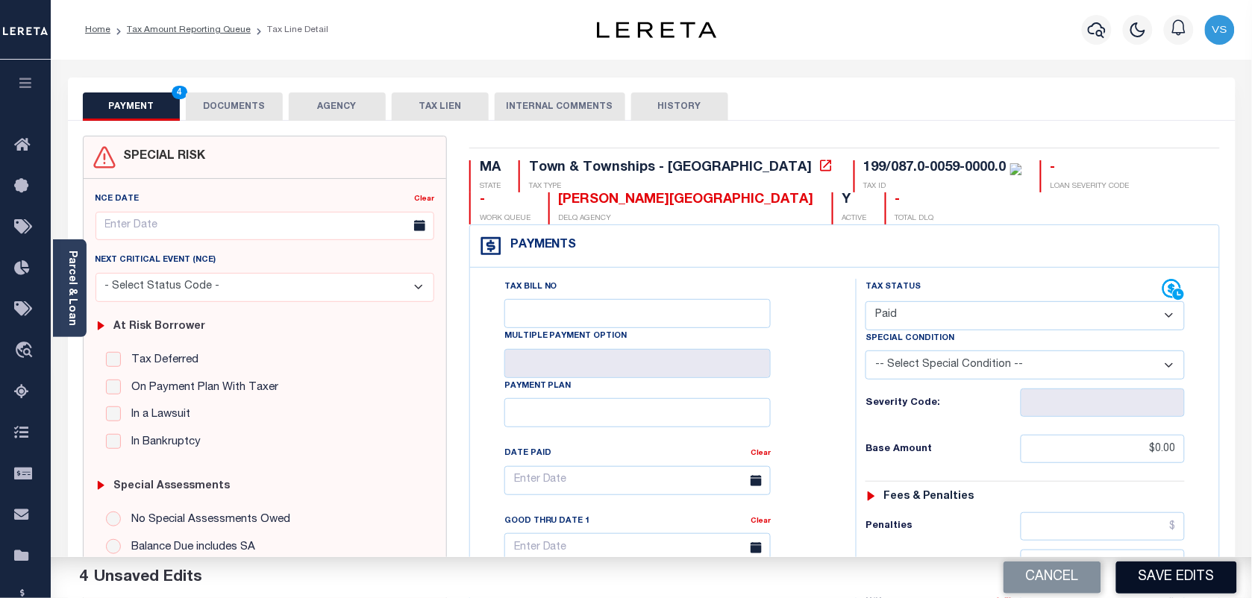
click at [1166, 583] on button "Save Edits" at bounding box center [1176, 578] width 121 height 32
checkbox input "false"
type input "$0"
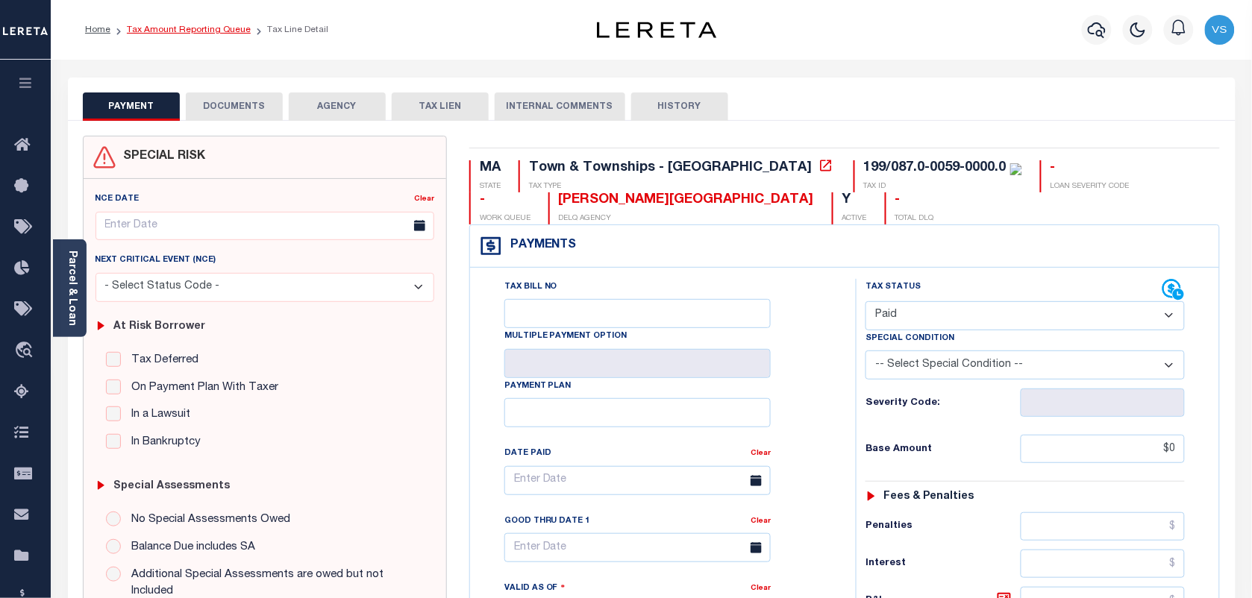
click at [184, 28] on link "Tax Amount Reporting Queue" at bounding box center [189, 29] width 124 height 9
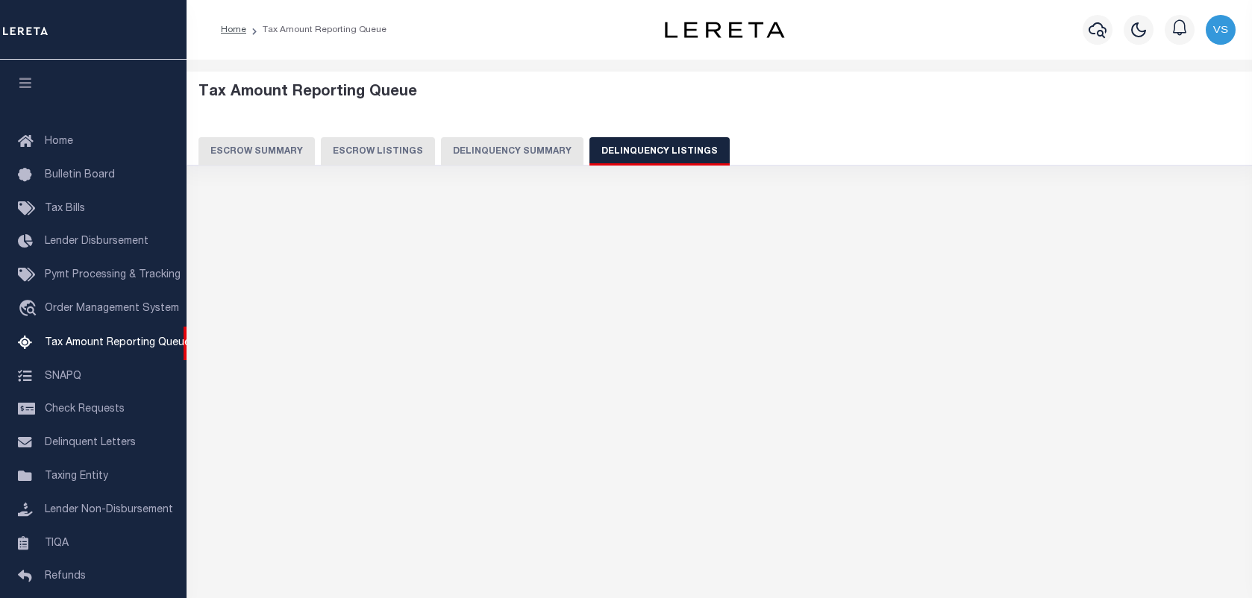
select select "100"
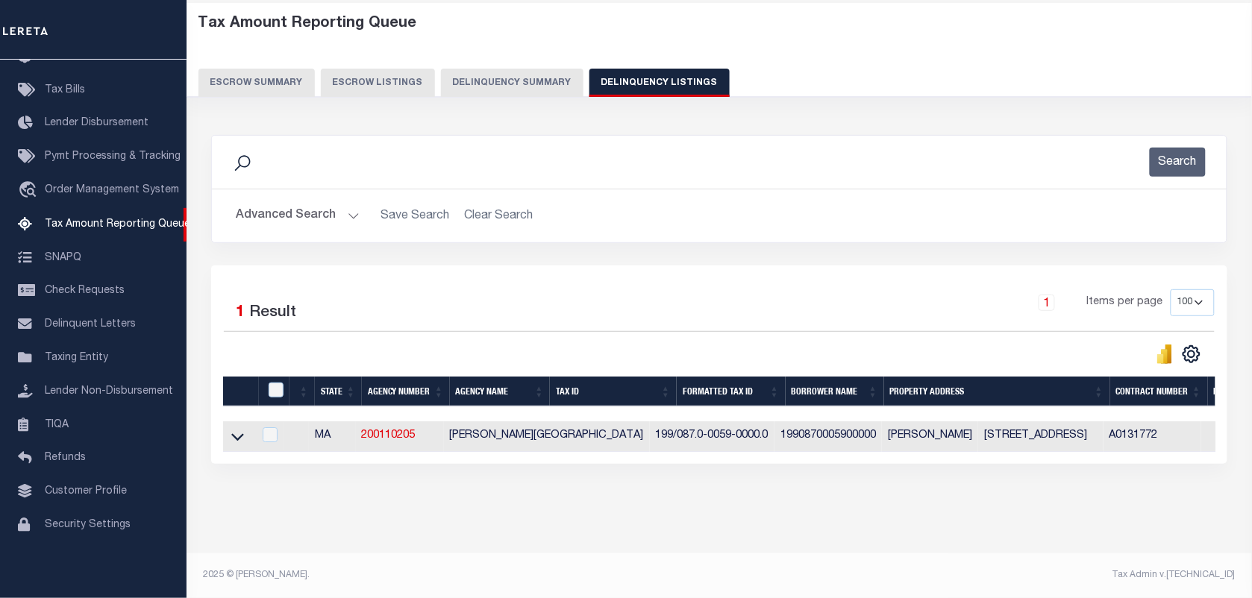
scroll to position [82, 0]
click at [233, 434] on icon at bounding box center [237, 437] width 13 height 7
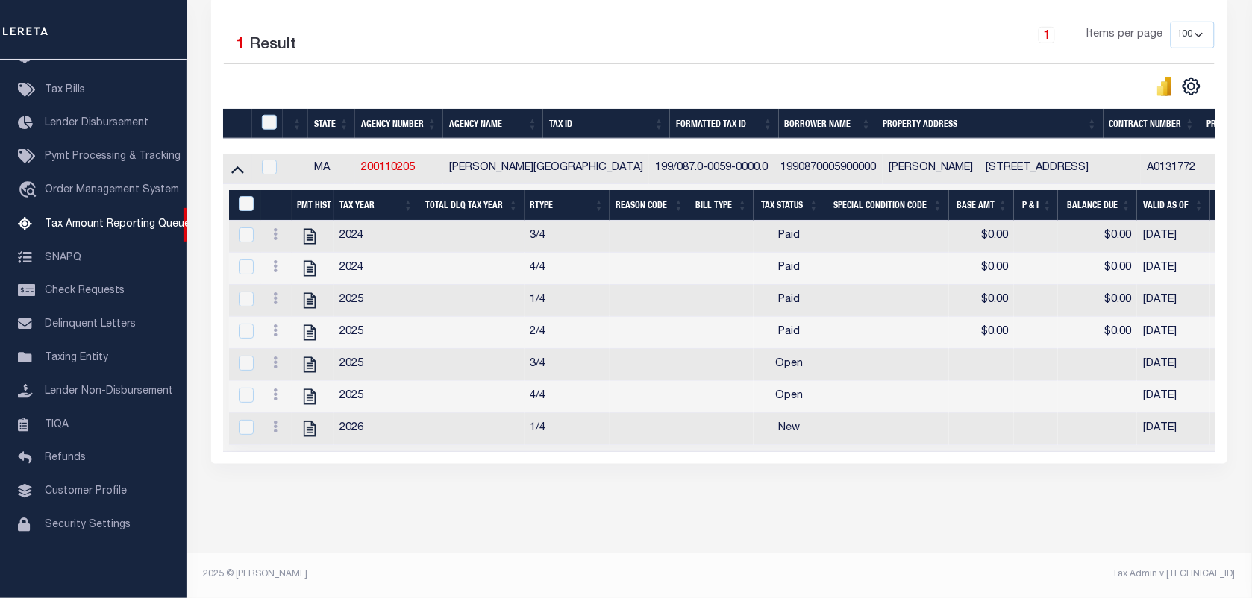
scroll to position [359, 0]
click at [275, 359] on icon at bounding box center [275, 363] width 4 height 12
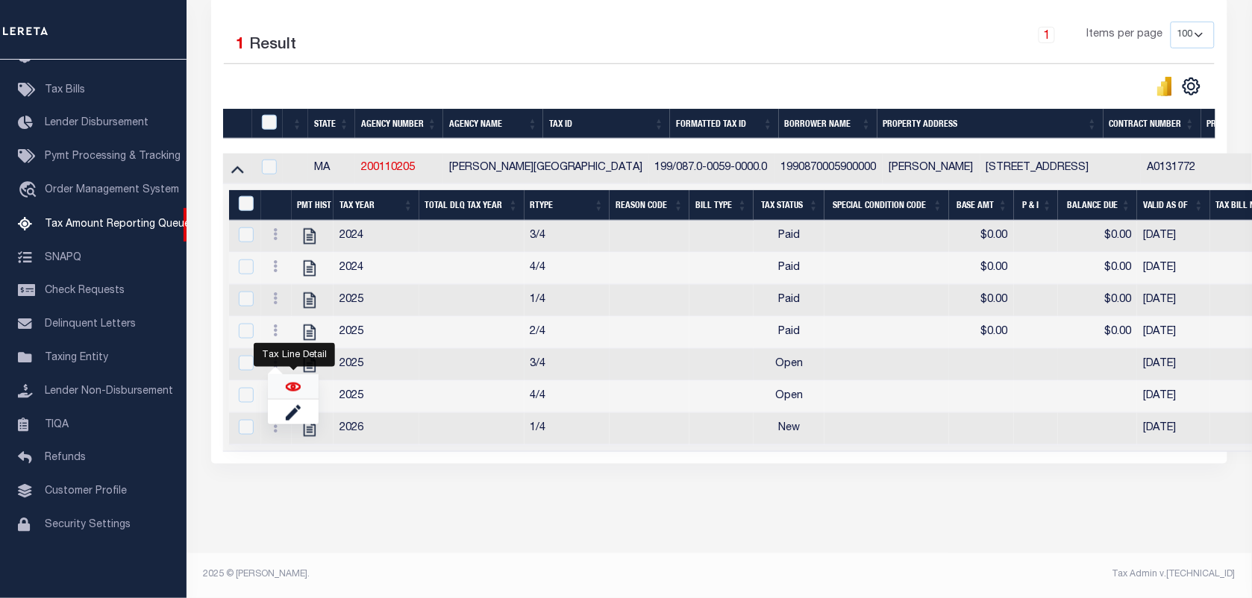
click at [286, 385] on img "" at bounding box center [293, 387] width 15 height 15
checkbox input "true"
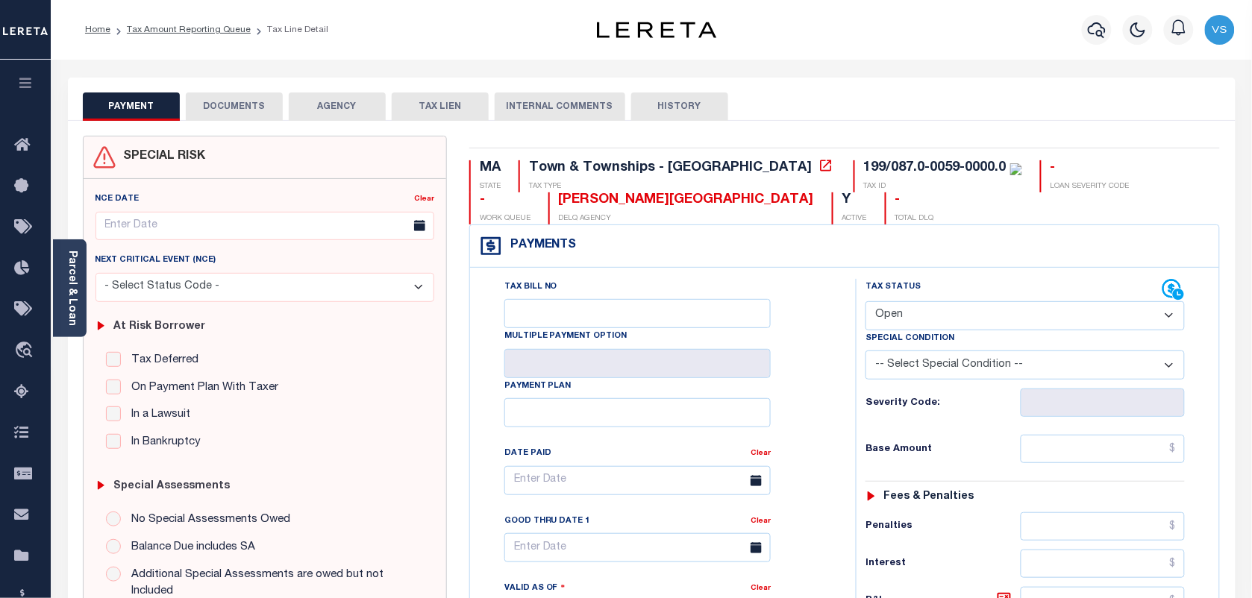
click at [901, 322] on select "- Select Status Code - Open Due/Unpaid Paid Incomplete No Tax Due Internal Refu…" at bounding box center [1024, 315] width 319 height 29
select select "PYD"
click at [865, 303] on select "- Select Status Code - Open Due/Unpaid Paid Incomplete No Tax Due Internal Refu…" at bounding box center [1024, 315] width 319 height 29
type input "[DATE]"
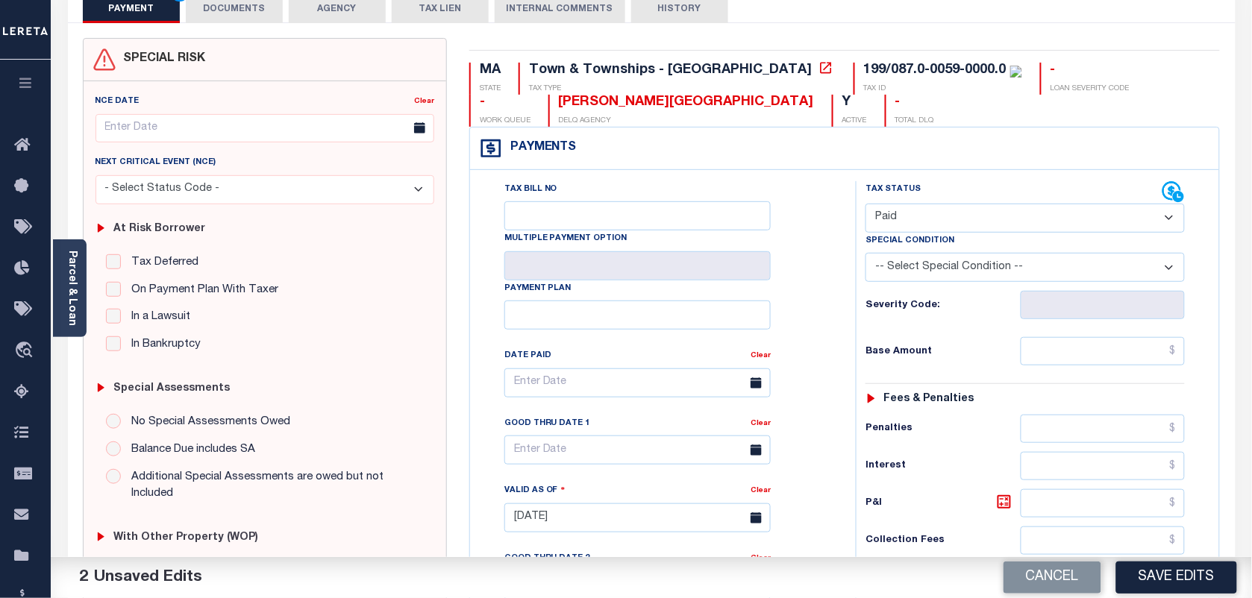
scroll to position [186, 0]
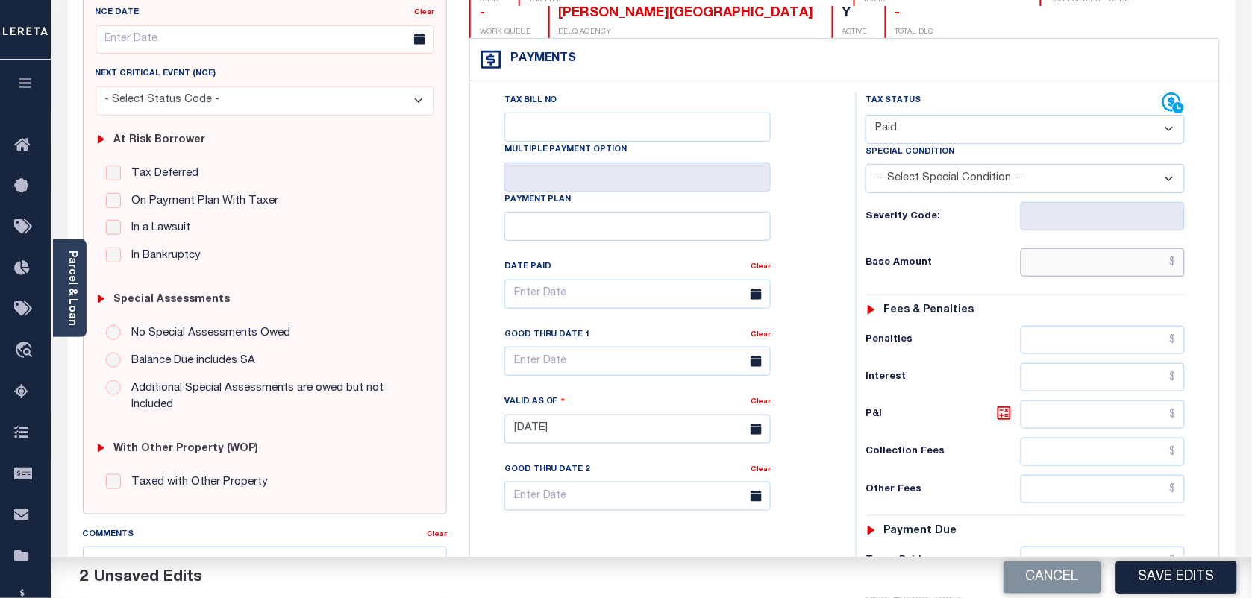
click at [1164, 275] on input "text" at bounding box center [1102, 262] width 165 height 28
type input "$0.00"
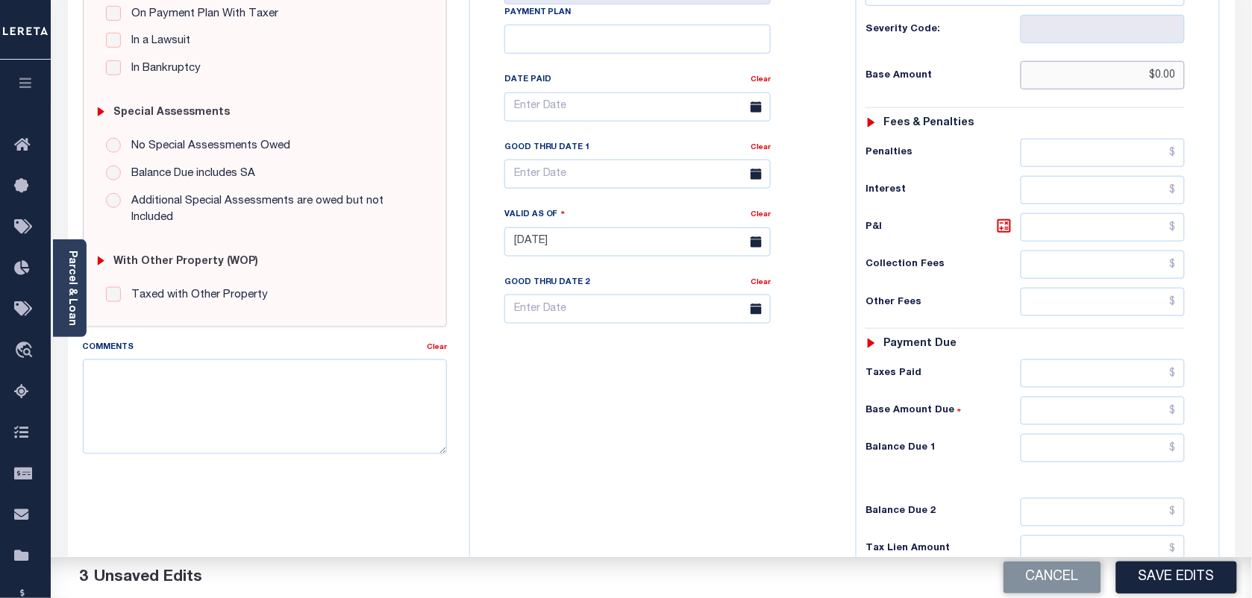
scroll to position [466, 0]
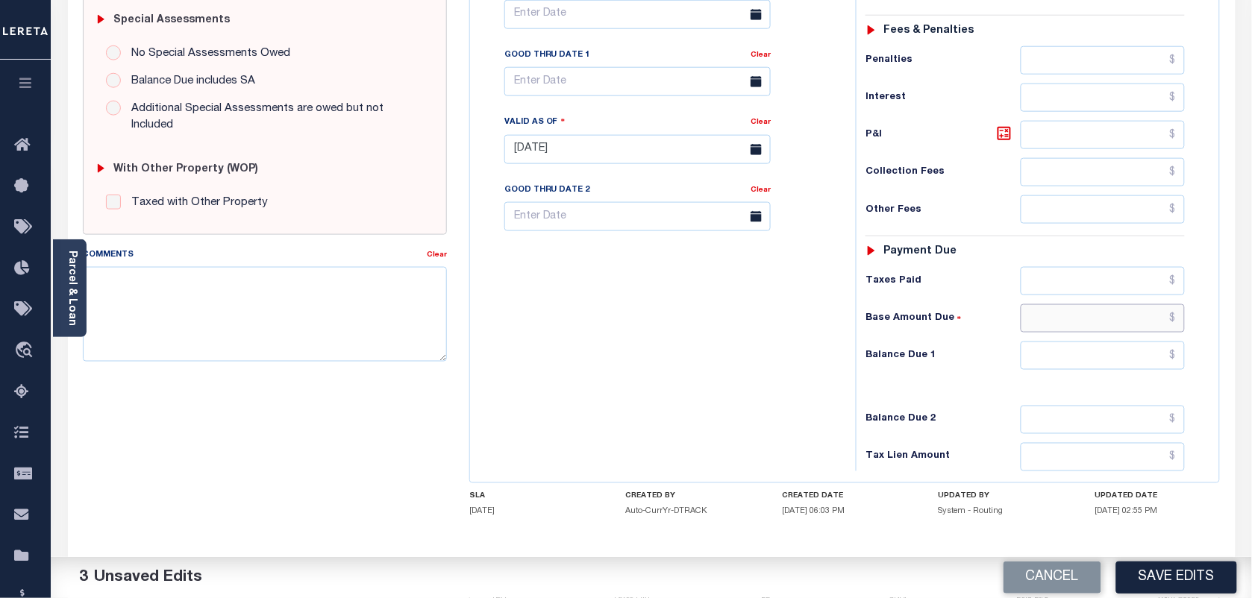
click at [1147, 330] on input "text" at bounding box center [1102, 318] width 165 height 28
type input "$0.00"
click at [1173, 360] on input "text" at bounding box center [1102, 356] width 165 height 28
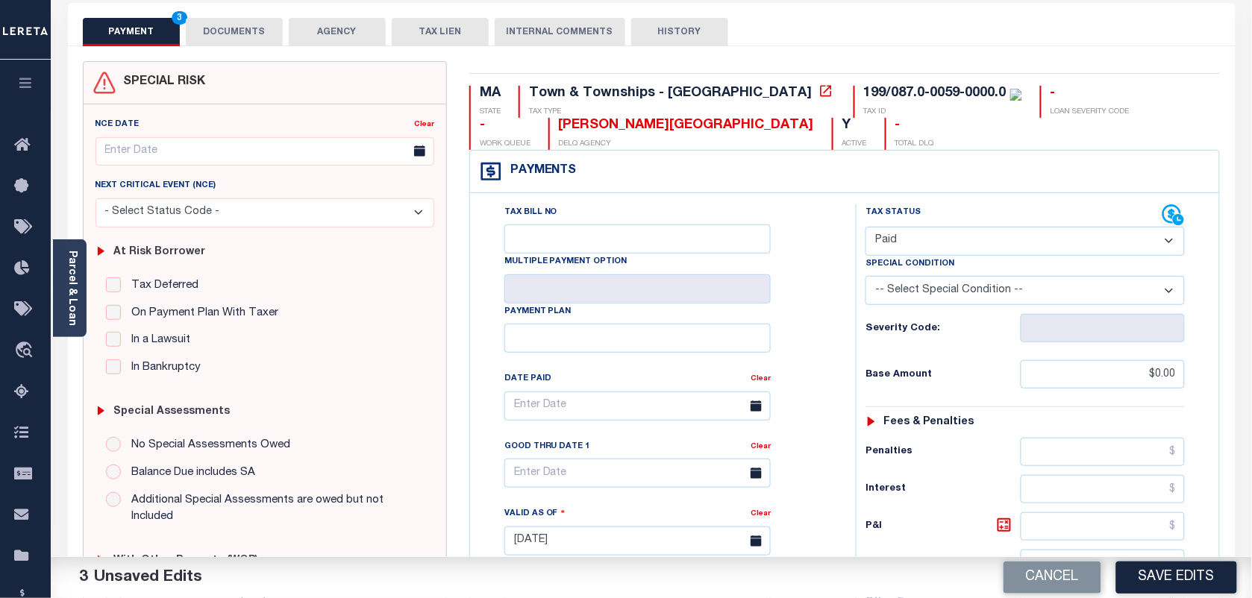
scroll to position [0, 0]
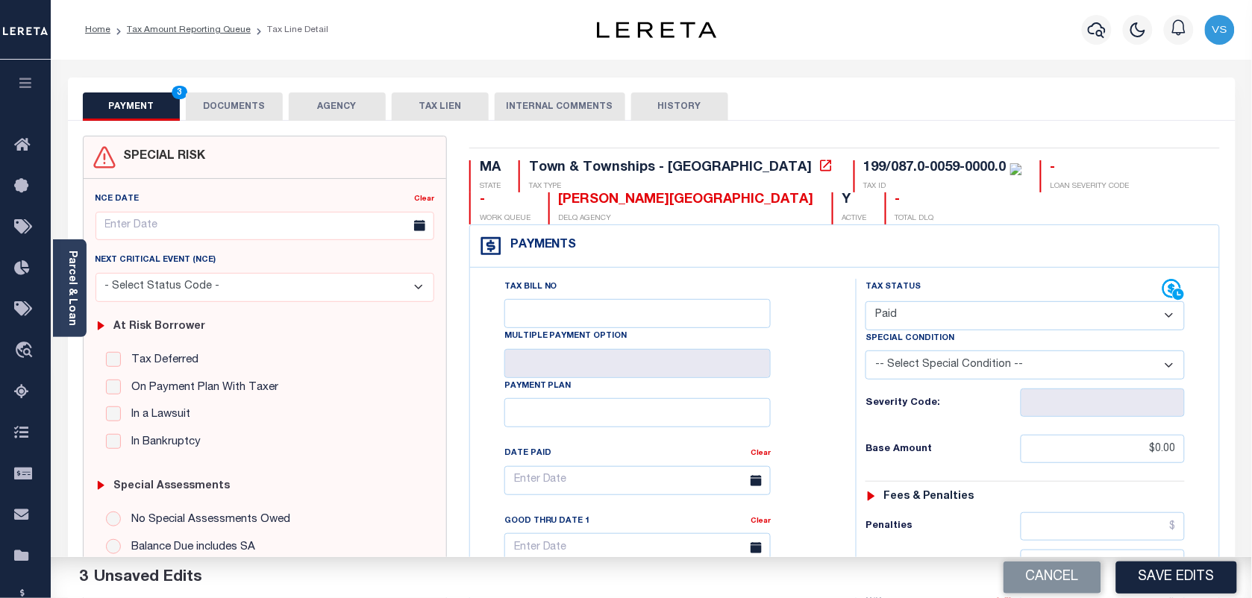
type input "$0.00"
click at [246, 103] on button "DOCUMENTS" at bounding box center [234, 107] width 97 height 28
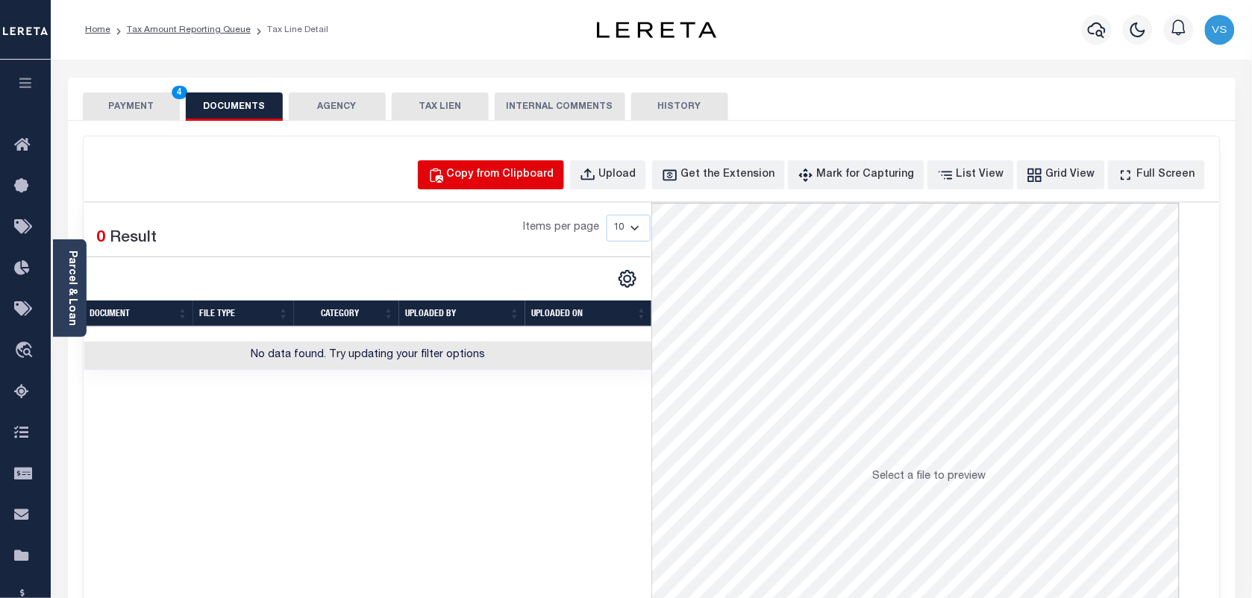
click at [524, 174] on div "Copy from Clipboard" at bounding box center [500, 175] width 107 height 16
select select "POP"
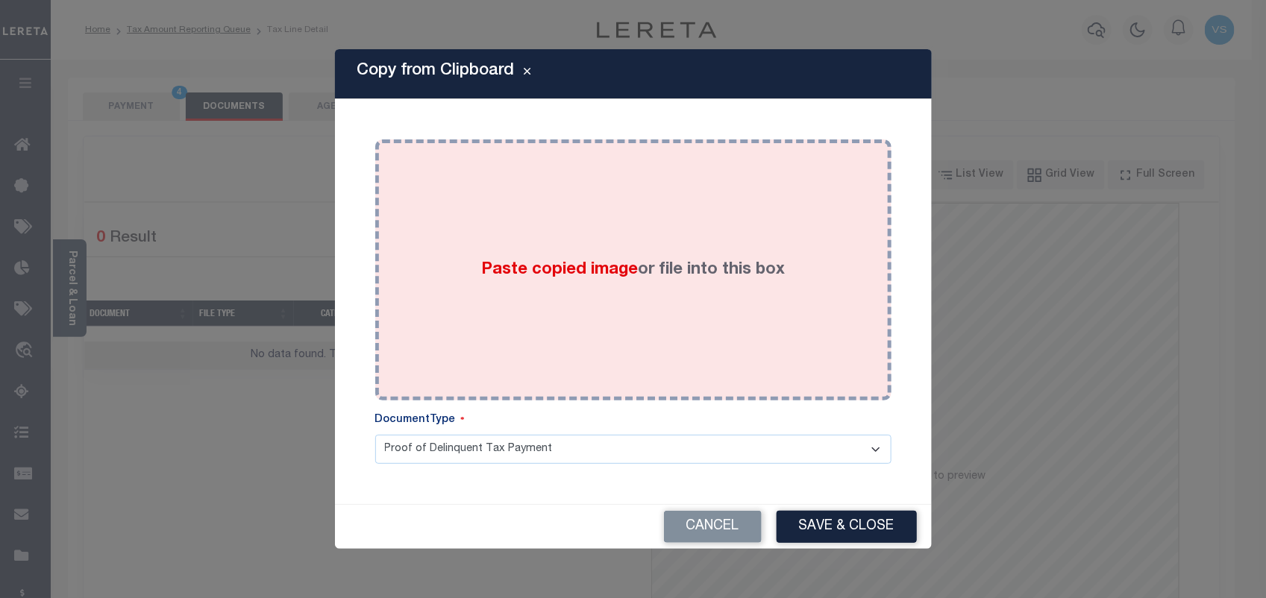
click at [556, 283] on div "Paste copied image or file into this box" at bounding box center [633, 270] width 494 height 239
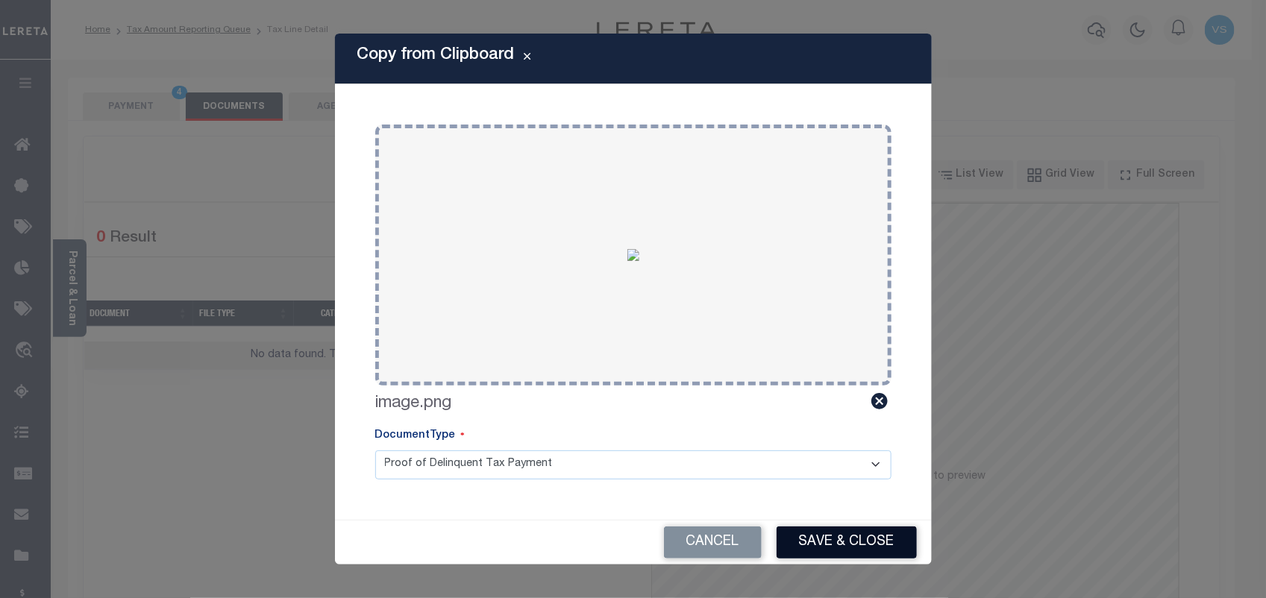
click at [839, 530] on button "Save & Close" at bounding box center [847, 543] width 140 height 32
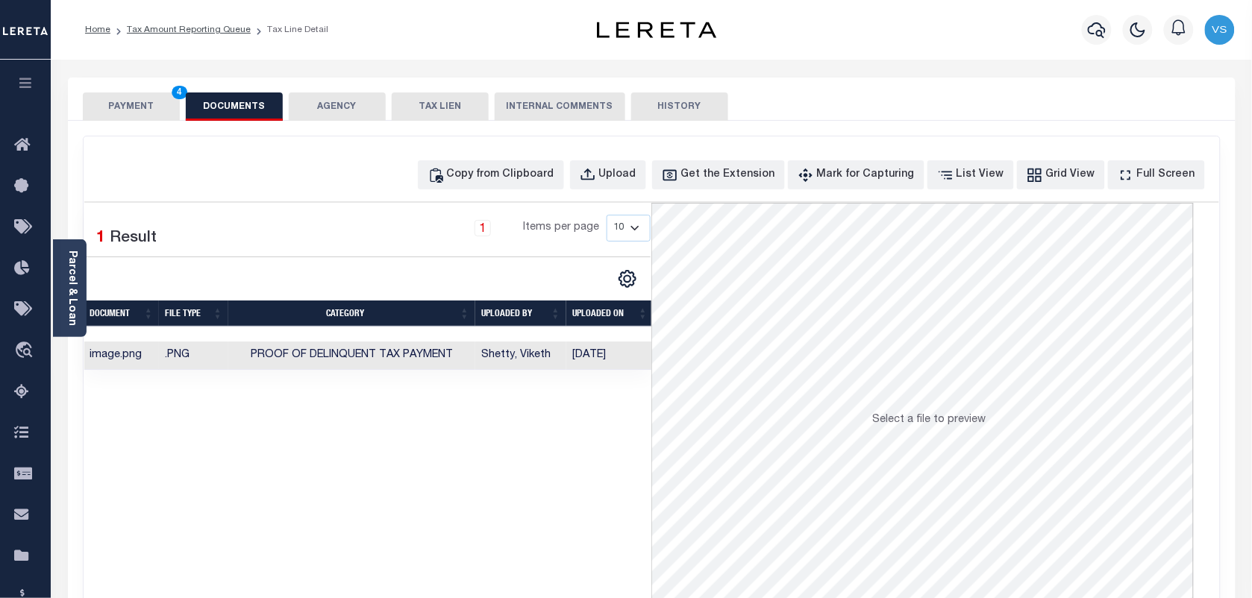
click at [139, 106] on button "PAYMENT 4" at bounding box center [131, 107] width 97 height 28
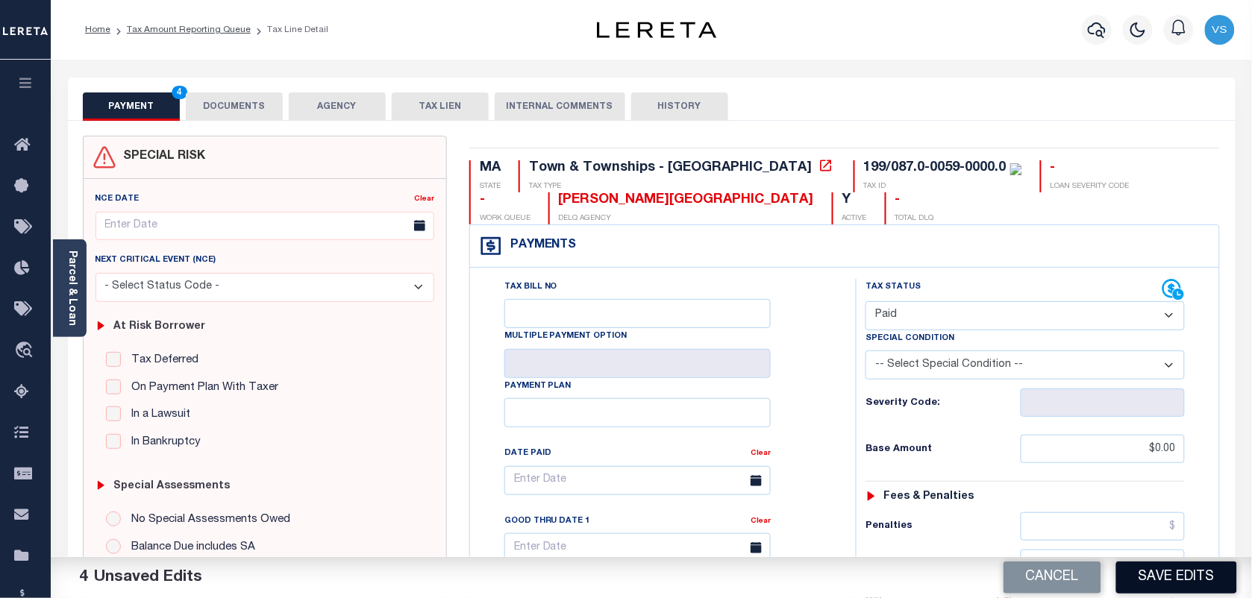
click at [1157, 583] on button "Save Edits" at bounding box center [1176, 578] width 121 height 32
checkbox input "false"
type input "$0"
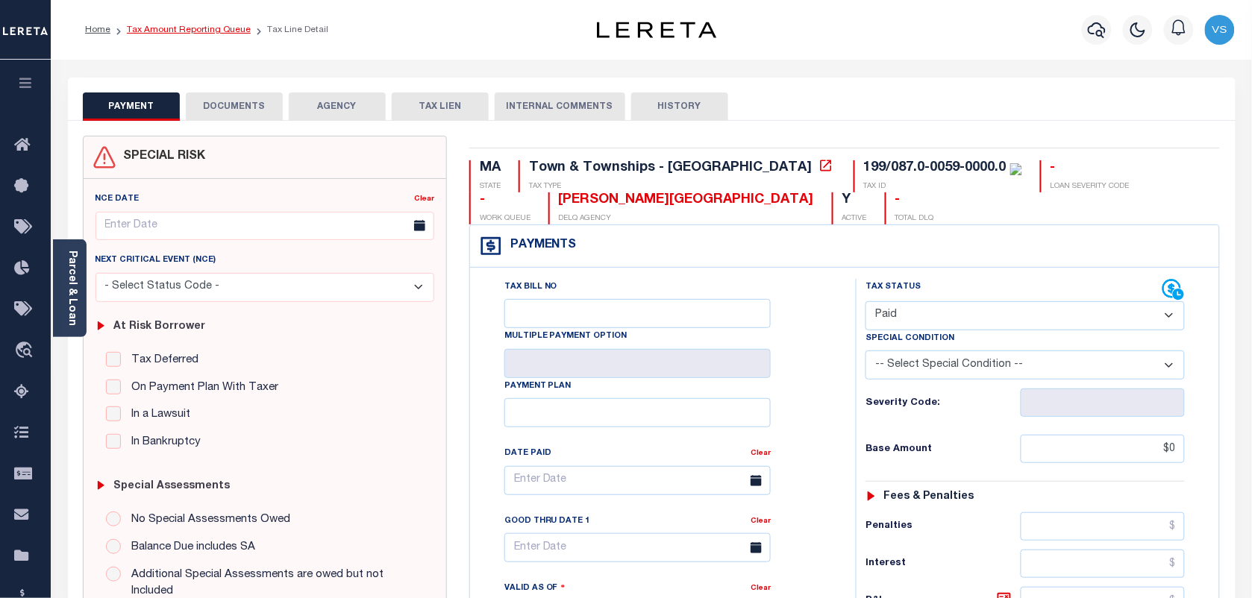
click at [155, 30] on link "Tax Amount Reporting Queue" at bounding box center [189, 29] width 124 height 9
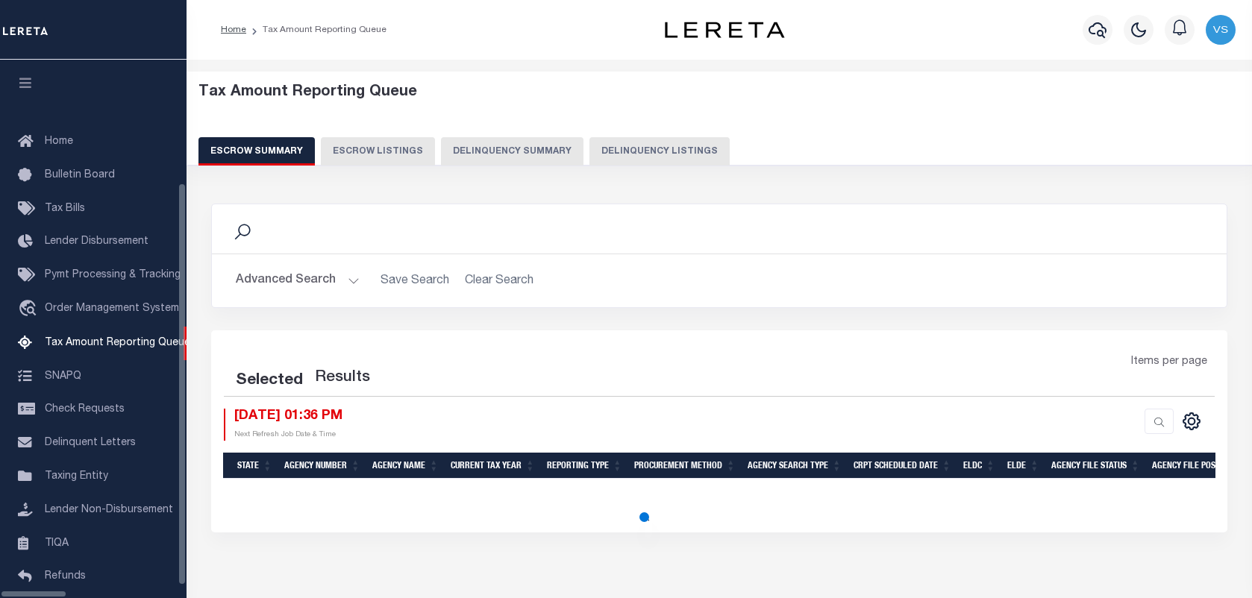
click at [634, 148] on button "Delinquency Listings" at bounding box center [659, 151] width 140 height 28
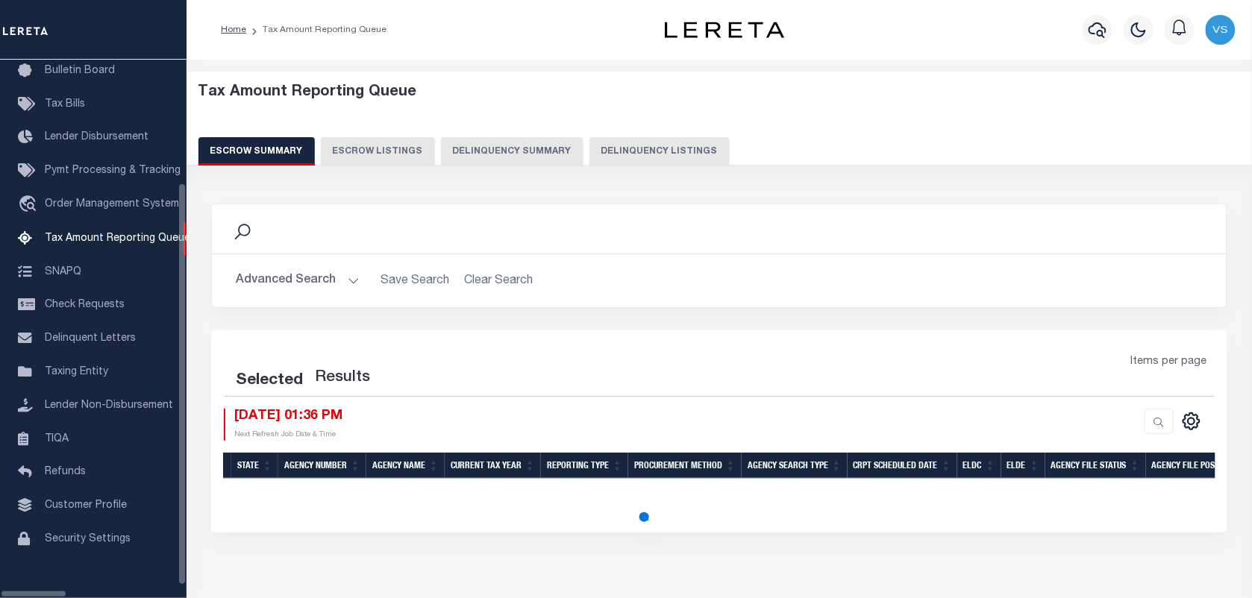
select select "100"
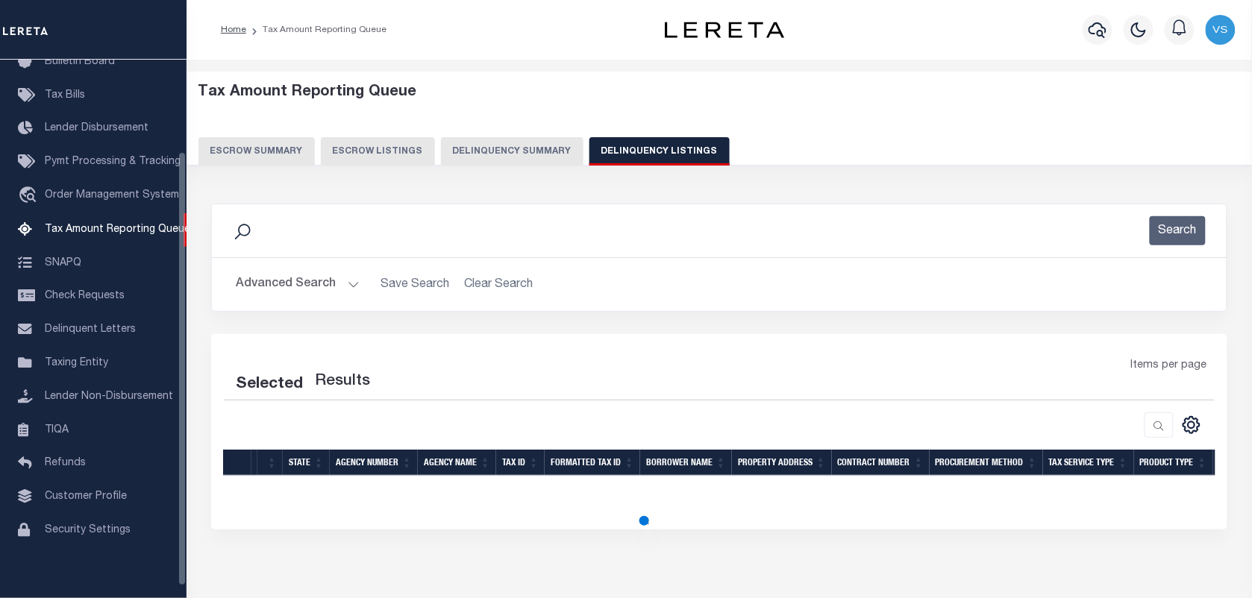
select select "100"
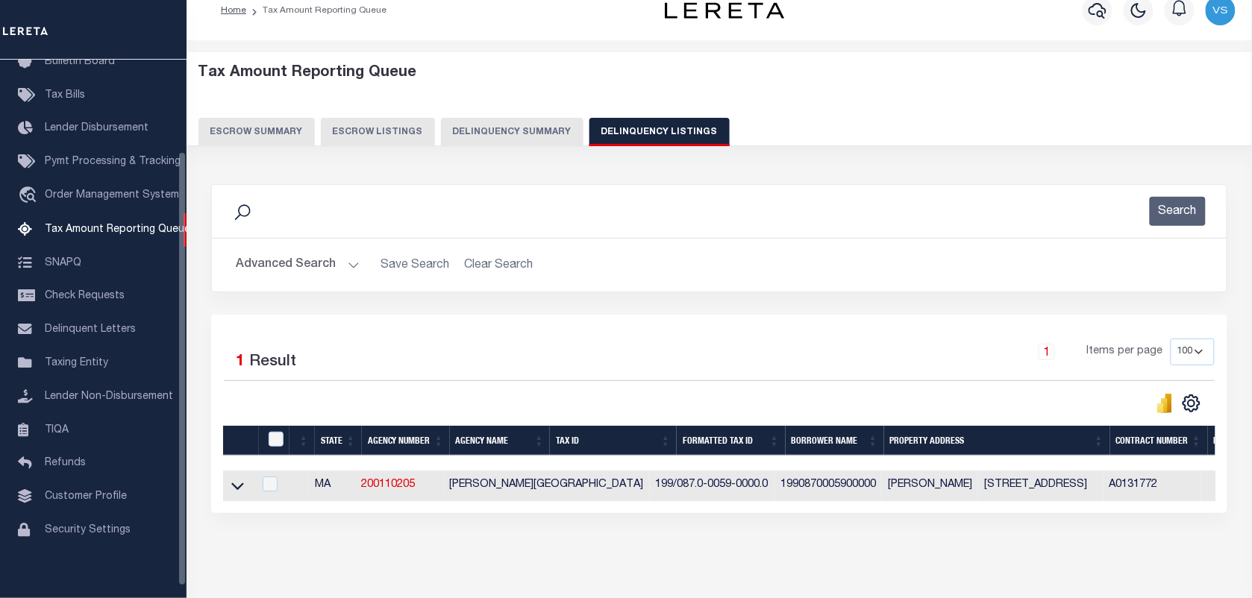
scroll to position [82, 0]
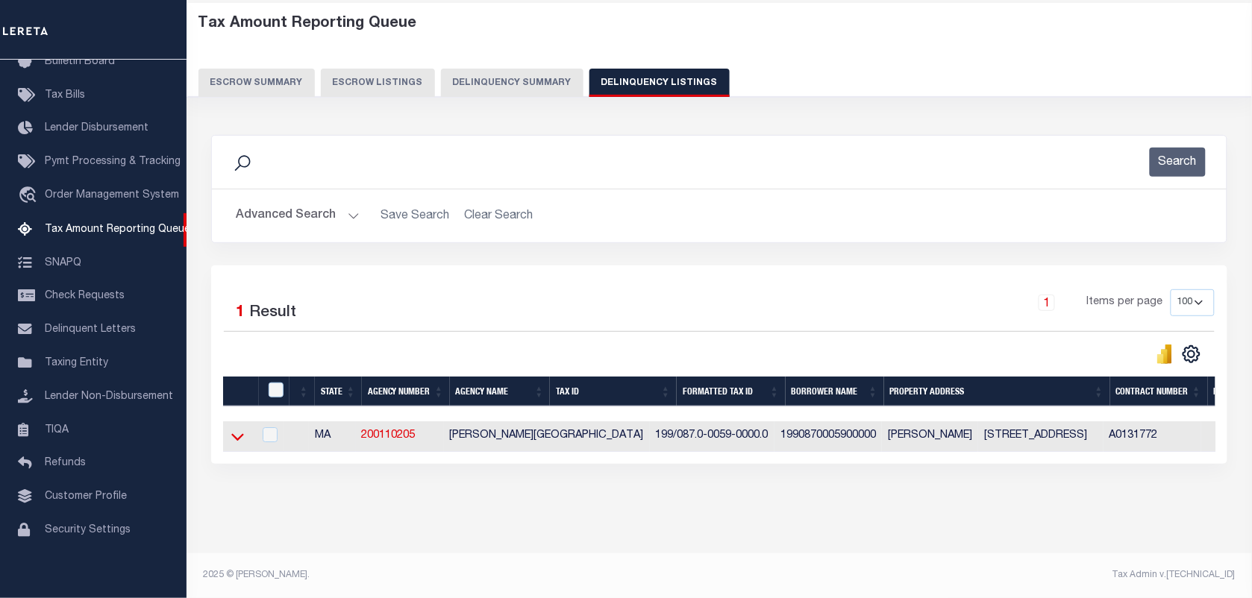
click at [231, 429] on icon at bounding box center [237, 437] width 13 height 16
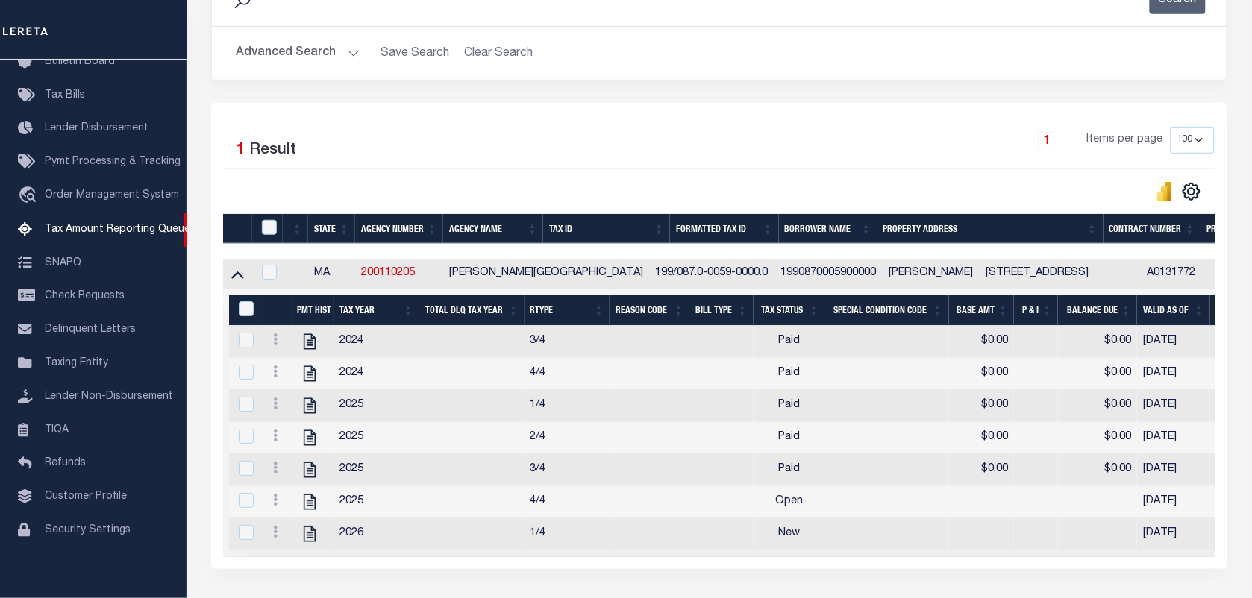
scroll to position [359, 0]
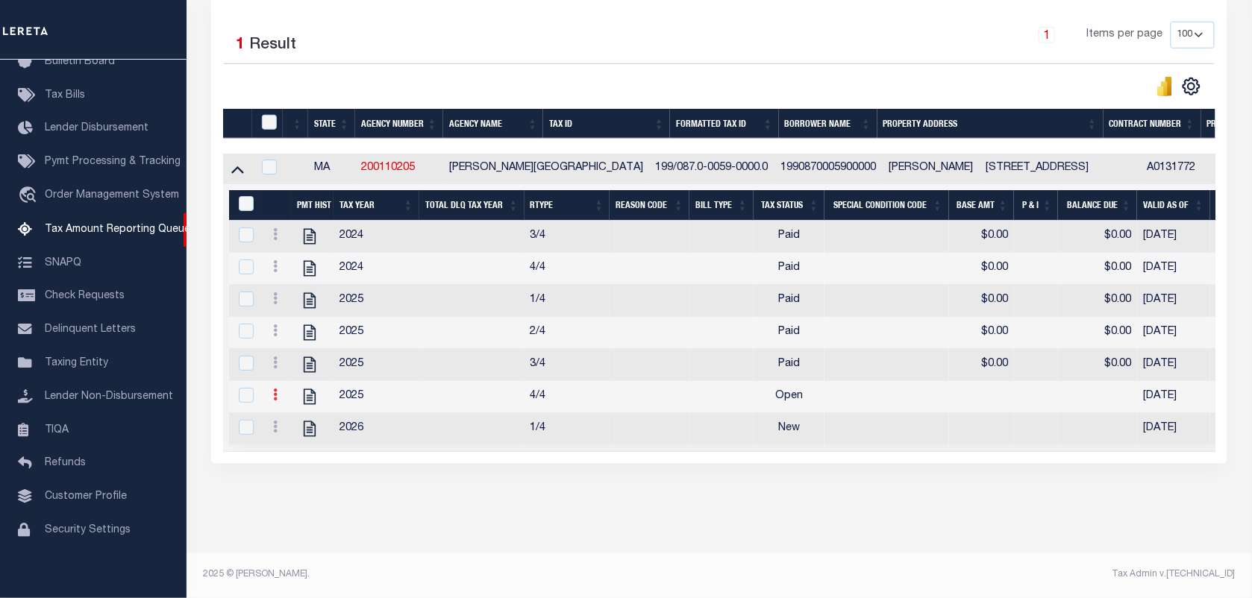
click at [275, 389] on icon at bounding box center [275, 395] width 4 height 12
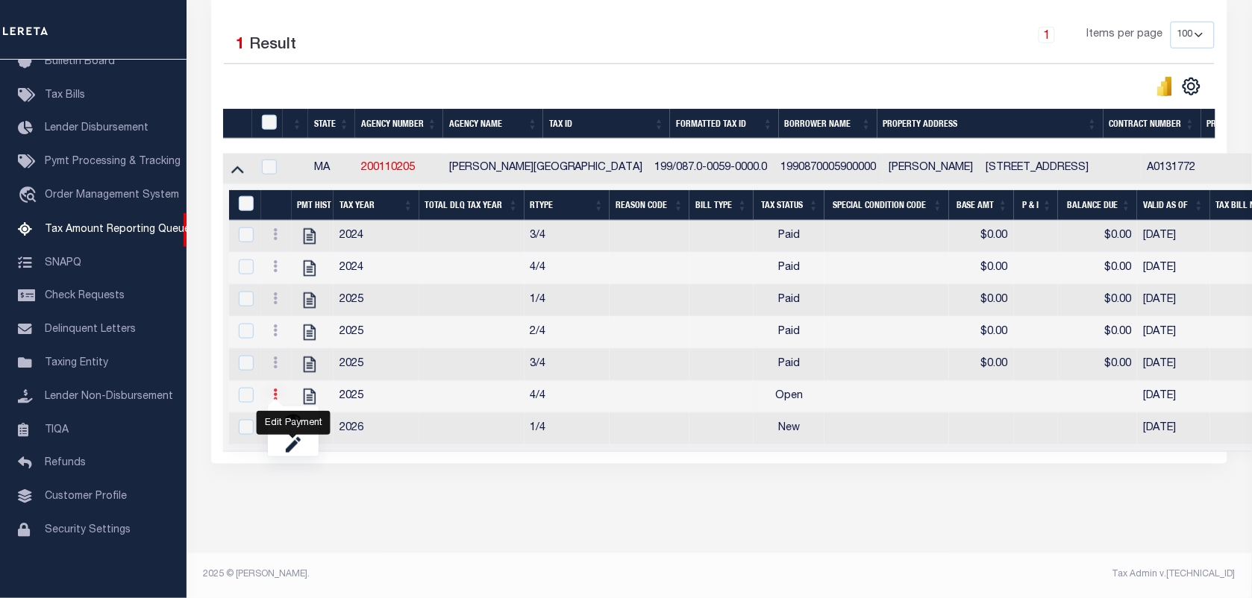
scroll to position [349, 0]
click at [287, 419] on img "" at bounding box center [293, 419] width 15 height 15
checkbox input "true"
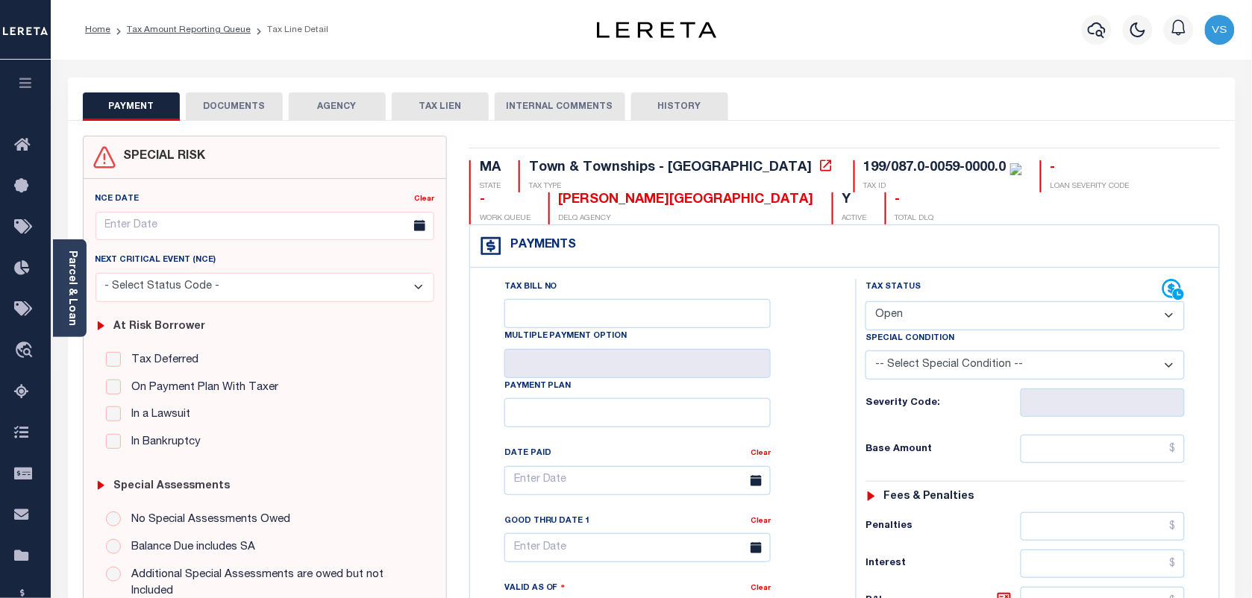
click at [920, 311] on select "- Select Status Code - Open Due/Unpaid Paid Incomplete No Tax Due Internal Refu…" at bounding box center [1024, 315] width 319 height 29
select select "PYD"
click at [865, 303] on select "- Select Status Code - Open Due/Unpaid Paid Incomplete No Tax Due Internal Refu…" at bounding box center [1024, 315] width 319 height 29
type input "[DATE]"
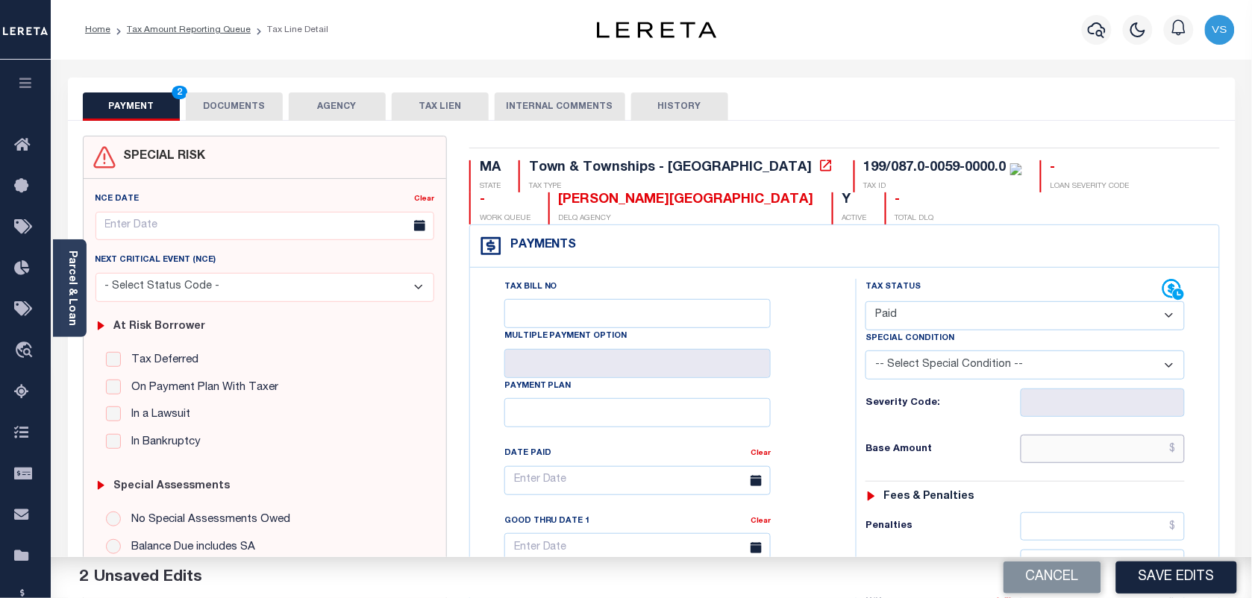
click at [1115, 452] on input "text" at bounding box center [1102, 449] width 165 height 28
type input "$0.00"
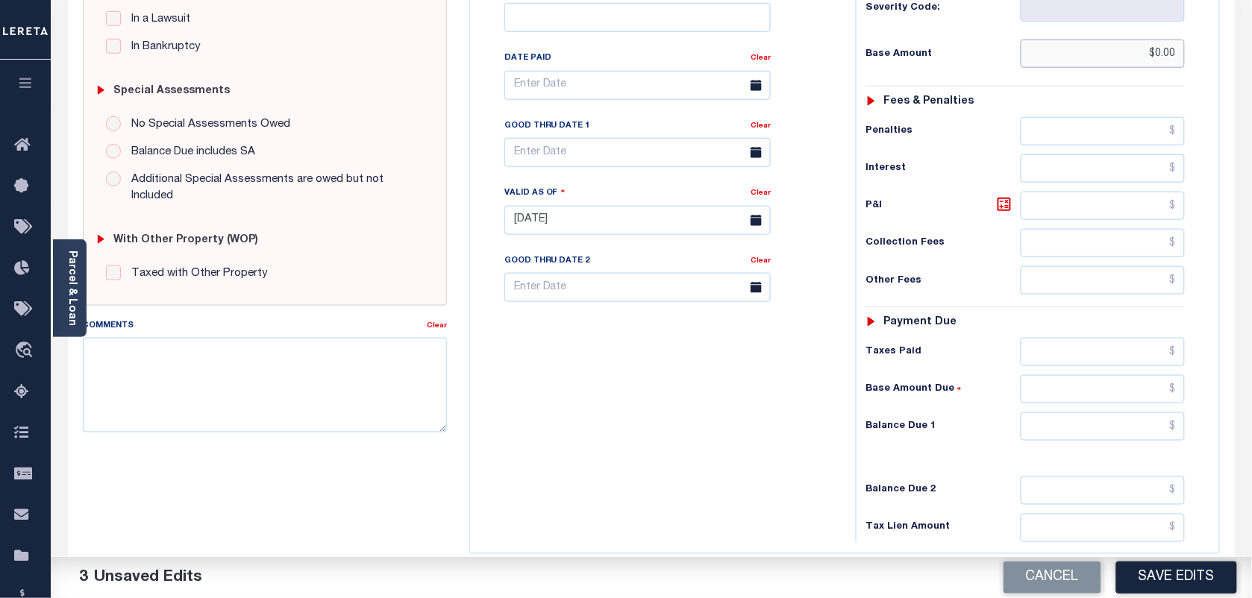
scroll to position [466, 0]
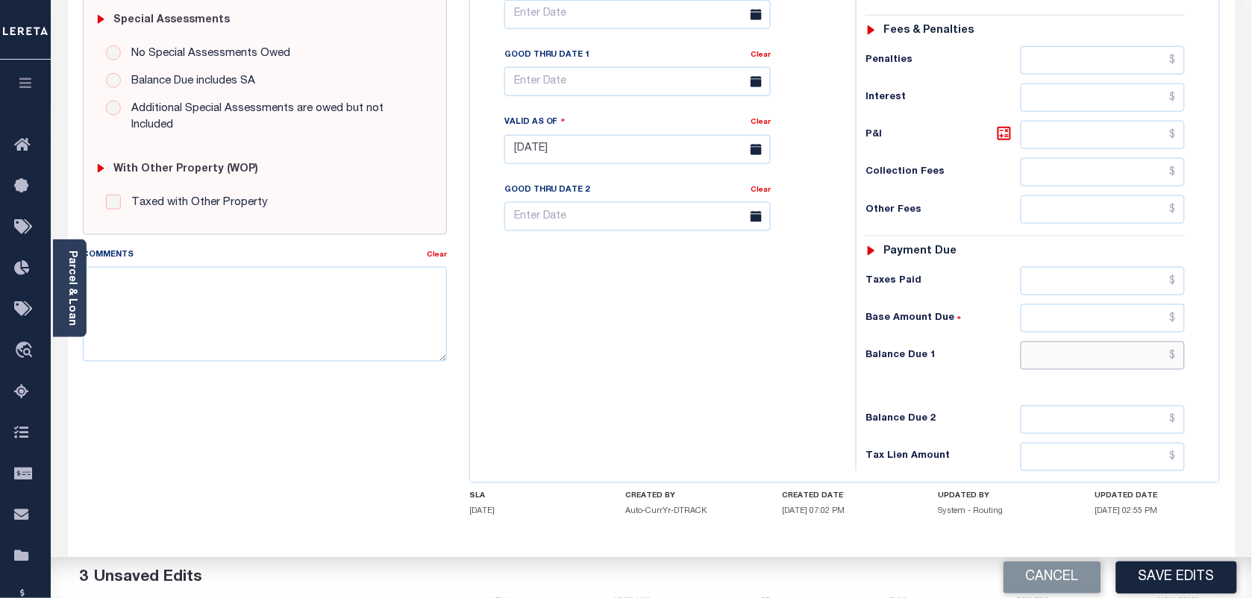
click at [1147, 358] on input "text" at bounding box center [1102, 356] width 165 height 28
type input "$0.00"
click at [1162, 573] on button "Save Edits" at bounding box center [1176, 578] width 121 height 32
checkbox input "false"
type input "$0"
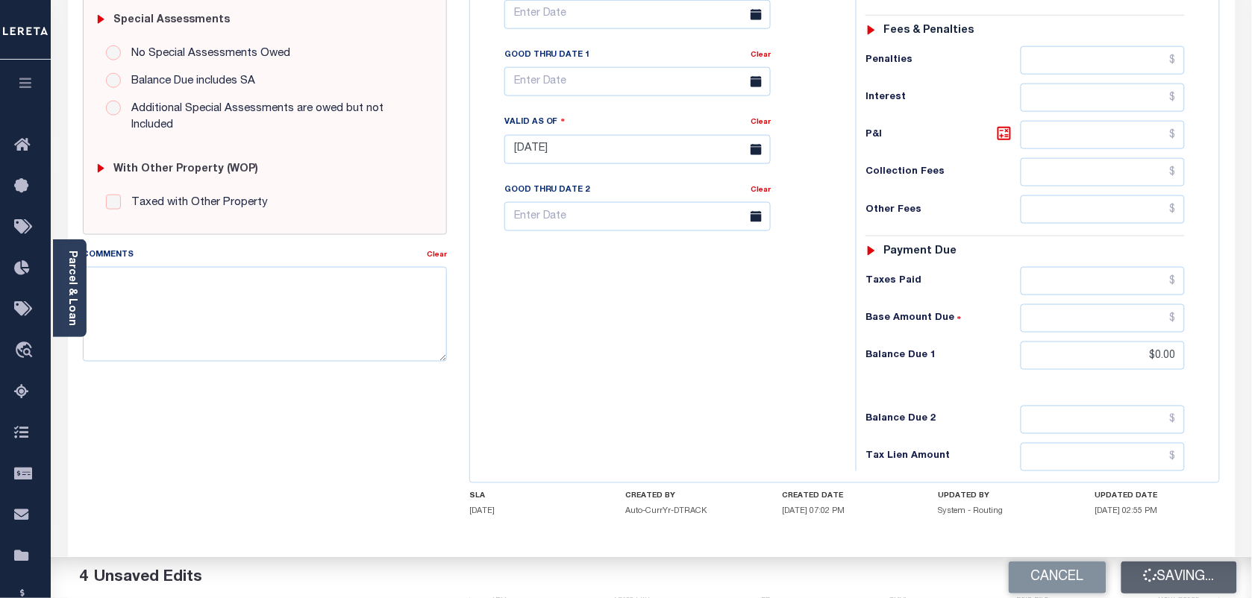
type input "$0"
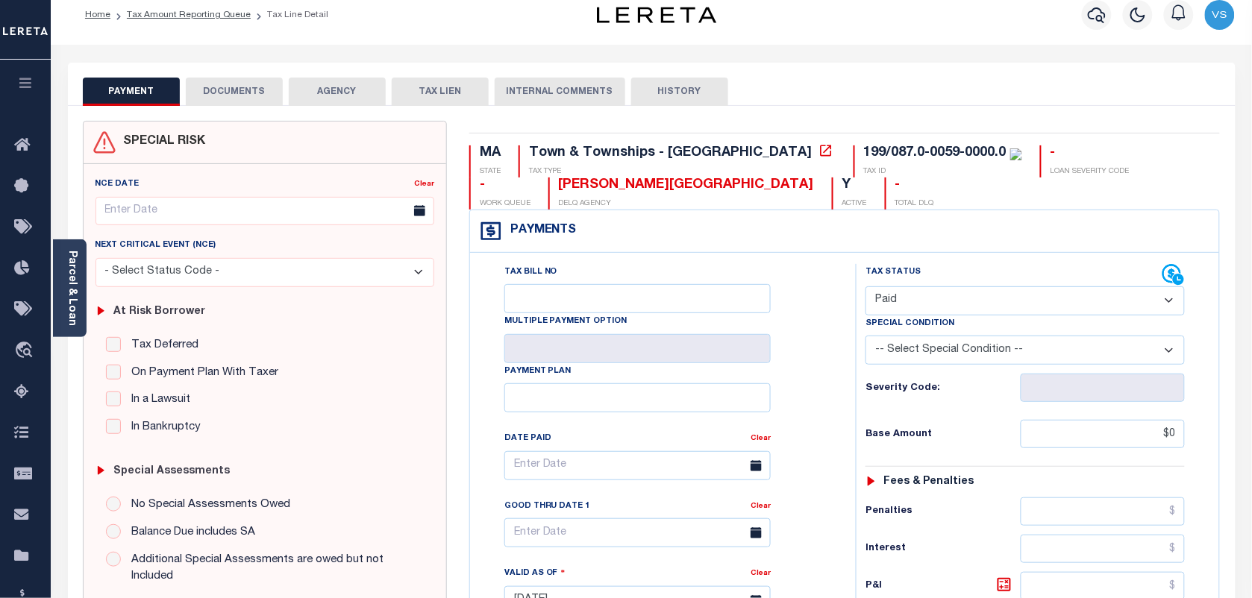
scroll to position [0, 0]
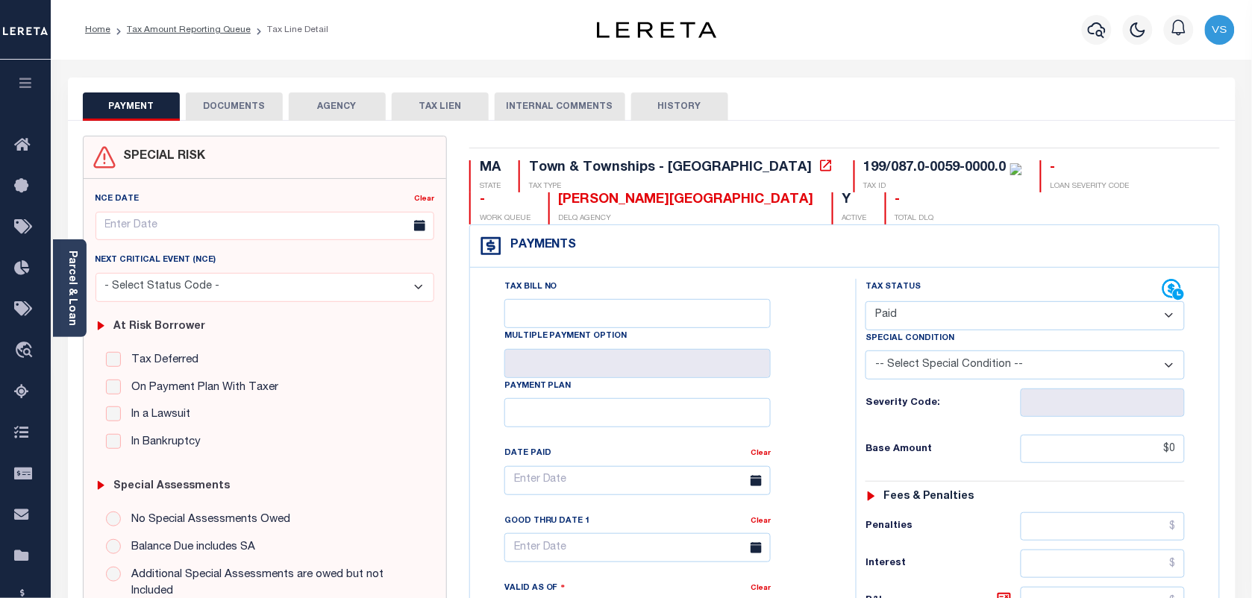
click at [163, 35] on li "Tax Amount Reporting Queue" at bounding box center [180, 29] width 140 height 13
click at [163, 31] on link "Tax Amount Reporting Queue" at bounding box center [189, 29] width 124 height 9
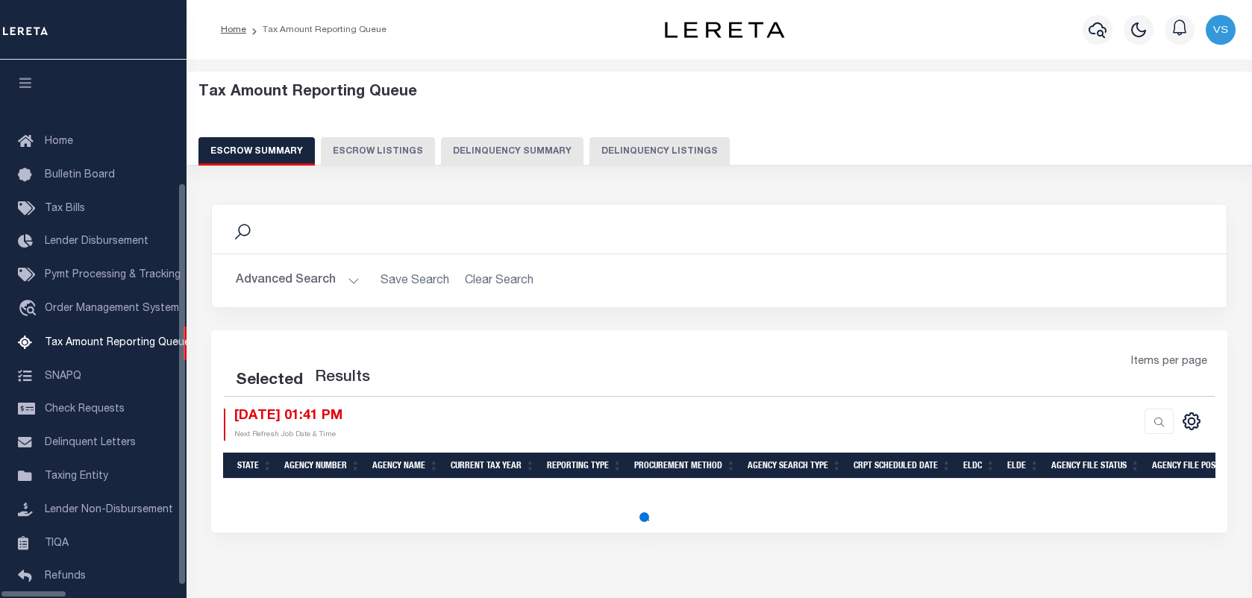
select select "100"
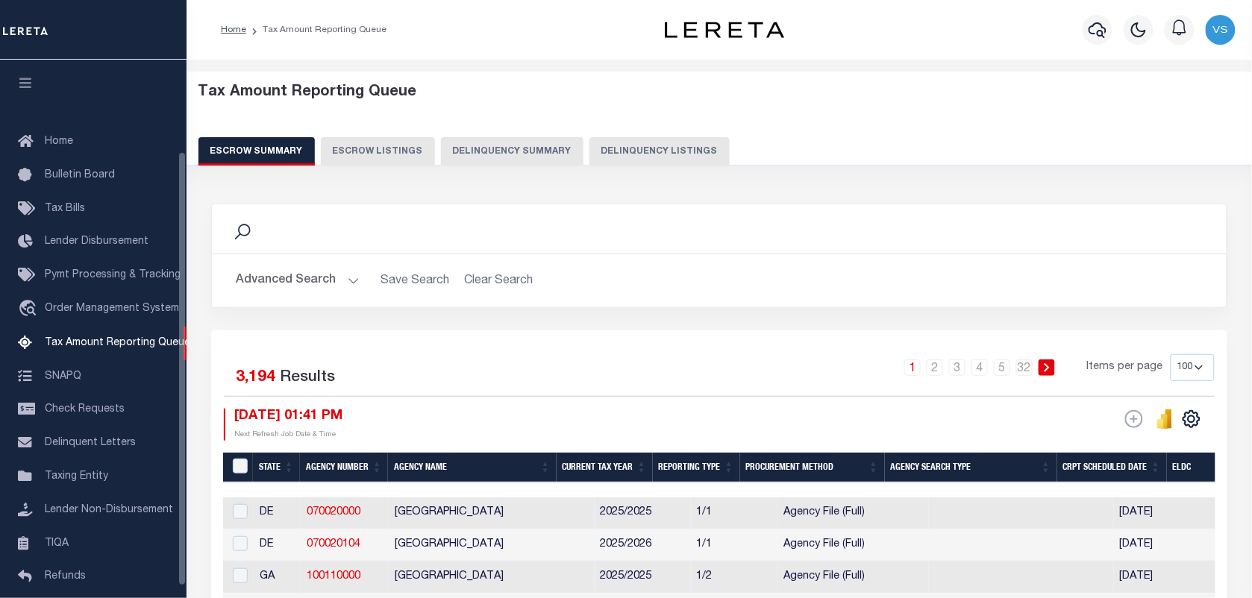
scroll to position [113, 0]
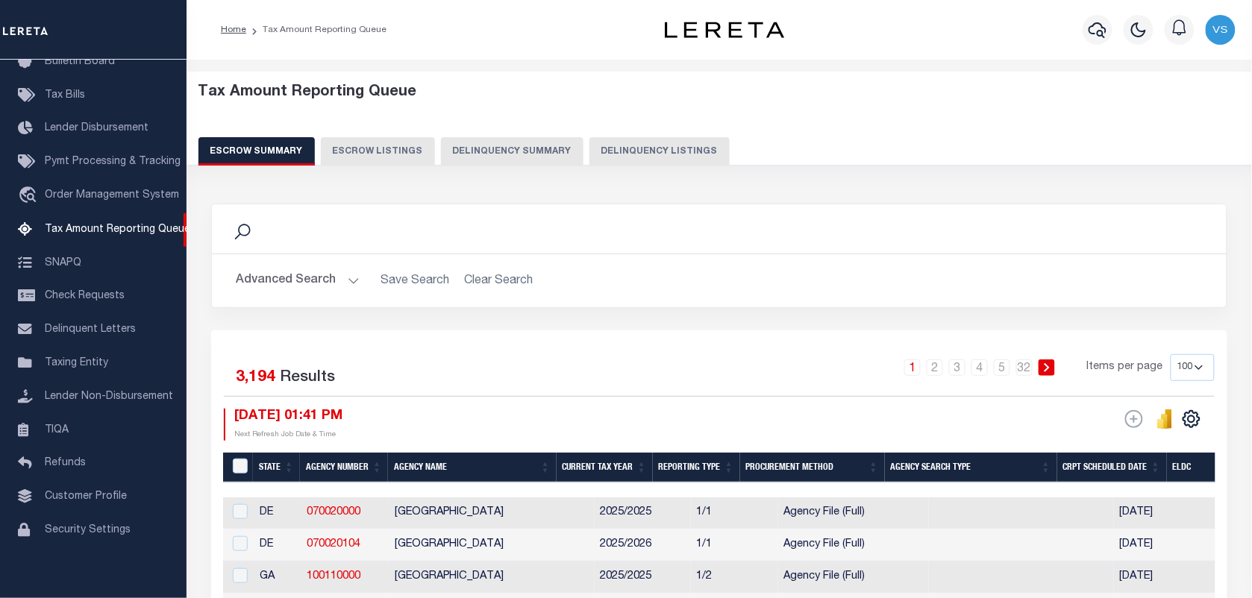
click at [660, 154] on button "Delinquency Listings" at bounding box center [659, 151] width 140 height 28
select select "100"
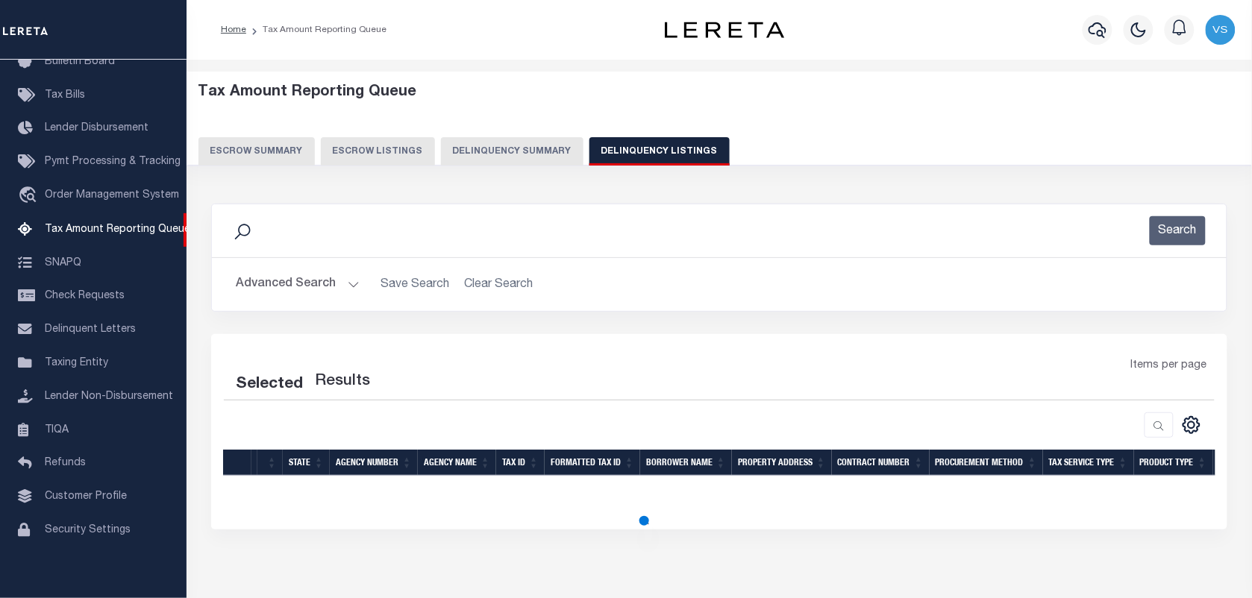
select select "100"
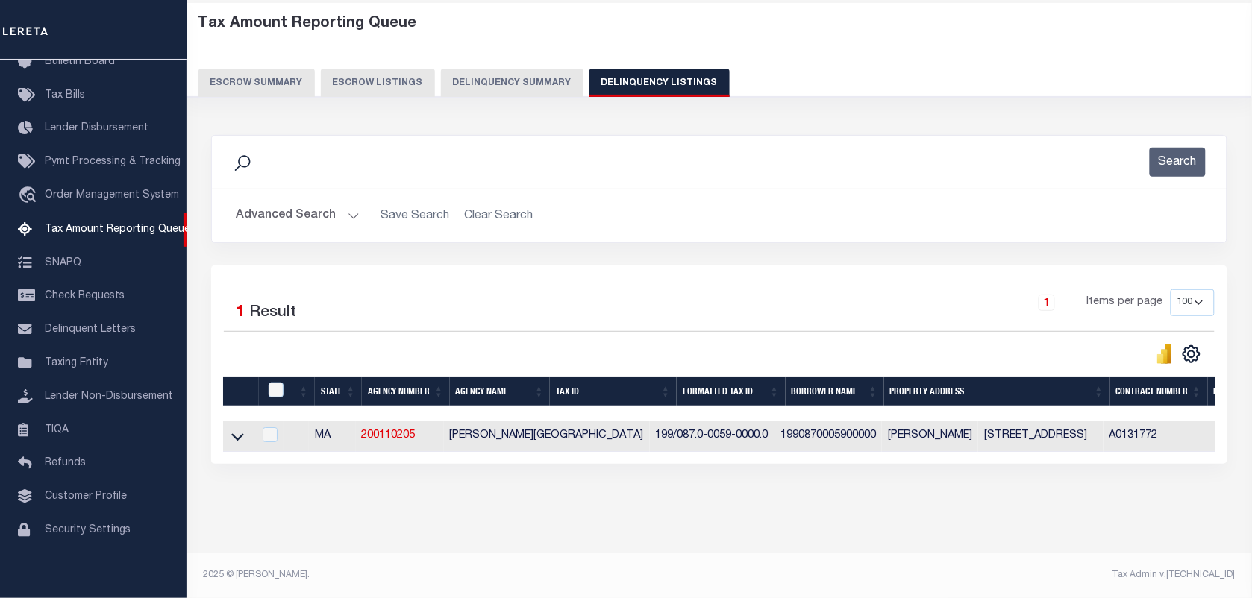
scroll to position [82, 0]
click at [235, 430] on icon at bounding box center [237, 437] width 13 height 16
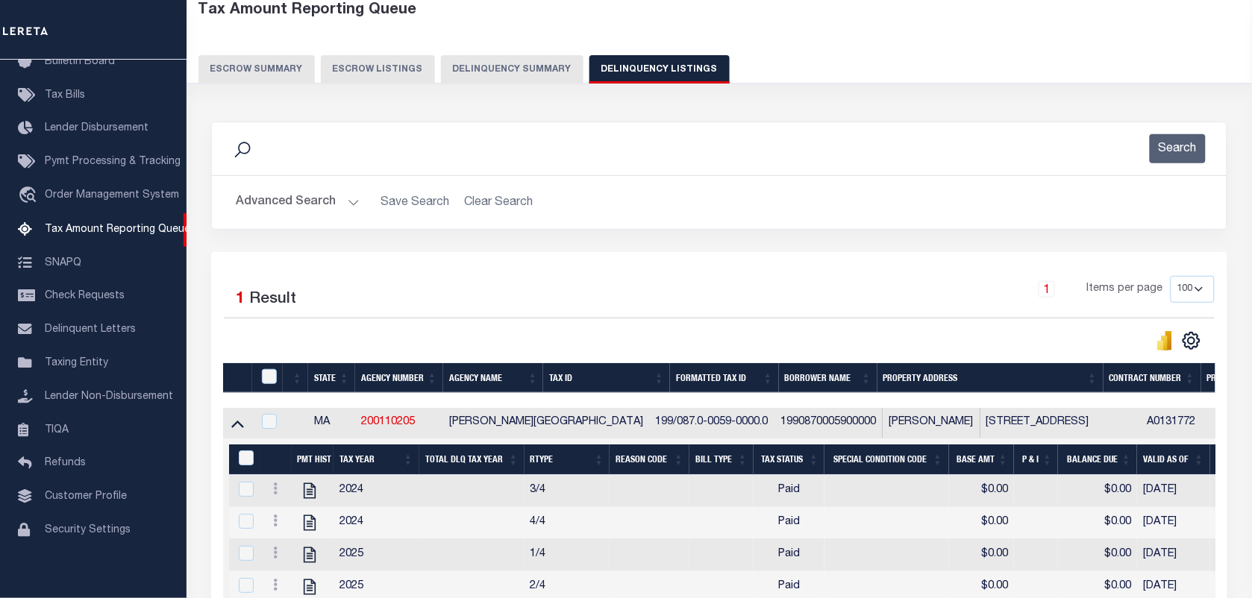
scroll to position [359, 0]
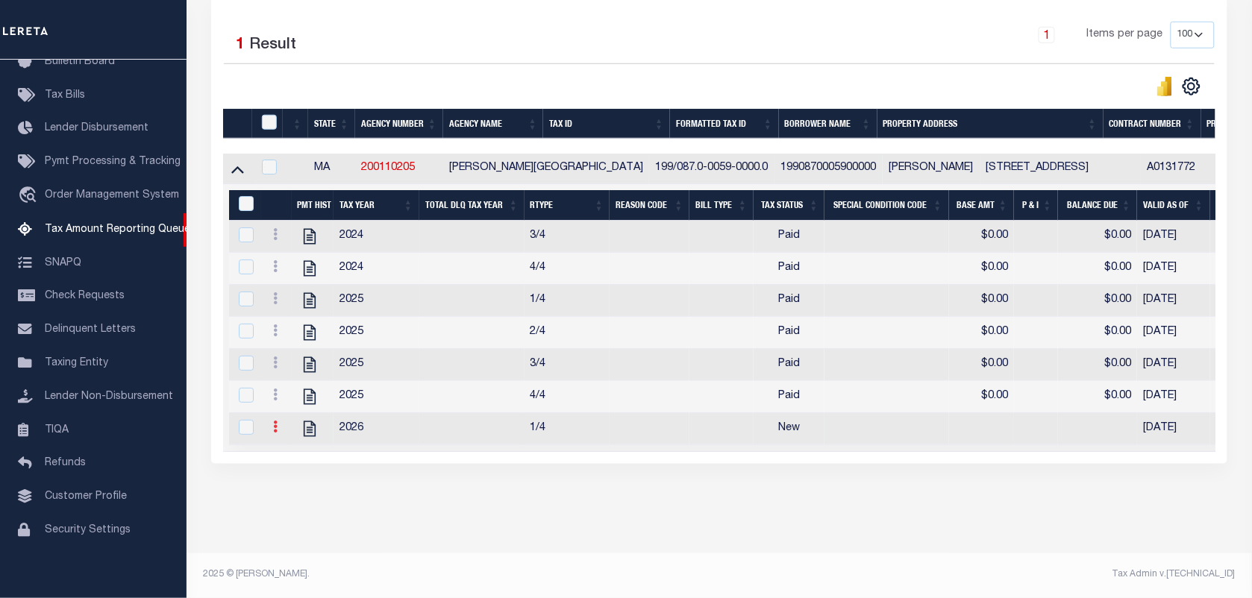
click at [274, 421] on icon at bounding box center [275, 427] width 4 height 12
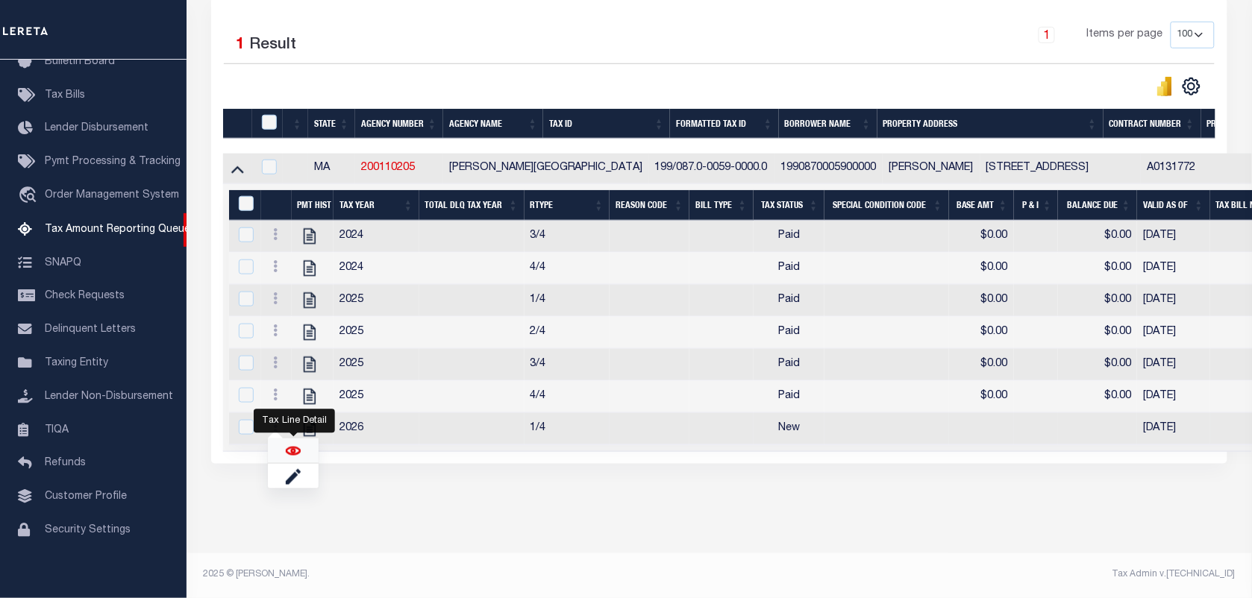
click at [293, 446] on img "" at bounding box center [293, 451] width 15 height 15
checkbox input "true"
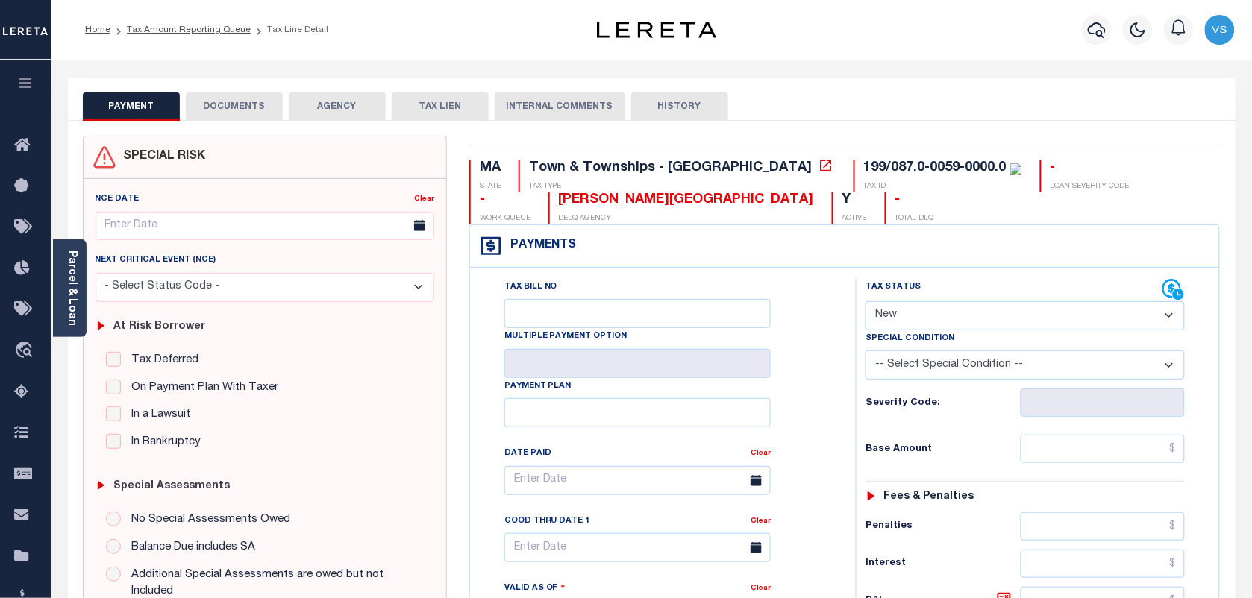
click at [921, 322] on select "- Select Status Code - Open Due/Unpaid Paid Incomplete No Tax Due Internal Refu…" at bounding box center [1024, 315] width 319 height 29
select select "DUE"
click at [865, 303] on select "- Select Status Code - Open Due/Unpaid Paid Incomplete No Tax Due Internal Refu…" at bounding box center [1024, 315] width 319 height 29
type input "[DATE]"
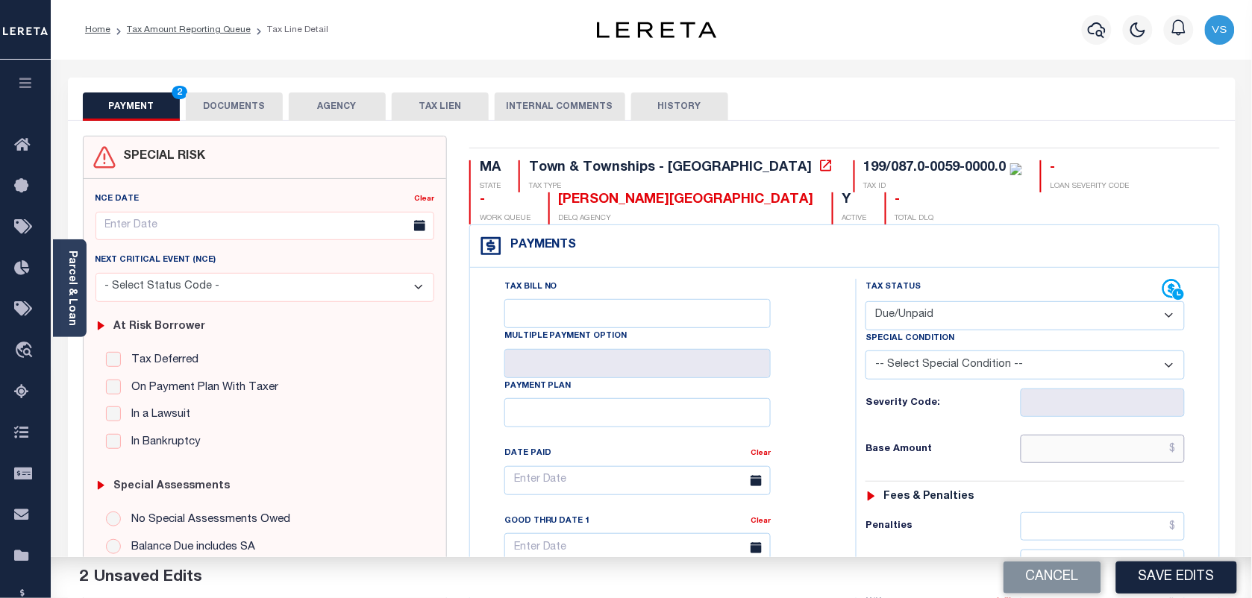
click at [1119, 448] on input "text" at bounding box center [1102, 449] width 165 height 28
paste input "2,437.95"
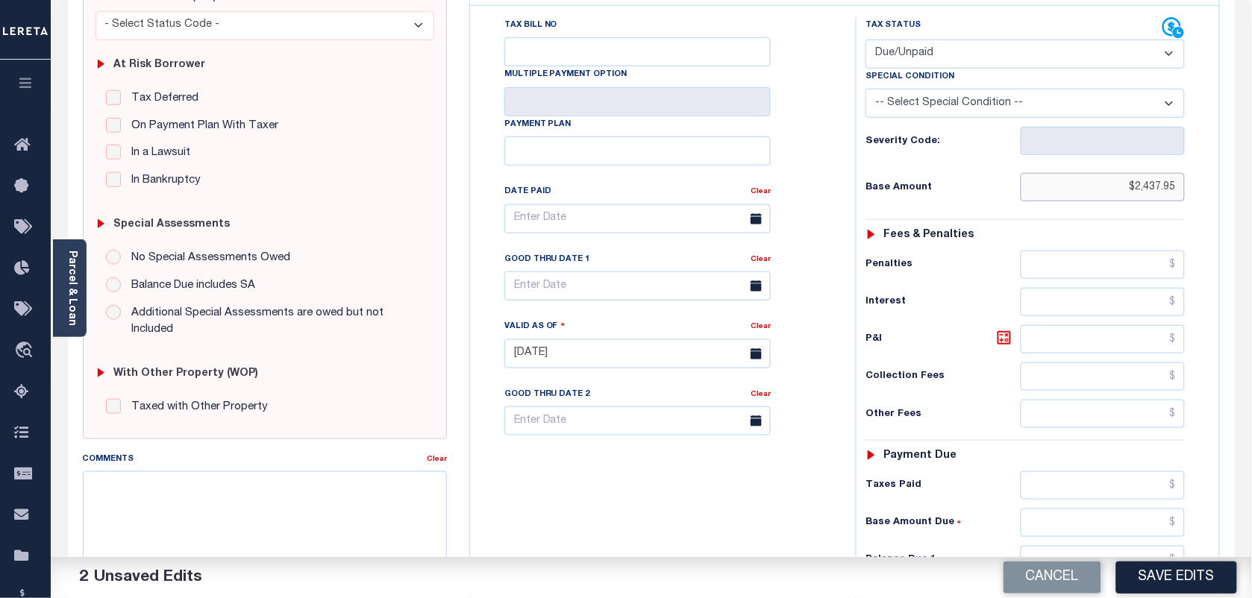
scroll to position [373, 0]
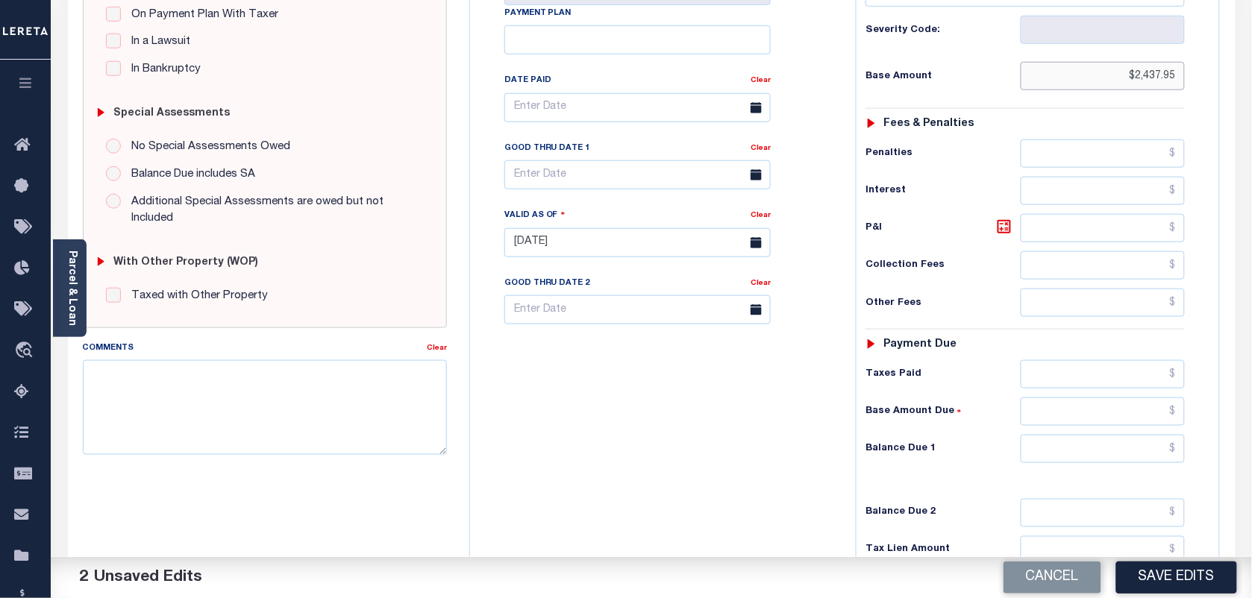
type input "$2,437.95"
click at [1173, 460] on input "text" at bounding box center [1102, 449] width 165 height 28
paste input "2,480.03"
type input "$2,480.03"
click at [1003, 233] on icon at bounding box center [1004, 227] width 18 height 18
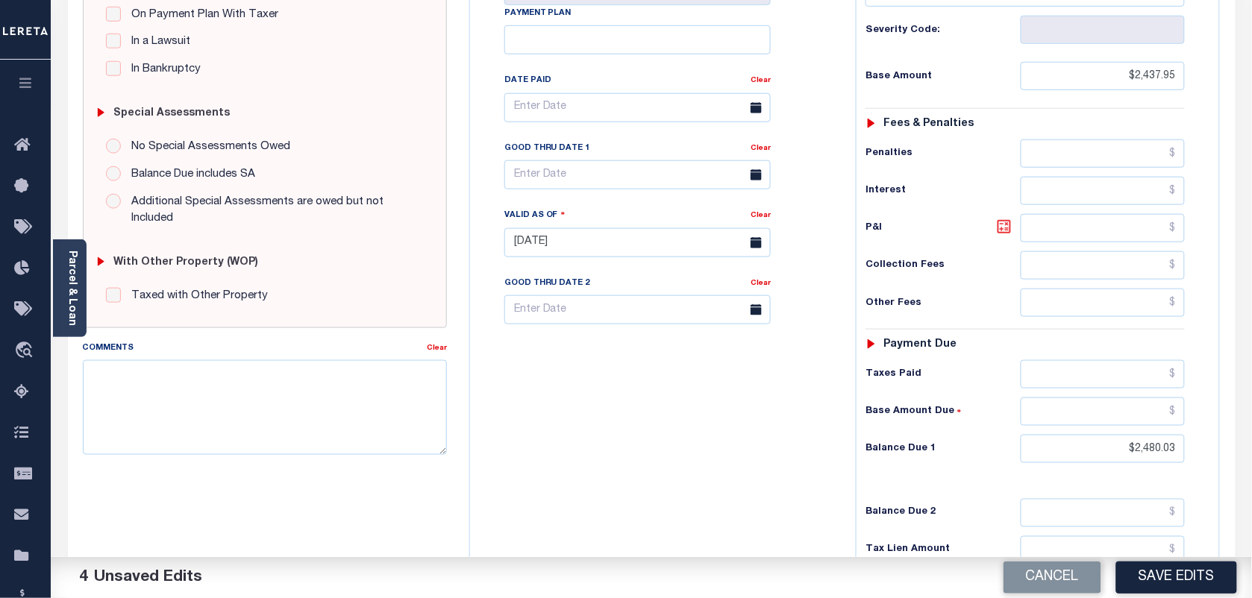
type input "$42.08"
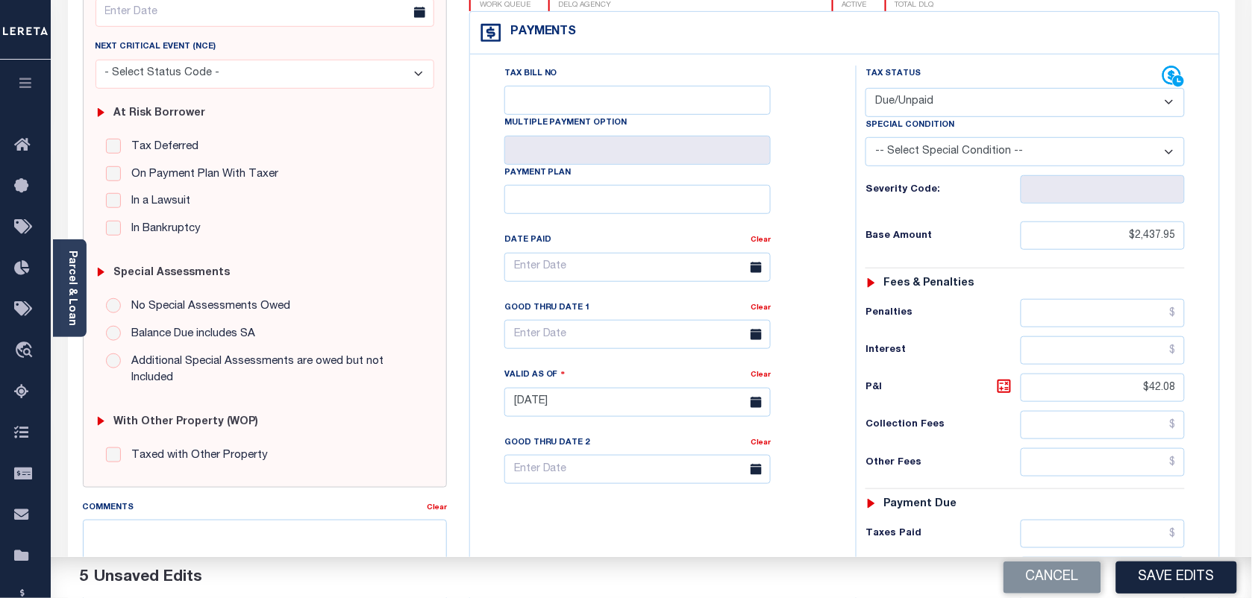
scroll to position [0, 0]
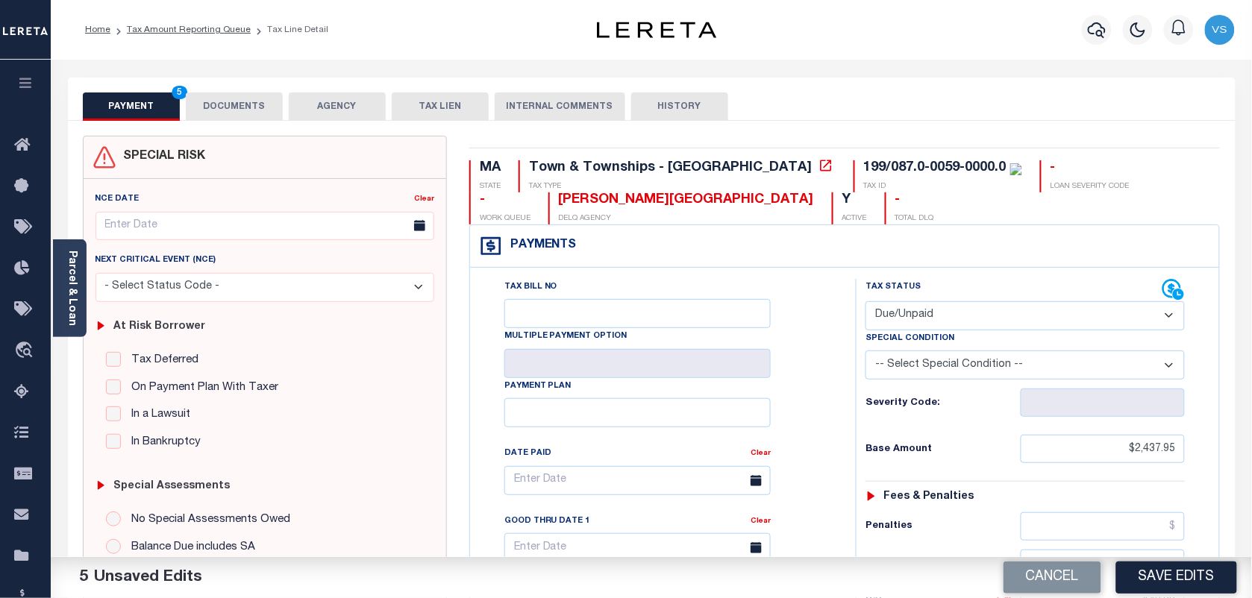
click at [228, 110] on button "DOCUMENTS" at bounding box center [234, 107] width 97 height 28
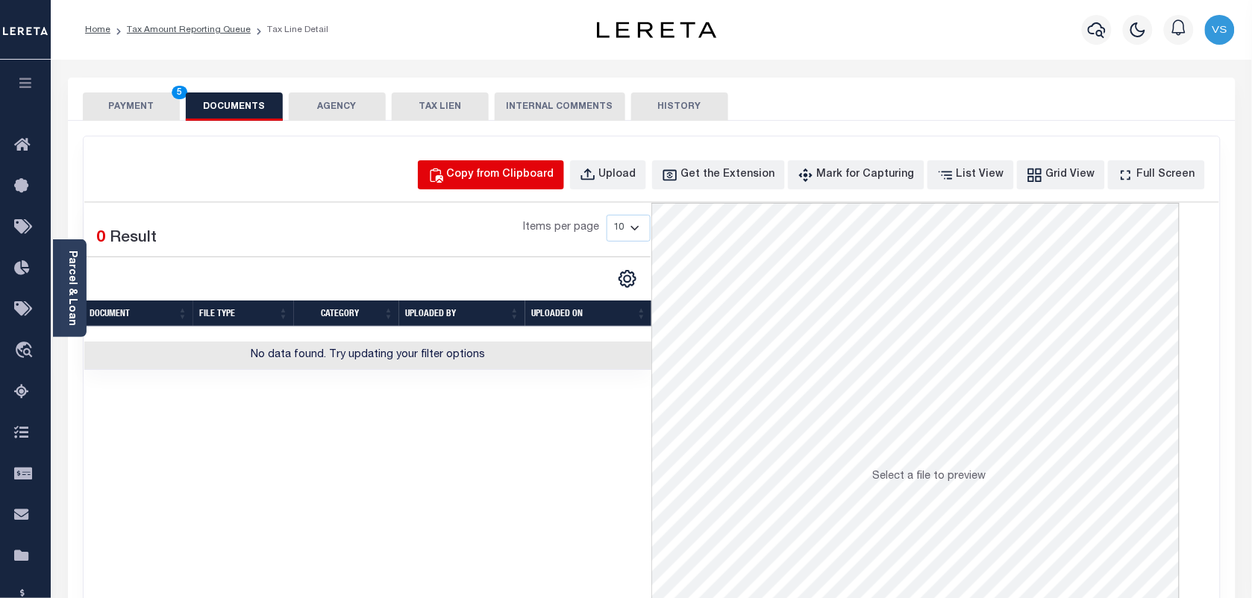
click at [533, 178] on div "Copy from Clipboard" at bounding box center [500, 175] width 107 height 16
select select "POP"
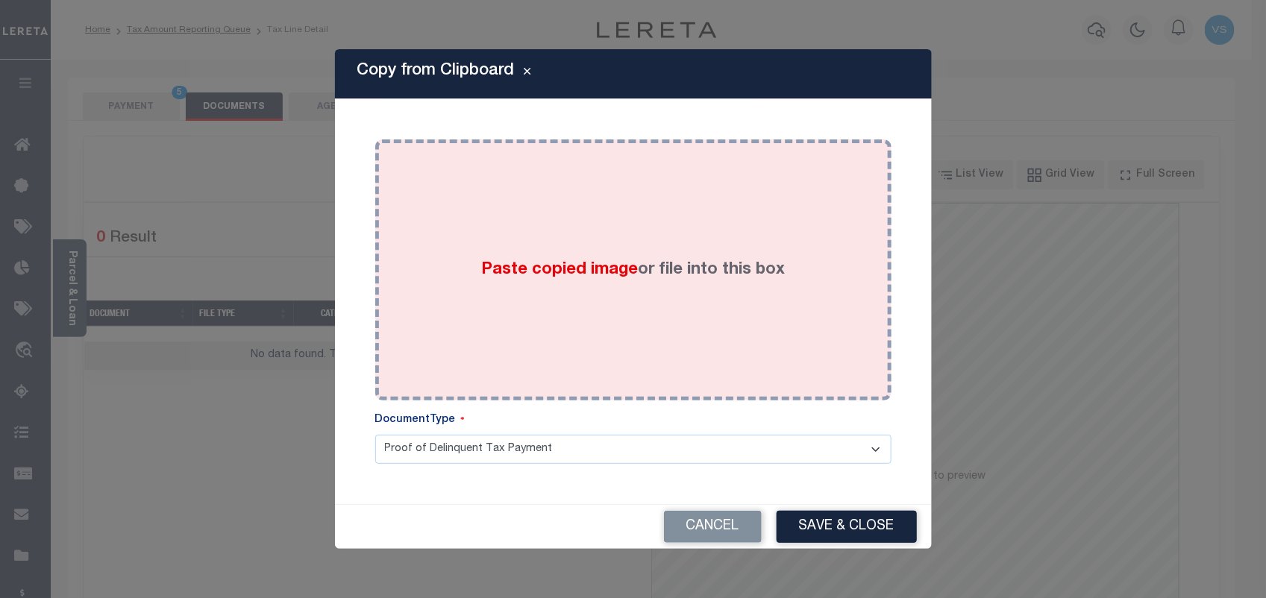
click at [539, 271] on span "Paste copied image" at bounding box center [559, 270] width 157 height 16
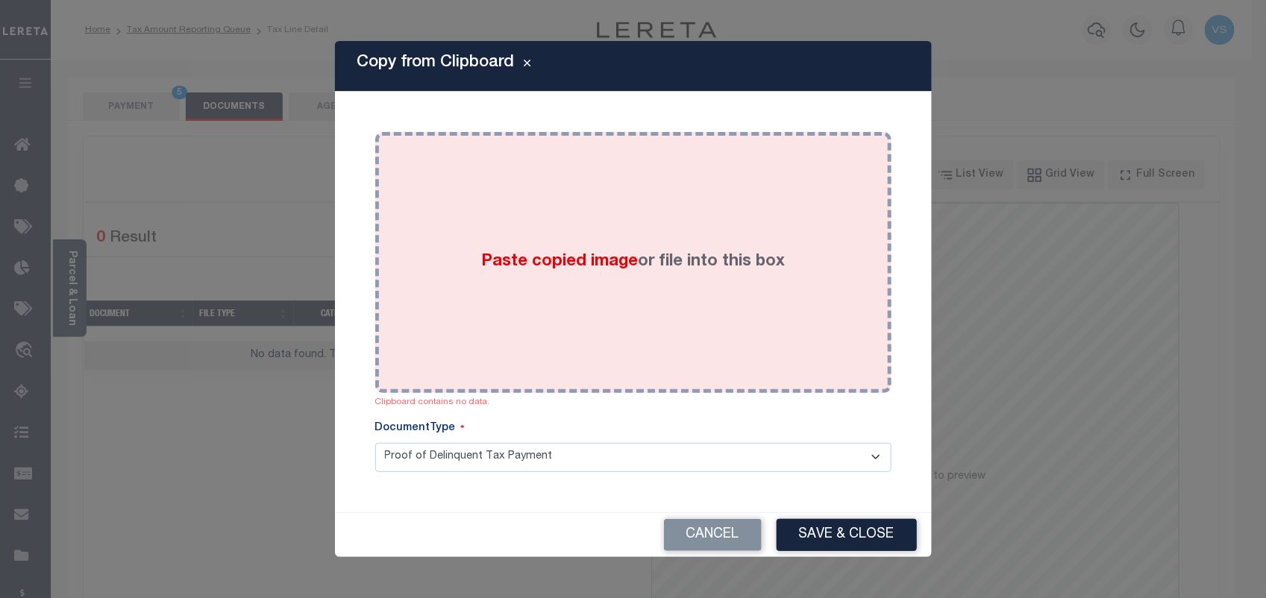
click at [610, 299] on div "Paste copied image or file into this box" at bounding box center [633, 262] width 494 height 239
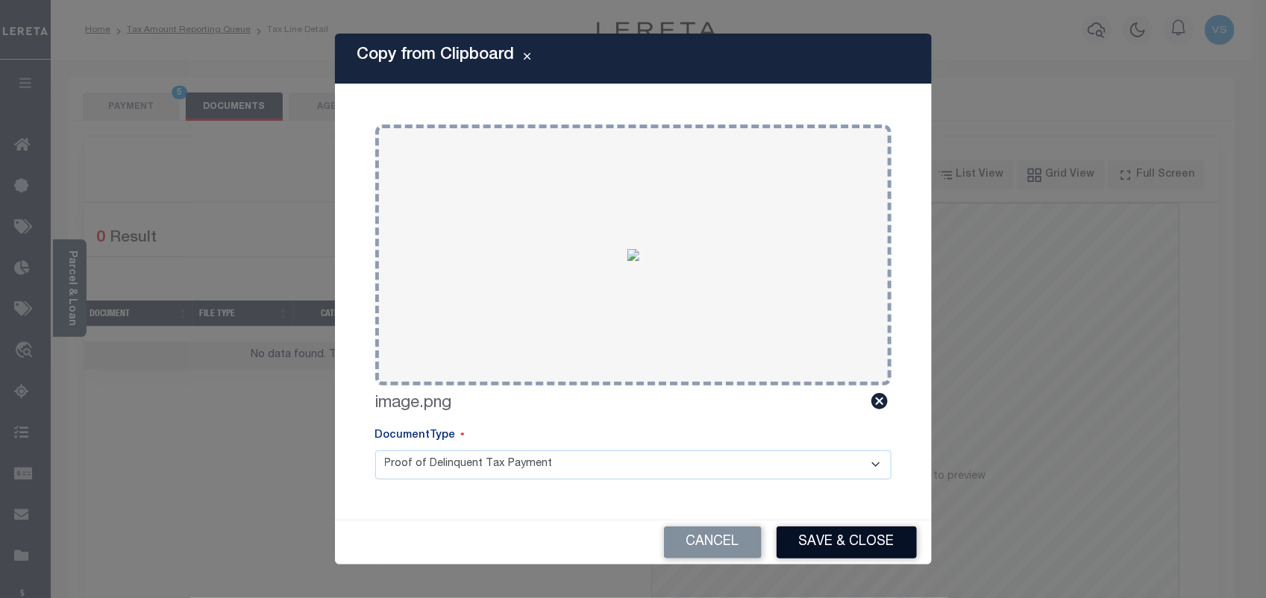
click at [838, 548] on button "Save & Close" at bounding box center [847, 543] width 140 height 32
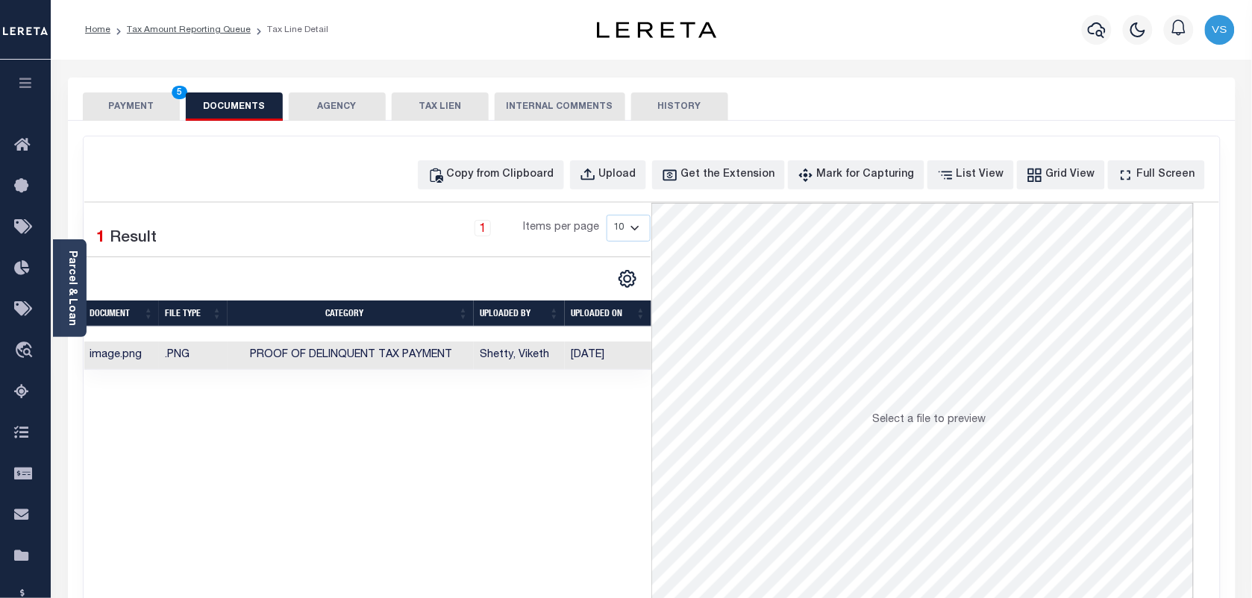
click at [139, 113] on button "PAYMENT 5" at bounding box center [131, 107] width 97 height 28
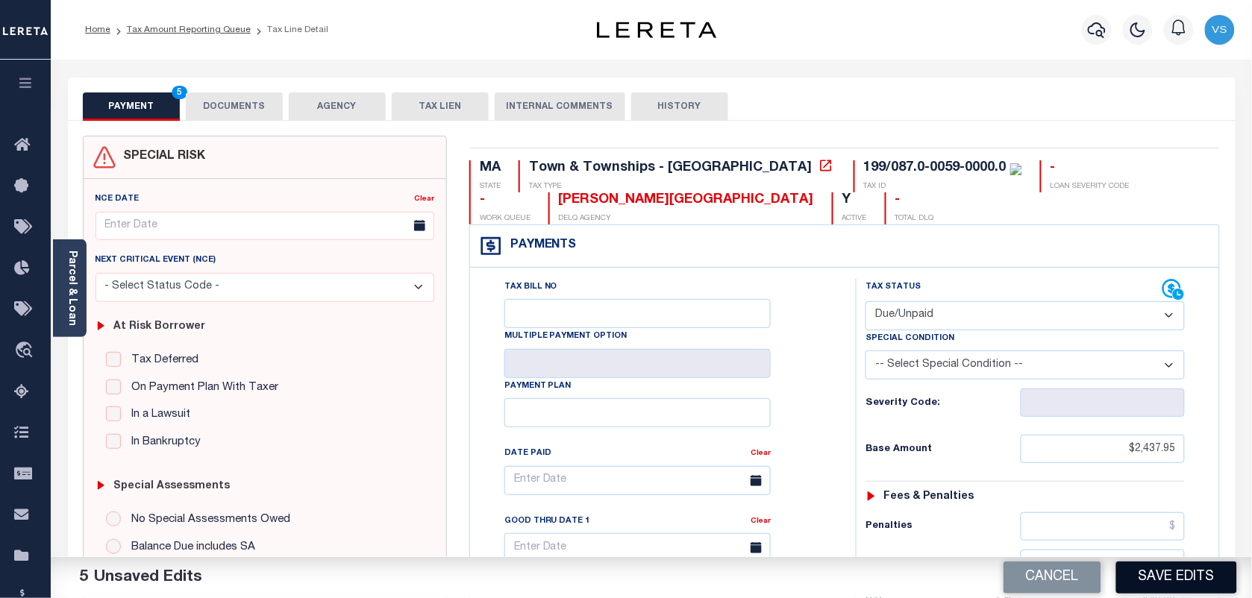
click at [1158, 580] on button "Save Edits" at bounding box center [1176, 578] width 121 height 32
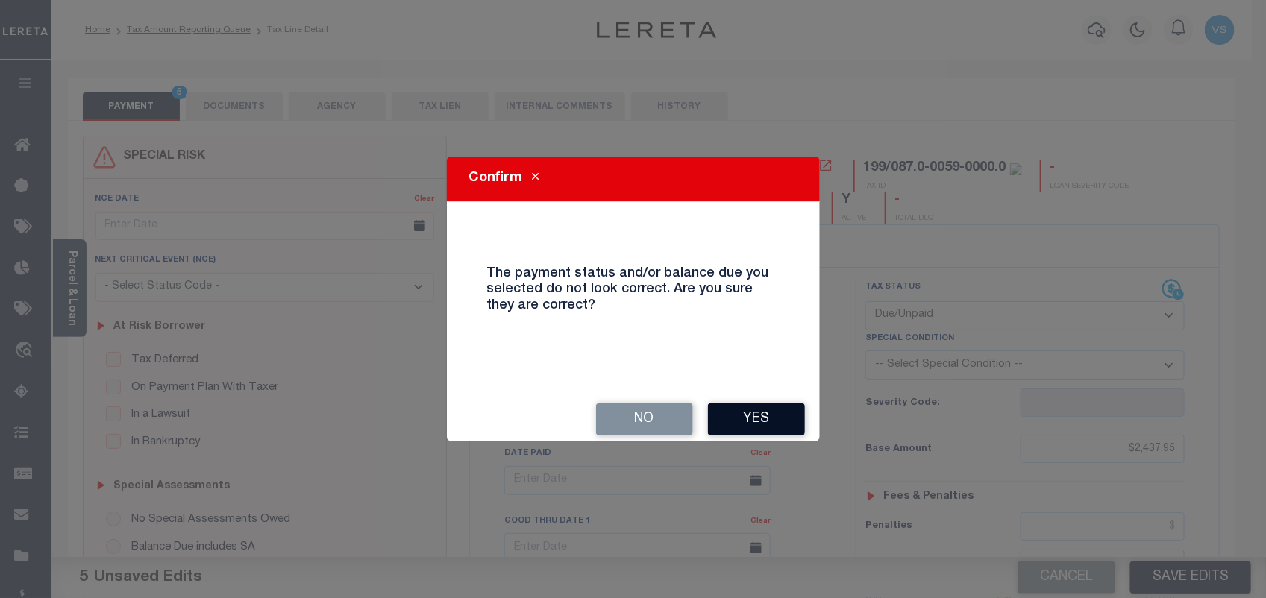
click at [763, 423] on button "Yes" at bounding box center [756, 420] width 97 height 32
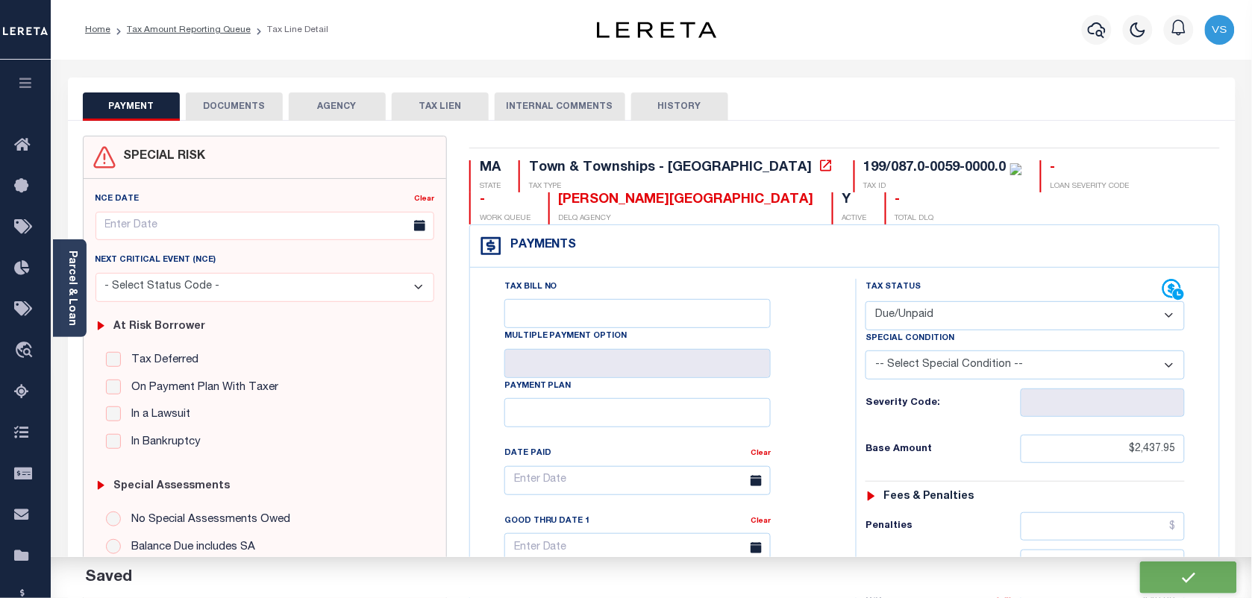
checkbox input "false"
type input "$2,437.95"
type input "$42.08"
type input "$2,480.03"
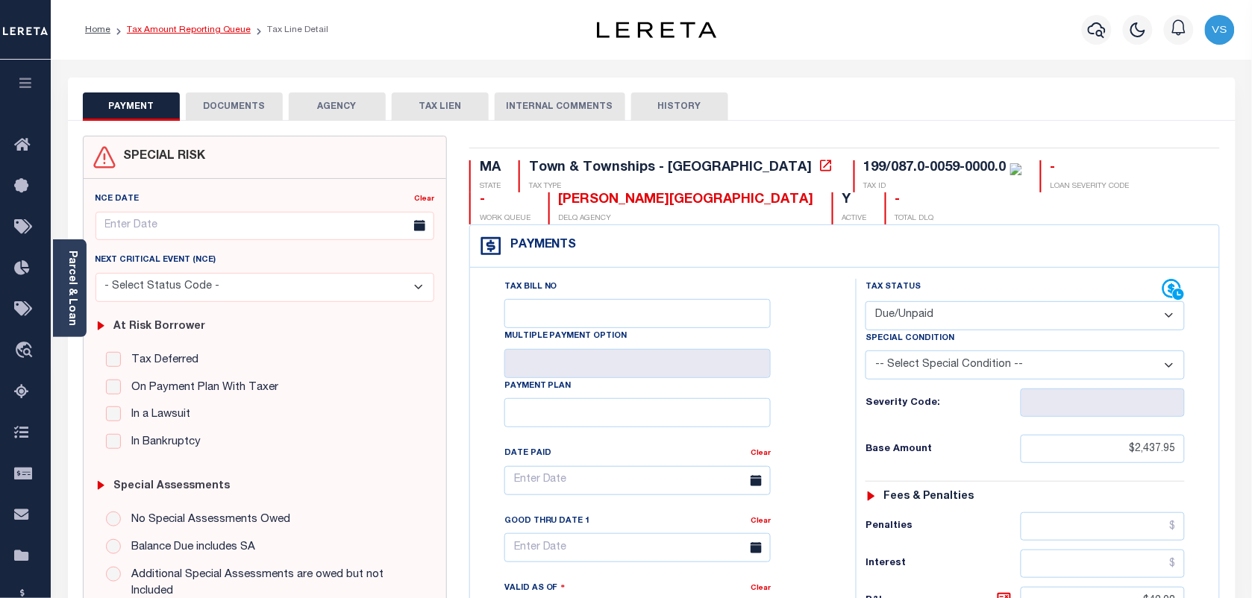
click at [178, 31] on link "Tax Amount Reporting Queue" at bounding box center [189, 29] width 124 height 9
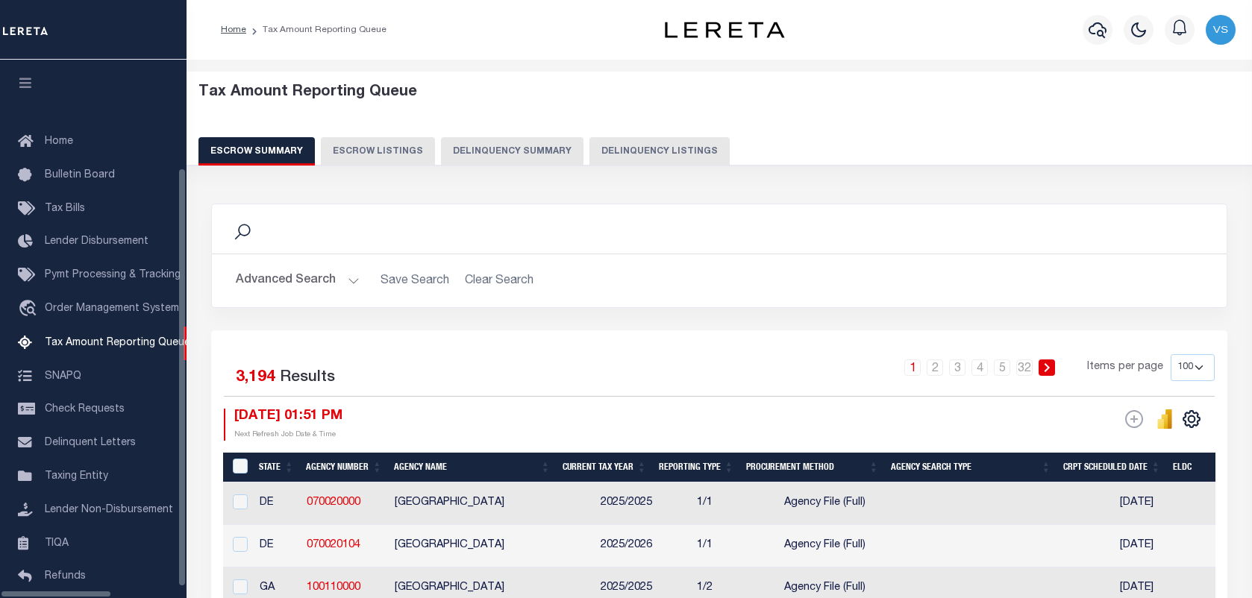
click at [605, 148] on button "Delinquency Listings" at bounding box center [659, 151] width 140 height 28
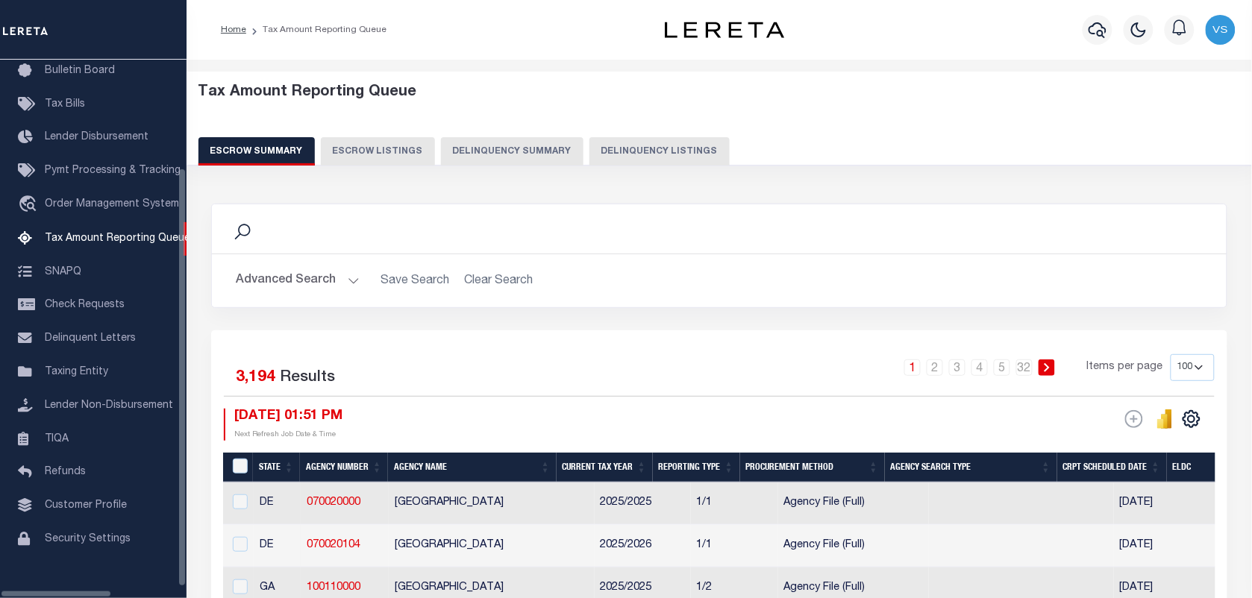
select select "100"
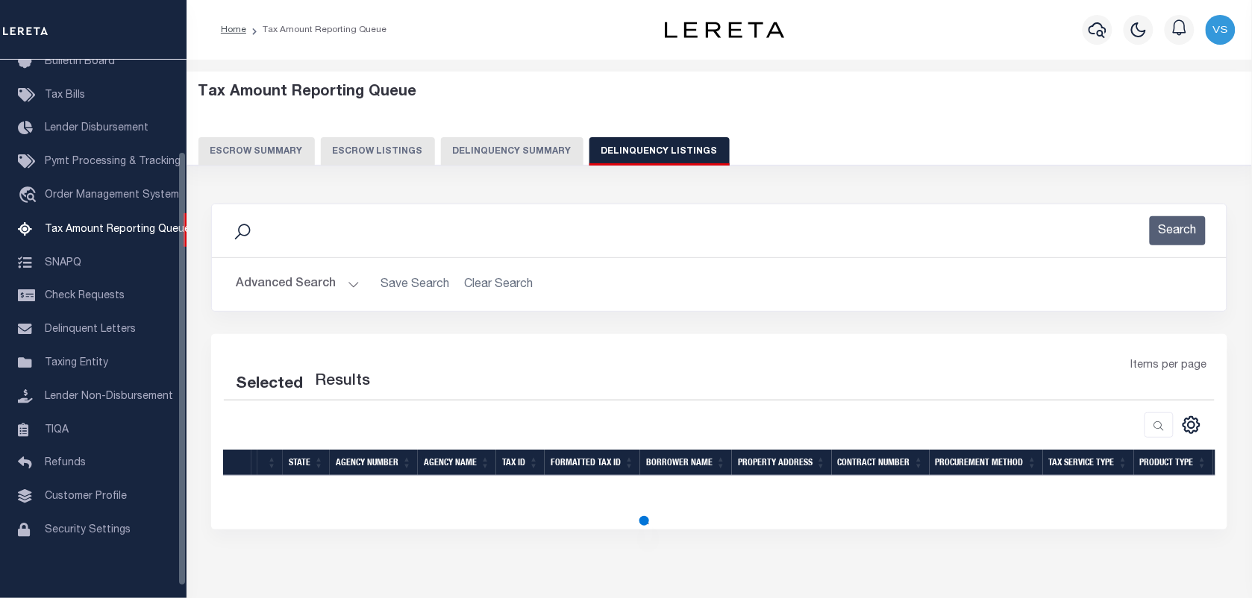
select select "100"
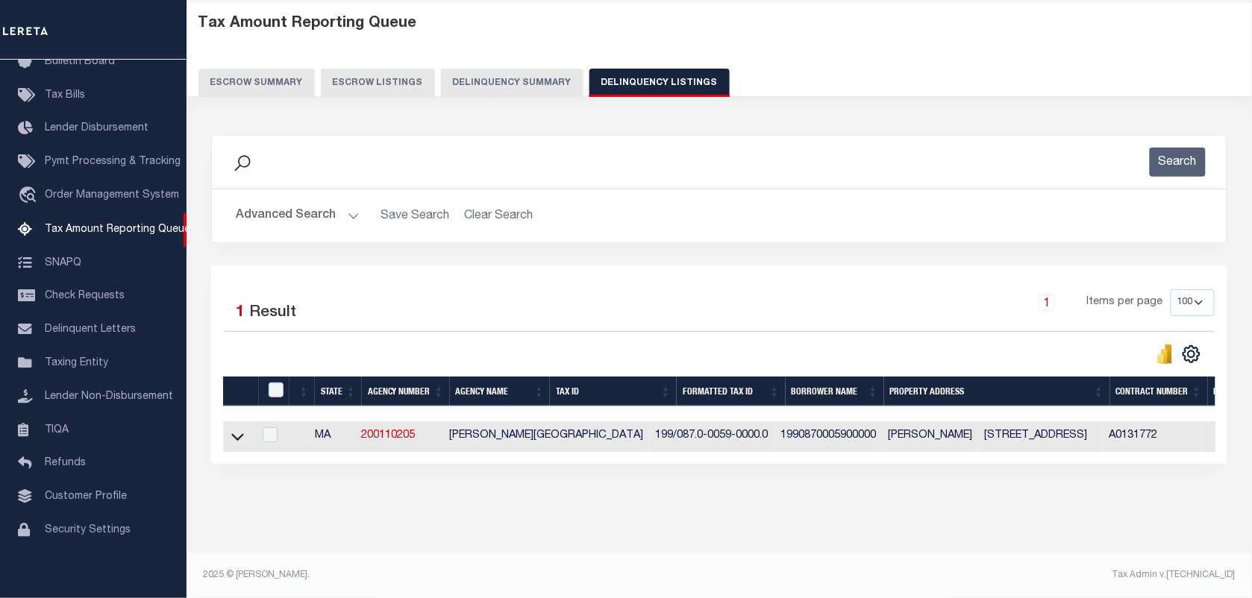
scroll to position [82, 0]
click at [245, 430] on link at bounding box center [237, 435] width 17 height 10
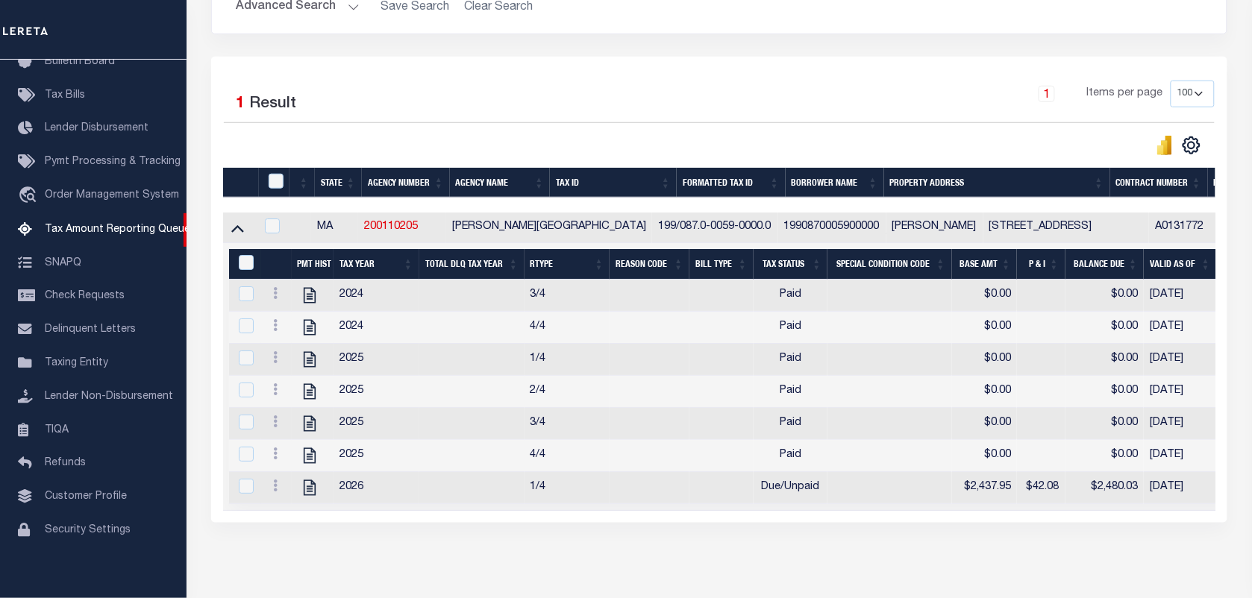
scroll to position [359, 0]
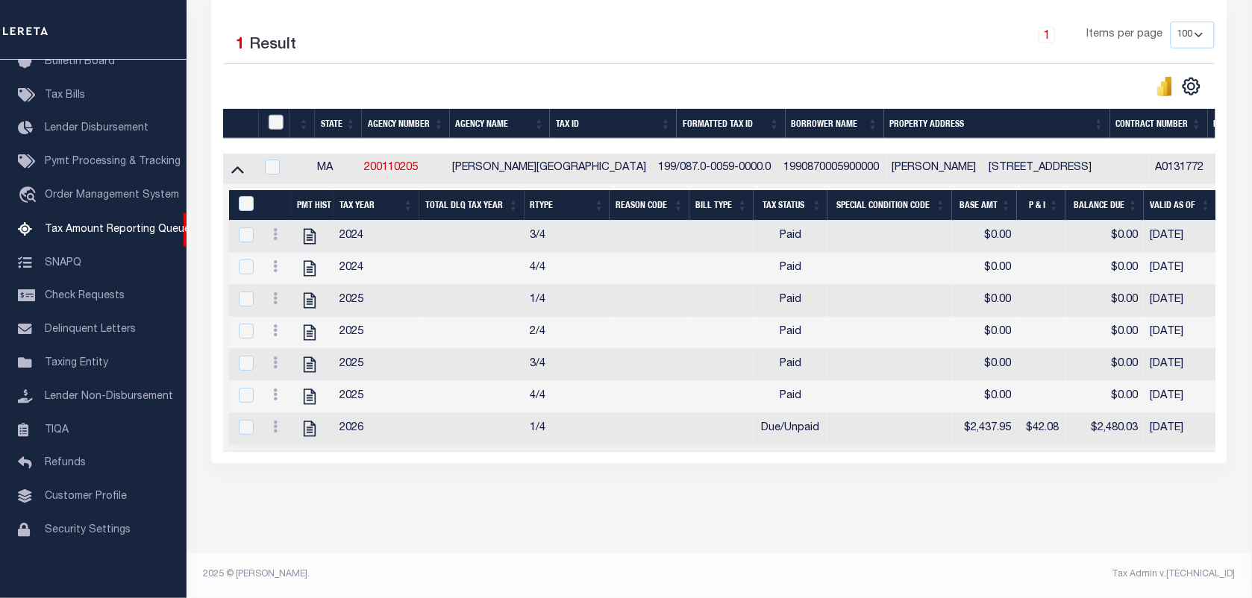
click at [276, 115] on input "checkbox" at bounding box center [276, 122] width 15 height 15
checkbox input "true"
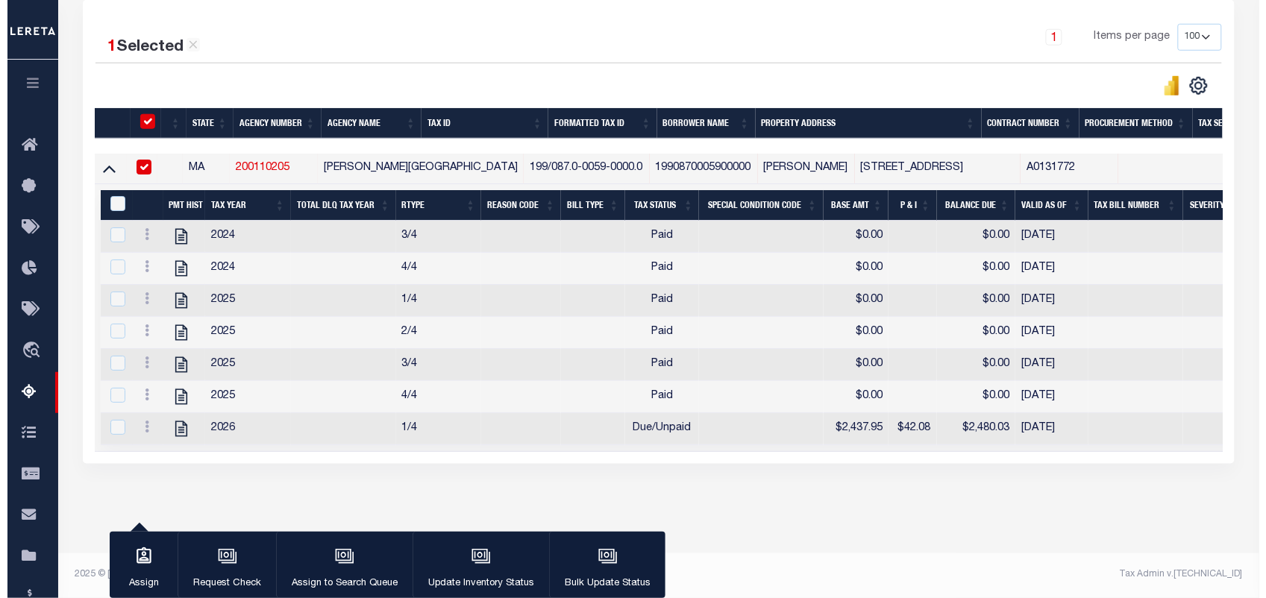
scroll to position [356, 0]
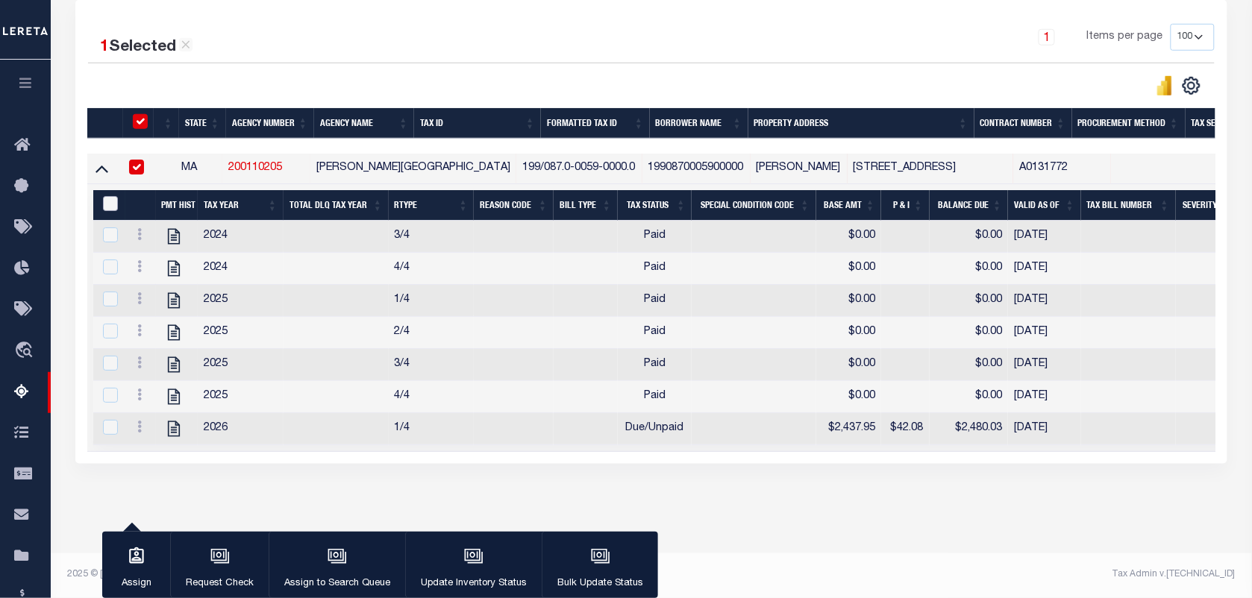
click at [107, 196] on input "&nbsp;" at bounding box center [110, 203] width 15 height 15
checkbox input "true"
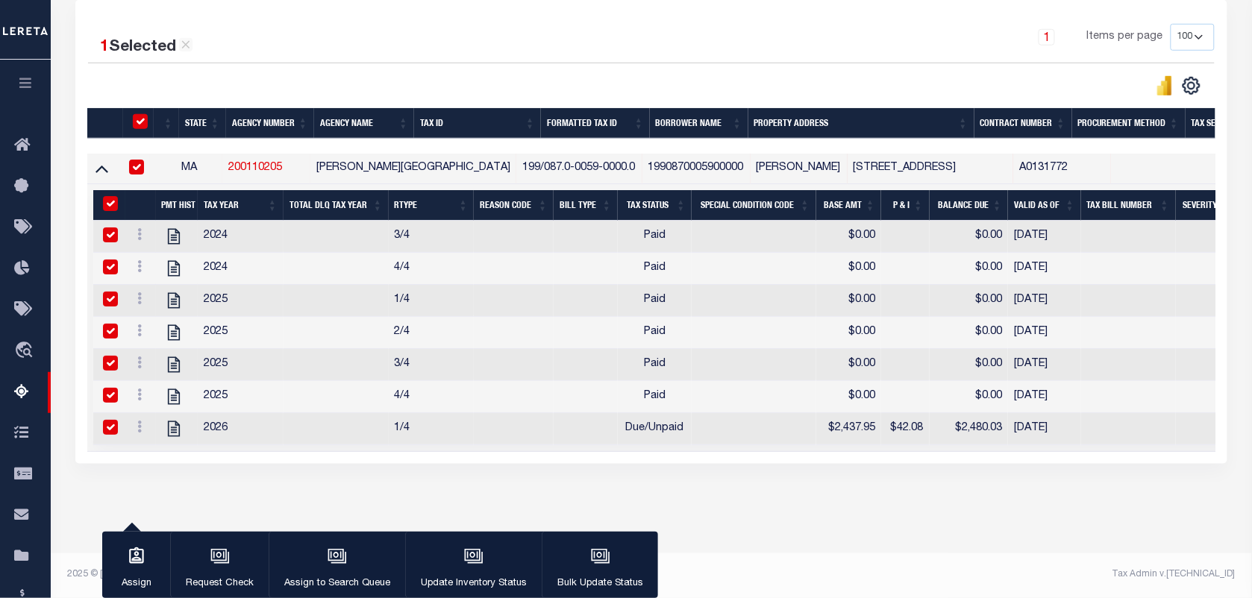
checkbox input "true"
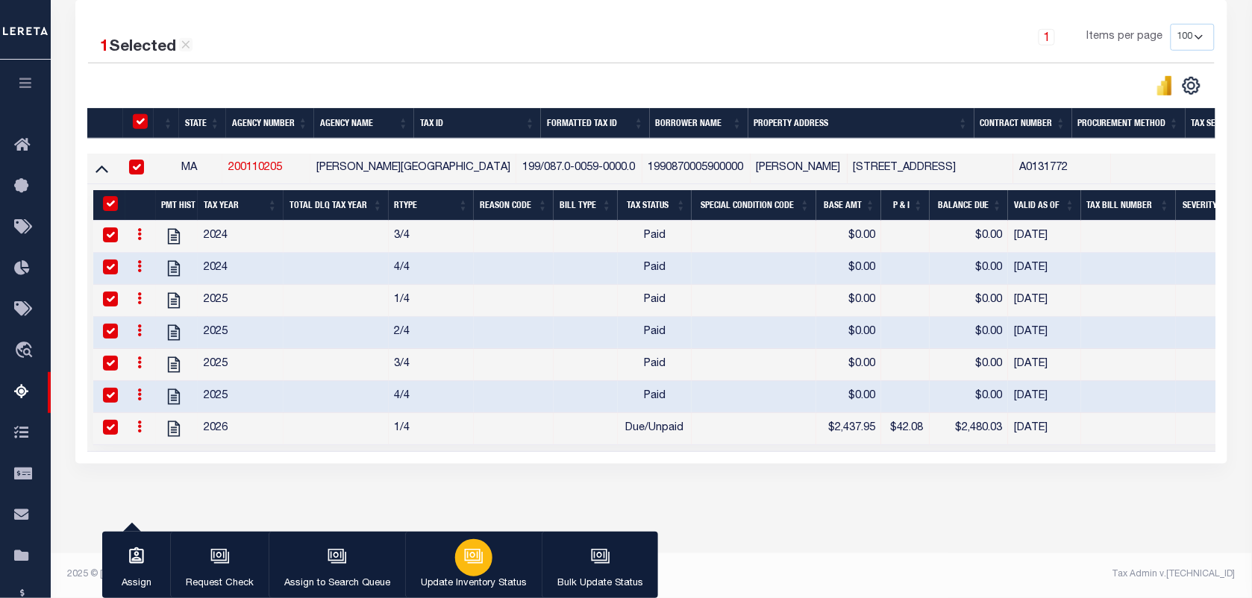
click at [471, 563] on icon "button" at bounding box center [475, 557] width 15 height 11
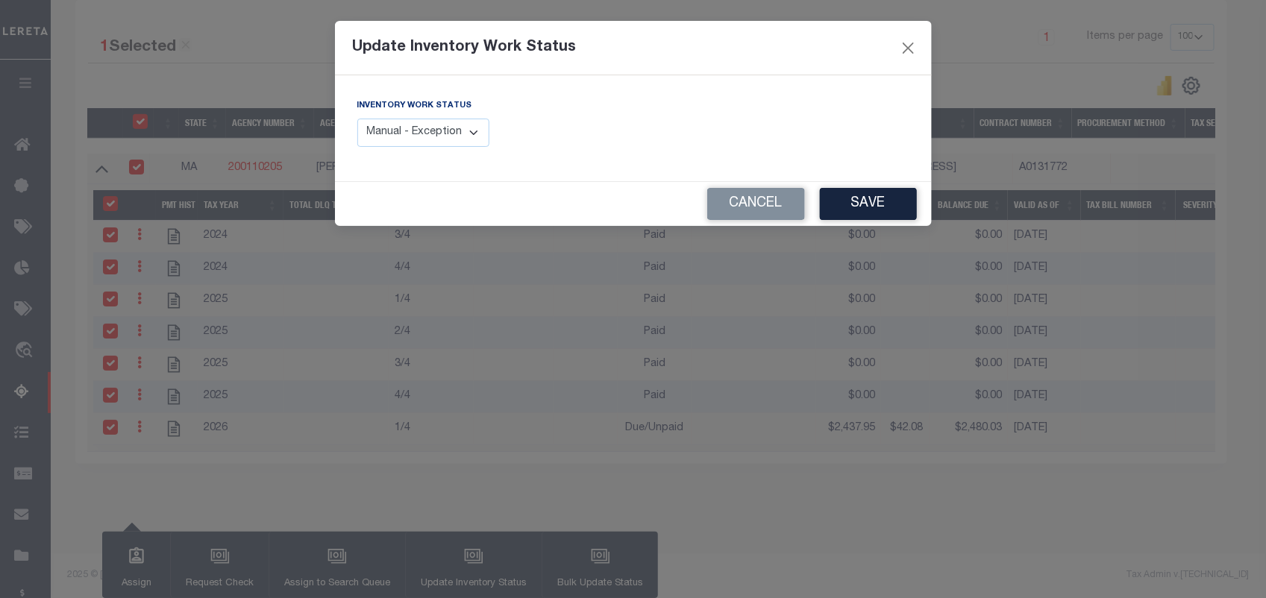
click at [452, 135] on select "Manual - Exception Pended - Awaiting Search Late Add Exception Completed" at bounding box center [423, 133] width 133 height 29
select select "4"
click at [357, 119] on select "Manual - Exception Pended - Awaiting Search Late Add Exception Completed" at bounding box center [423, 133] width 133 height 29
click at [866, 204] on button "Save" at bounding box center [868, 204] width 97 height 32
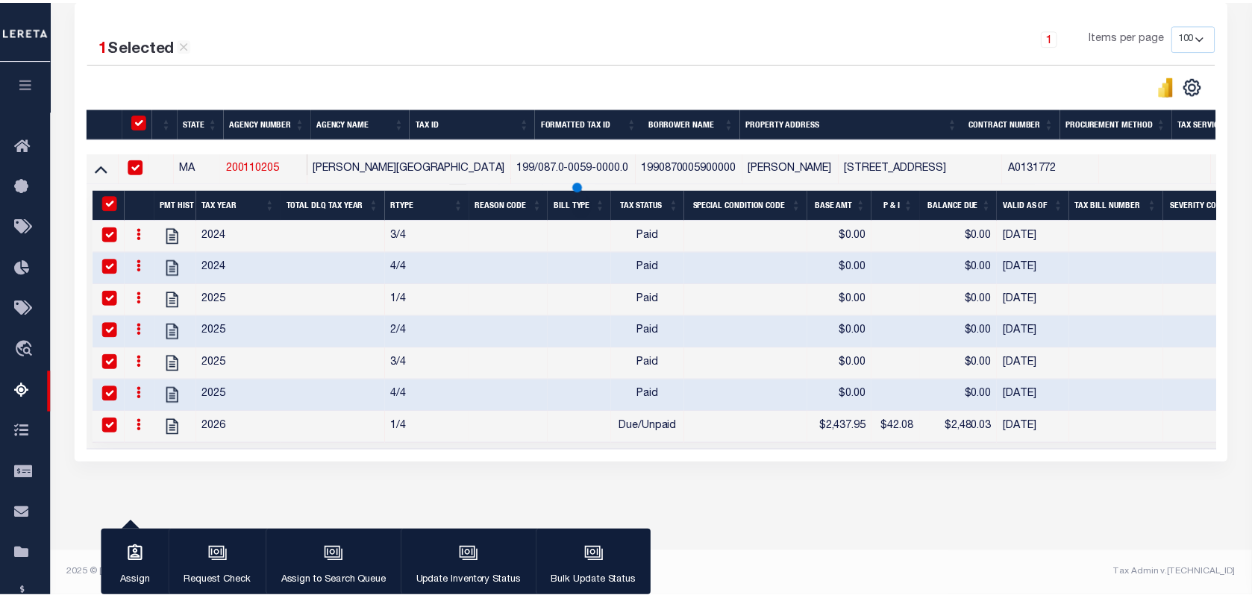
scroll to position [192, 0]
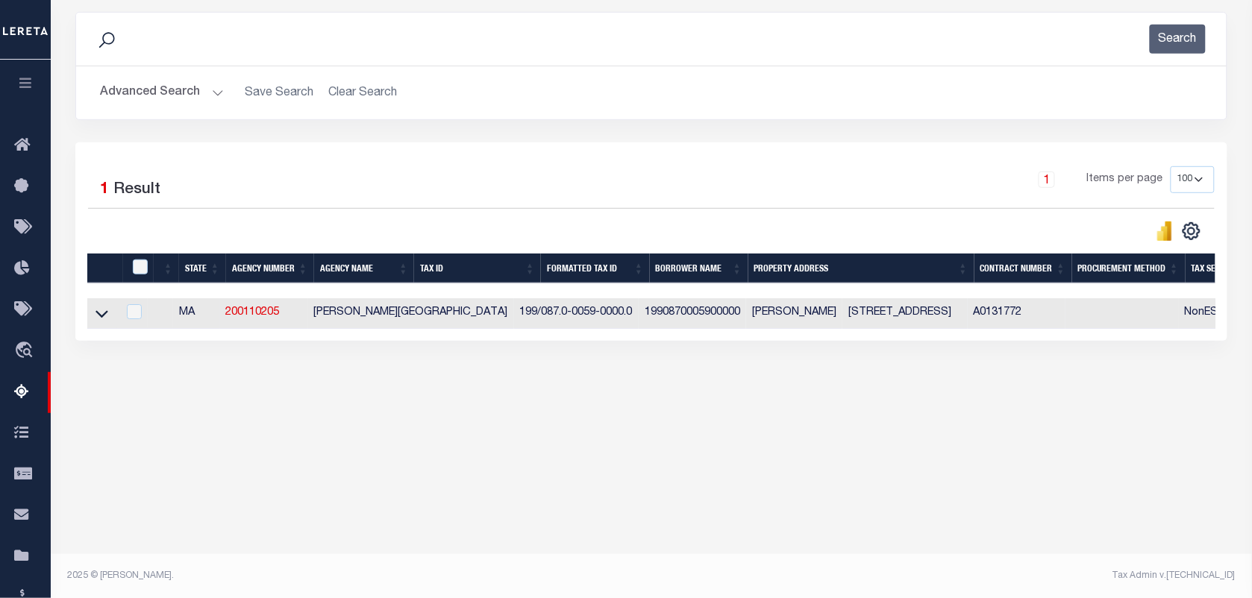
click at [91, 324] on td at bounding box center [102, 313] width 30 height 31
checkbox input "true"
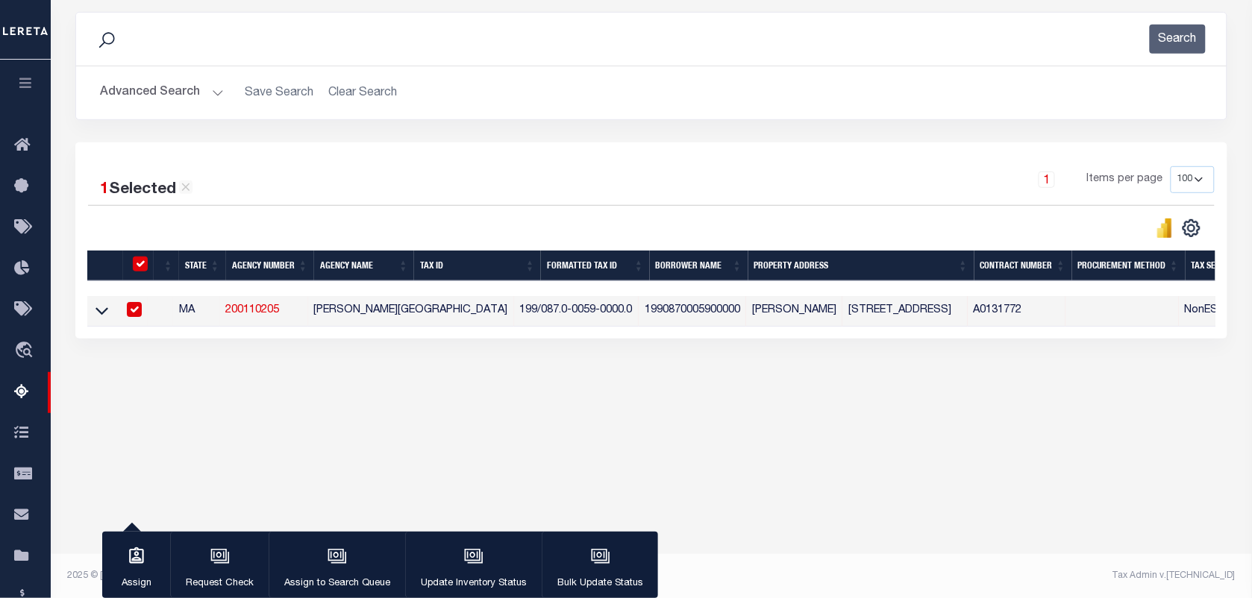
click at [88, 319] on td at bounding box center [102, 311] width 30 height 31
checkbox input "false"
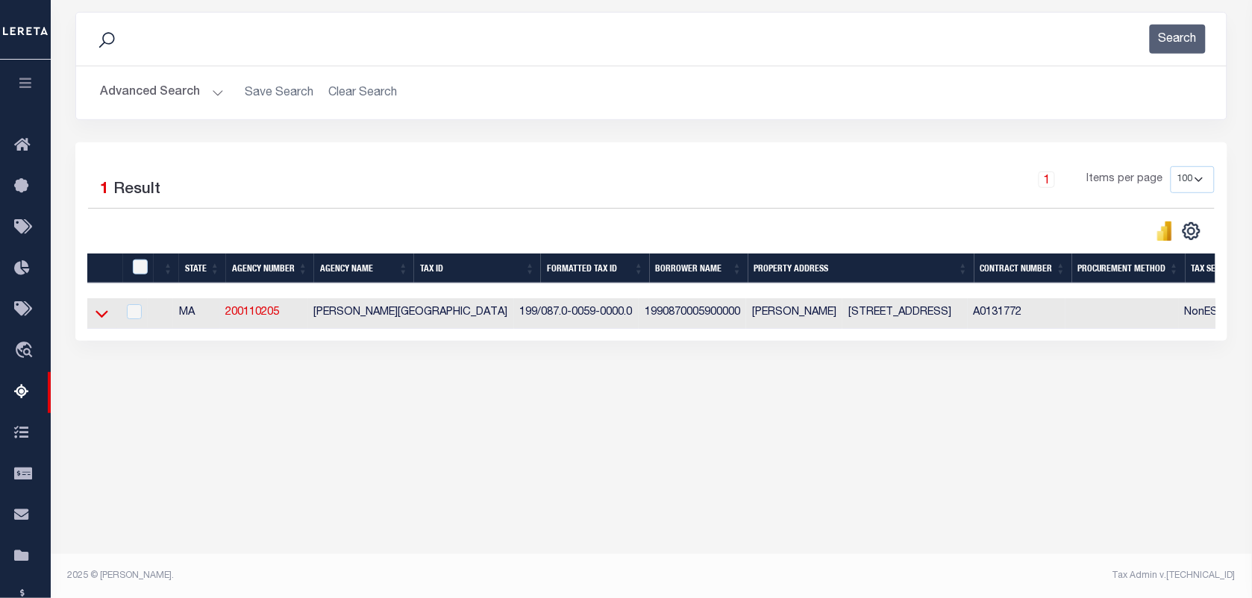
click at [95, 319] on icon at bounding box center [101, 314] width 13 height 16
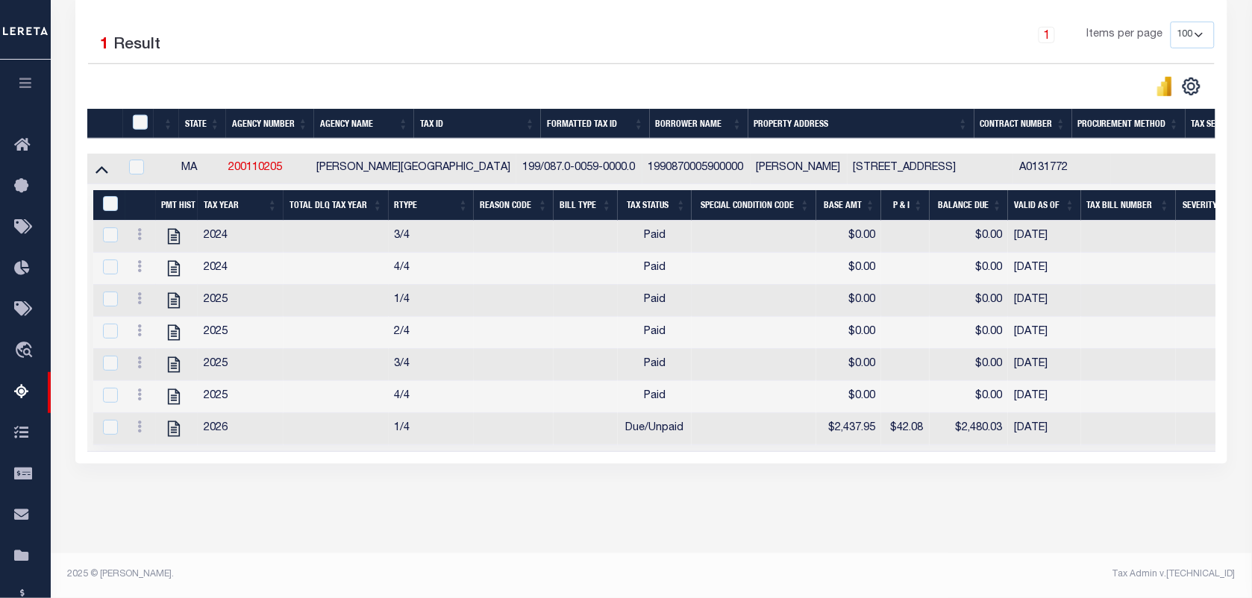
scroll to position [0, 0]
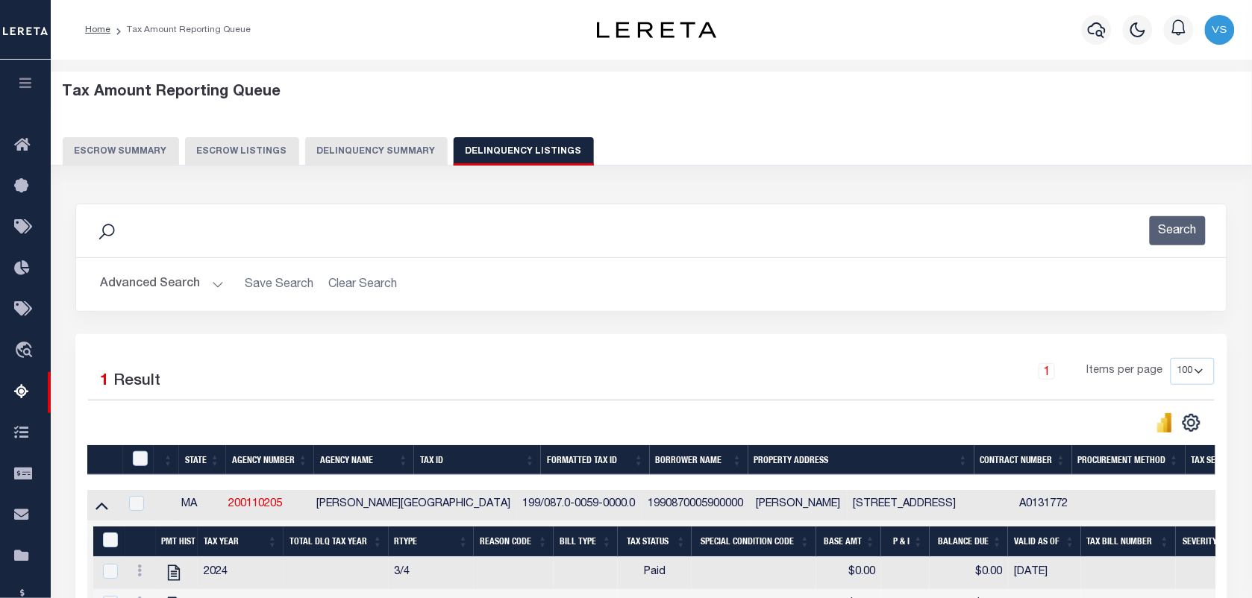
click at [131, 281] on button "Advanced Search" at bounding box center [162, 284] width 124 height 29
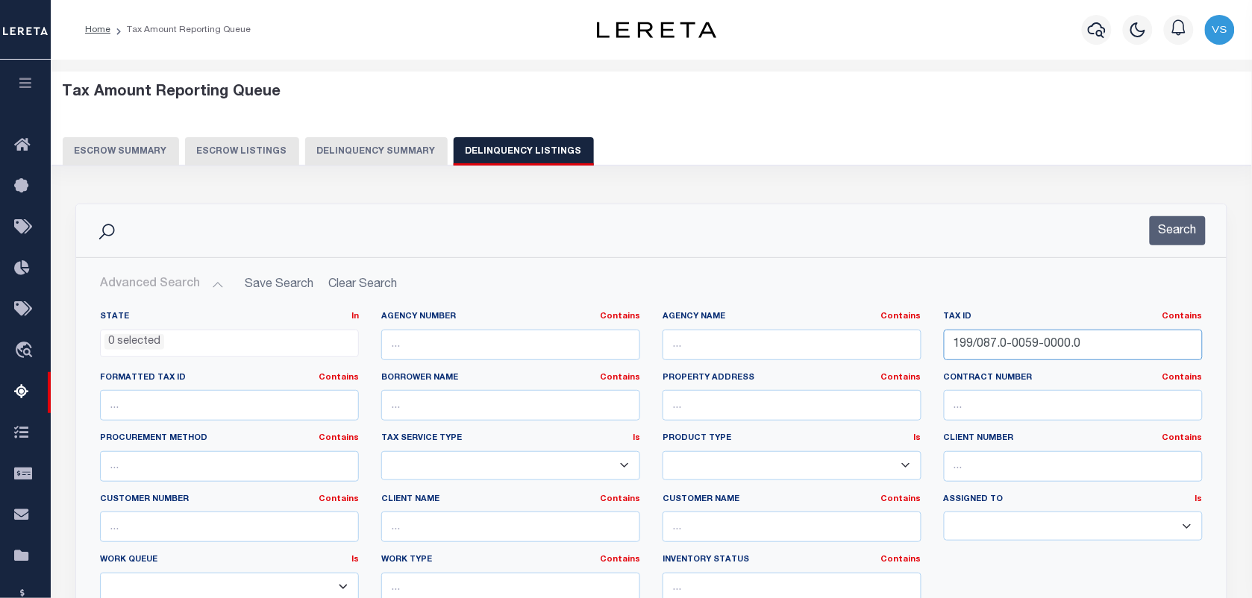
click at [1050, 344] on input "199/087.0-0059-0000.0" at bounding box center [1073, 345] width 259 height 31
paste input "199/116.0-0017-0000.0"
type input "199/116.0-0017-0000.0"
click at [1179, 226] on button "Search" at bounding box center [1178, 230] width 56 height 29
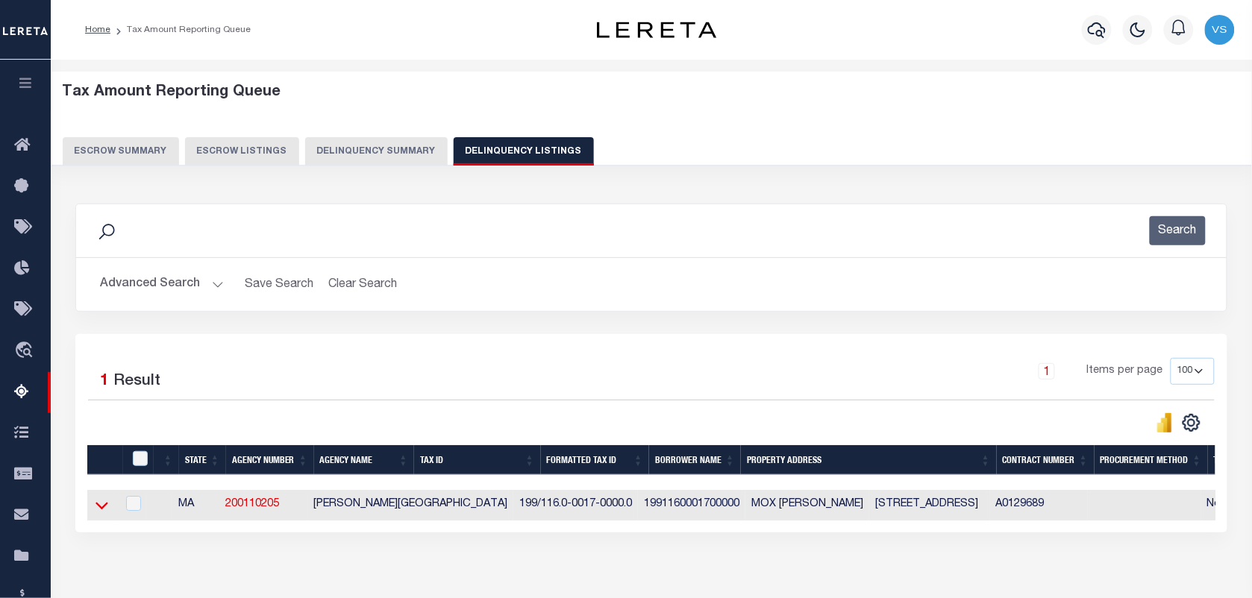
click at [99, 510] on icon at bounding box center [101, 506] width 13 height 7
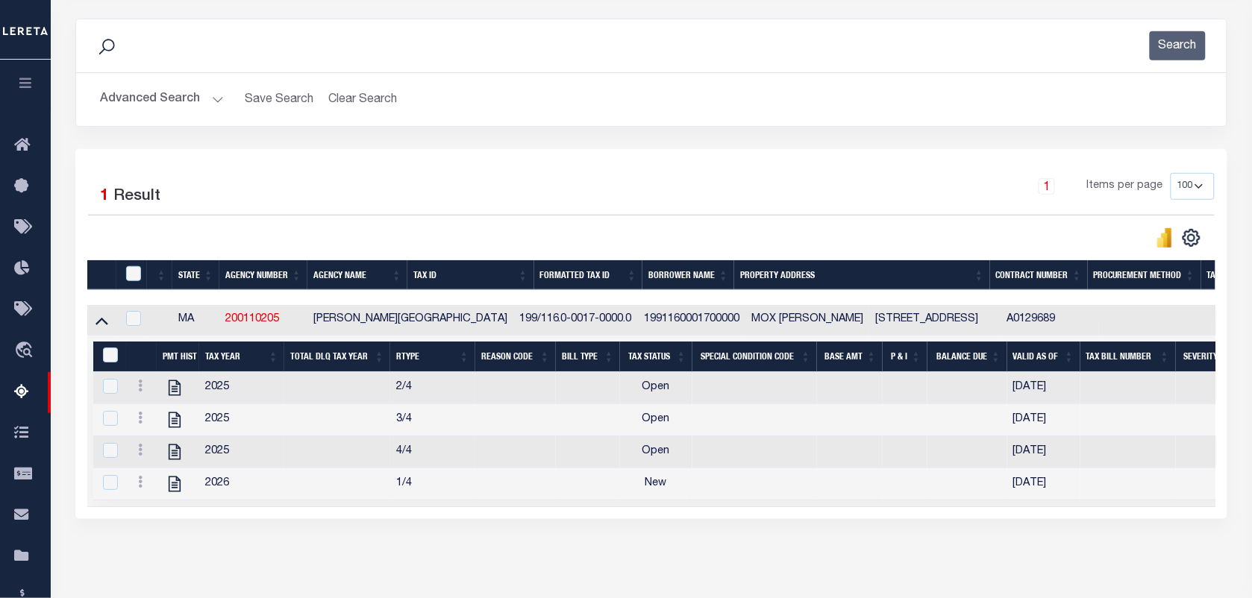
scroll to position [186, 0]
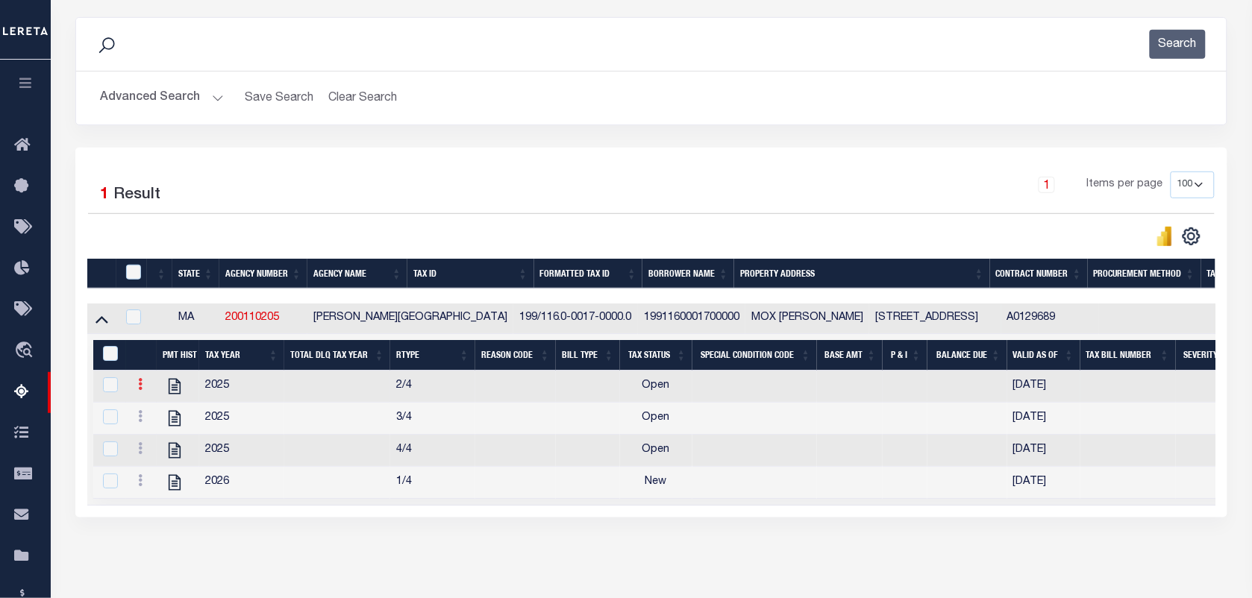
click at [139, 390] on icon at bounding box center [140, 384] width 4 height 12
click at [158, 416] on img "" at bounding box center [158, 408] width 15 height 15
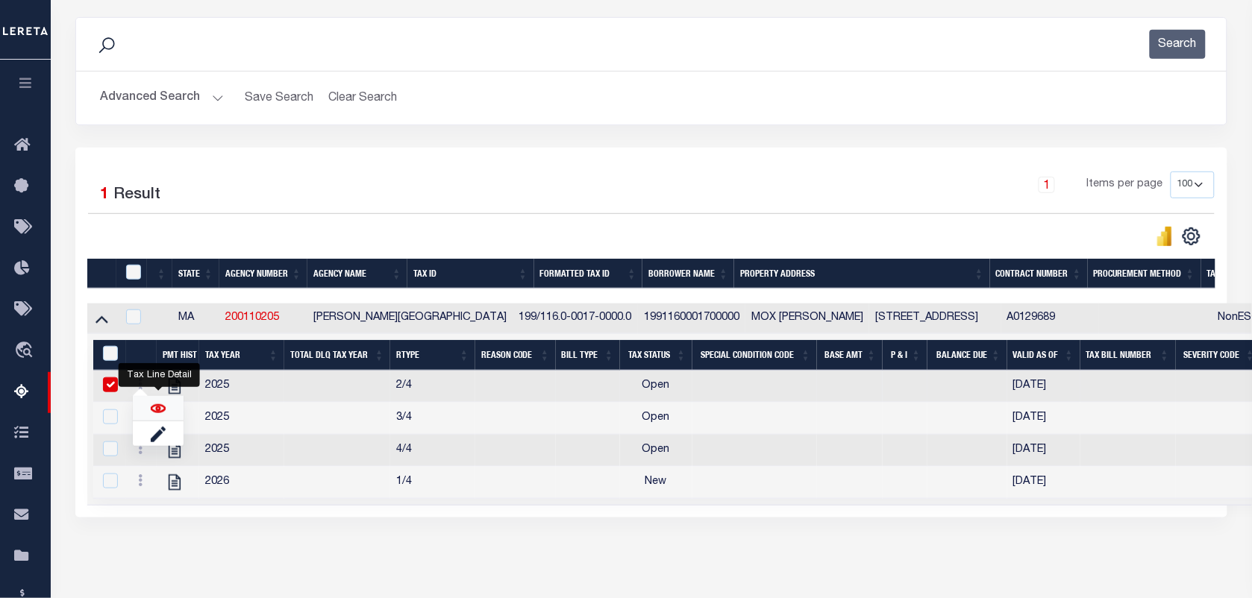
checkbox input "false"
checkbox input "true"
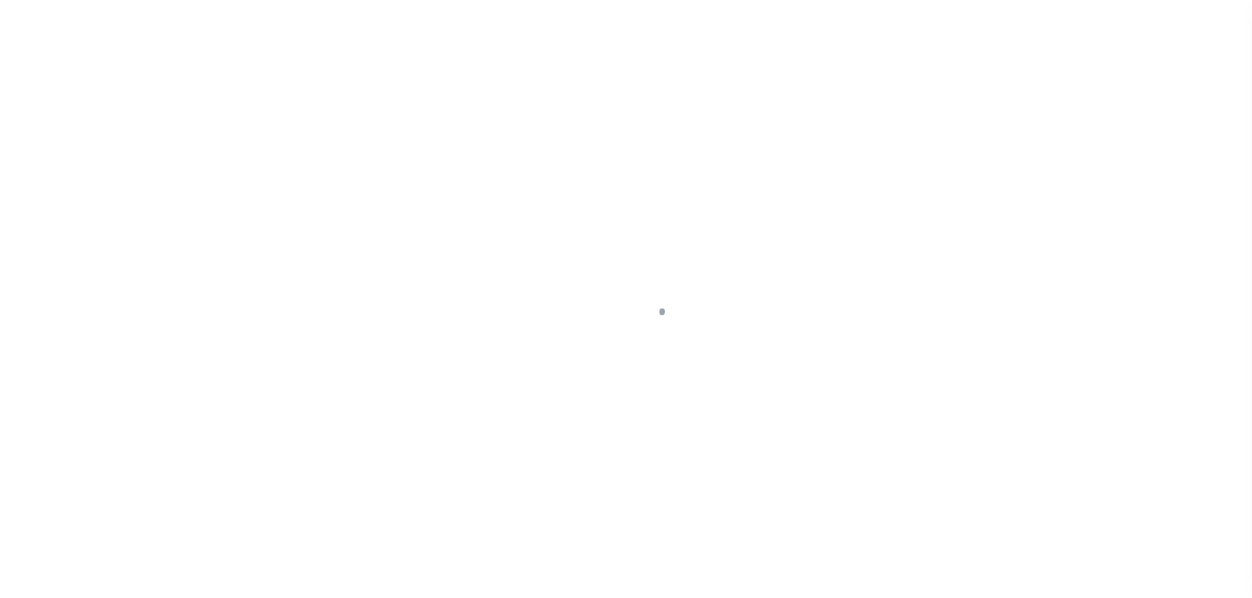
select select "OP2"
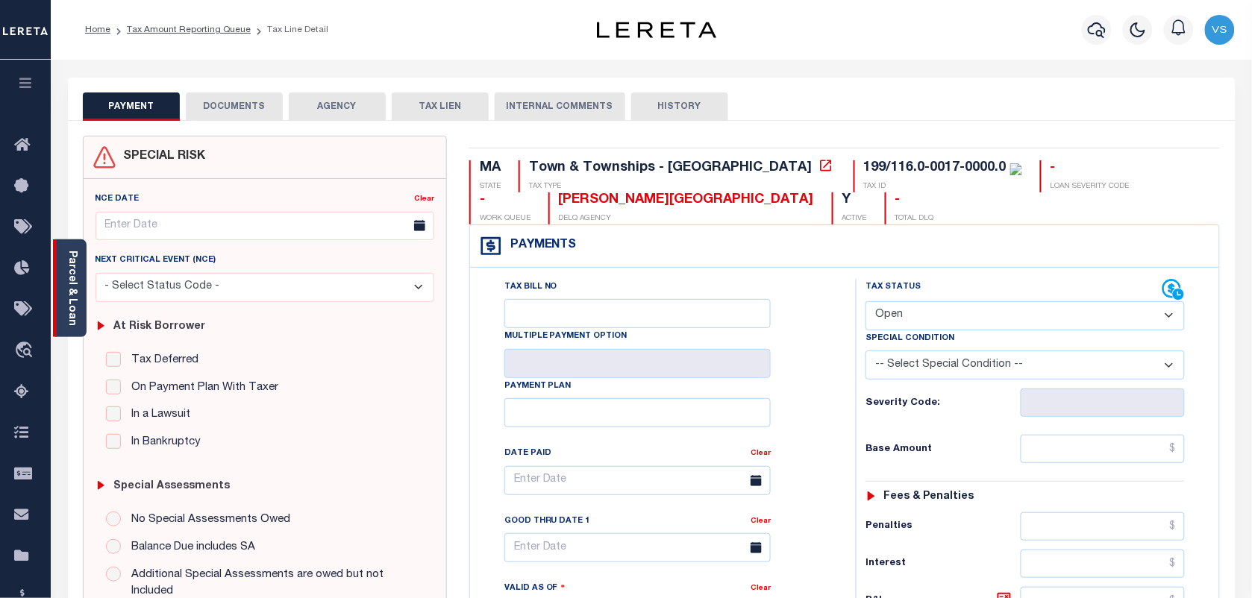
click at [75, 293] on link "Parcel & Loan" at bounding box center [71, 288] width 10 height 75
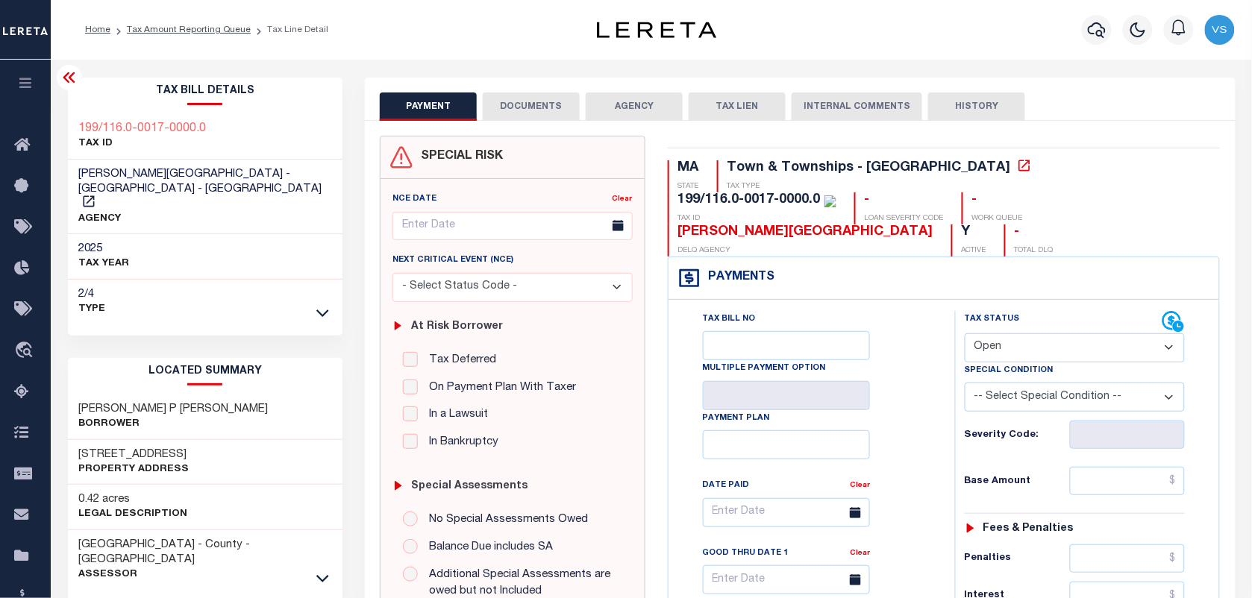
drag, startPoint x: 79, startPoint y: 425, endPoint x: 209, endPoint y: 429, distance: 129.9
click at [209, 440] on div "[STREET_ADDRESS] Property Address" at bounding box center [205, 463] width 275 height 46
copy h3 "[STREET_ADDRESS]"
